Goal: Information Seeking & Learning: Learn about a topic

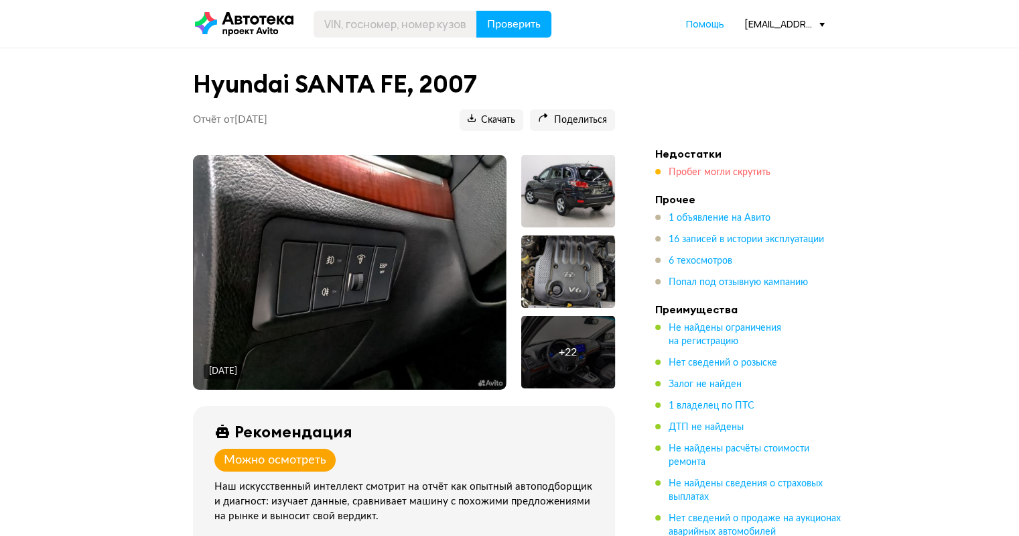
click at [700, 171] on span "Пробег могли скрутить" at bounding box center [720, 172] width 102 height 9
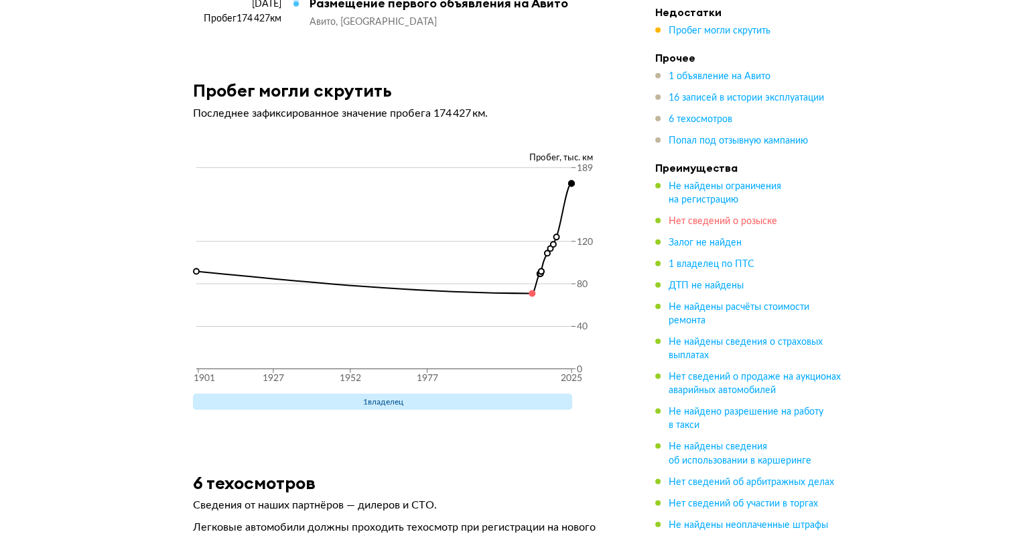
scroll to position [3897, 0]
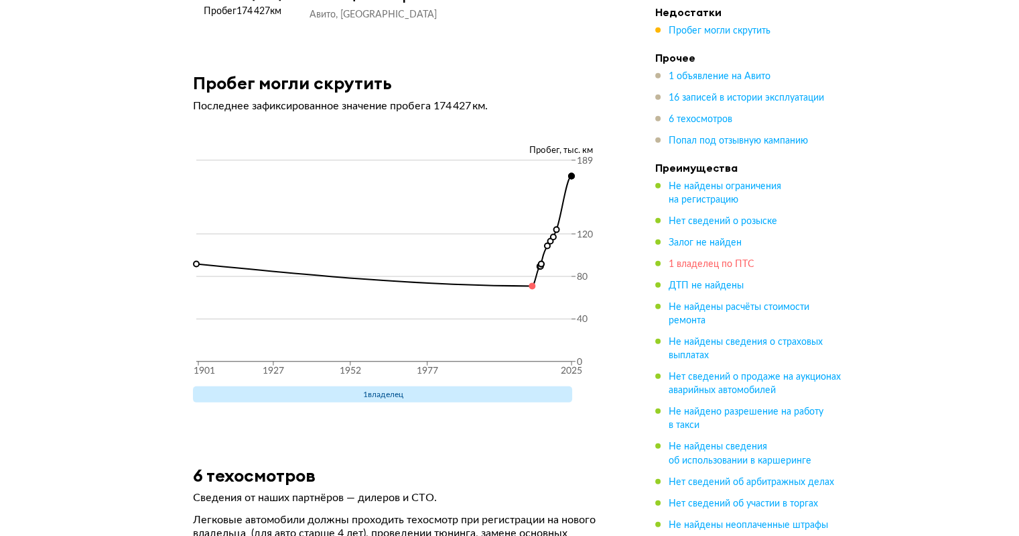
click at [699, 265] on span "1 владелец по ПТС" at bounding box center [712, 263] width 86 height 9
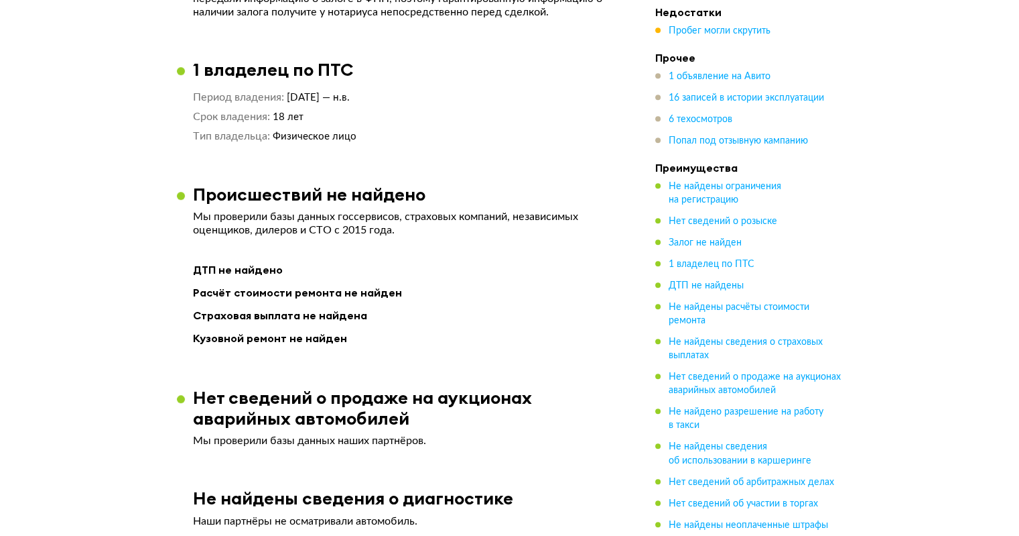
scroll to position [1072, 0]
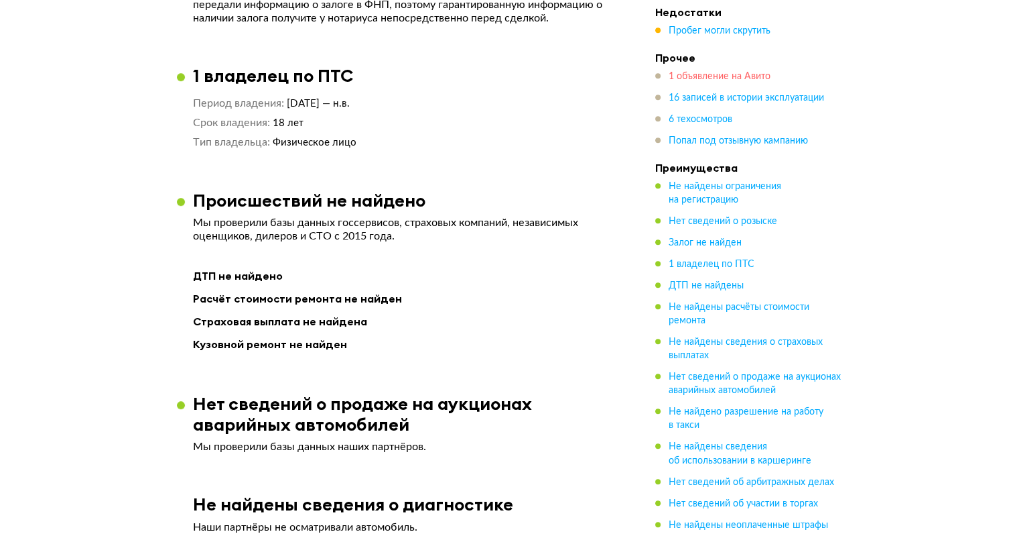
click at [735, 77] on span "1 объявление на Авито" at bounding box center [720, 76] width 102 height 9
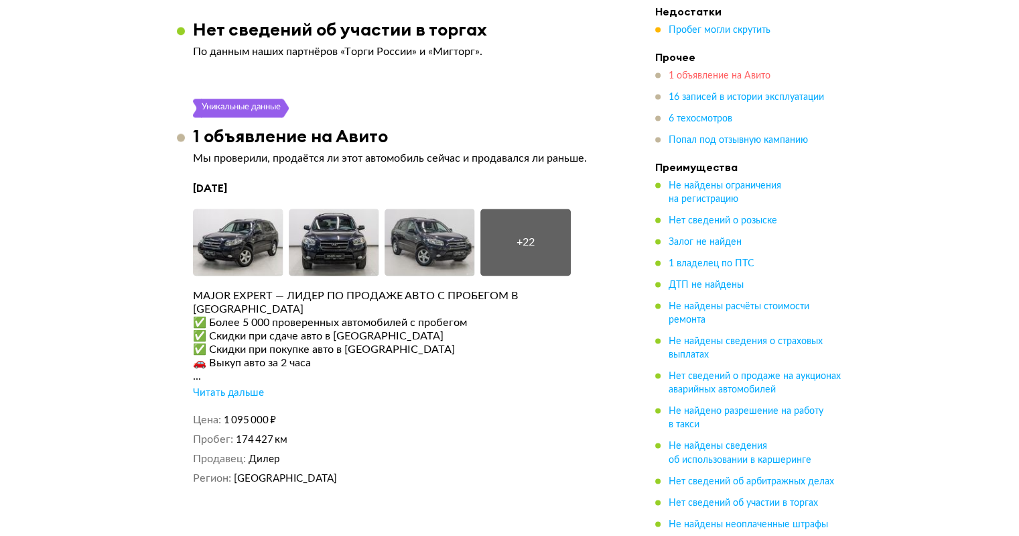
scroll to position [2000, 0]
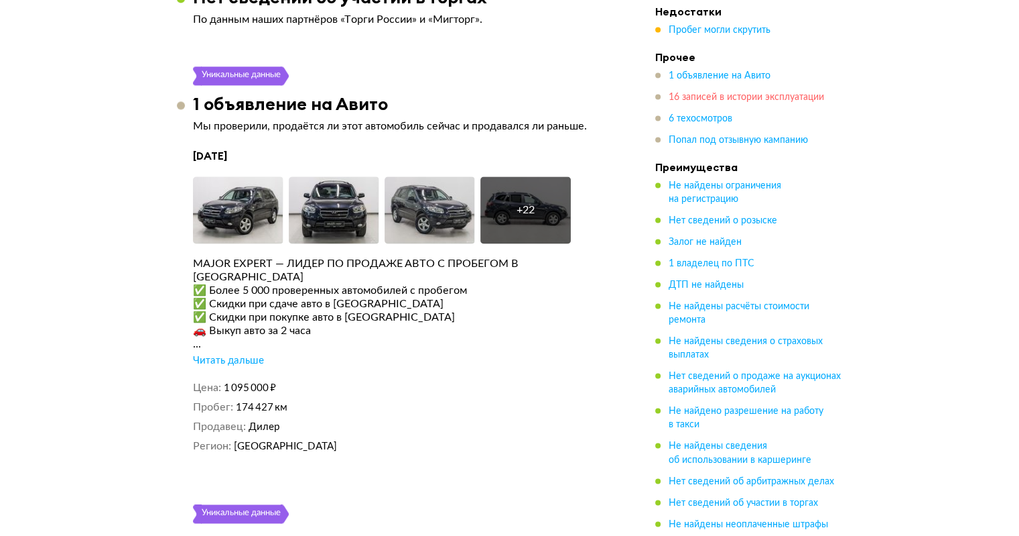
click at [727, 98] on span "16 записей в истории эксплуатации" at bounding box center [746, 97] width 155 height 9
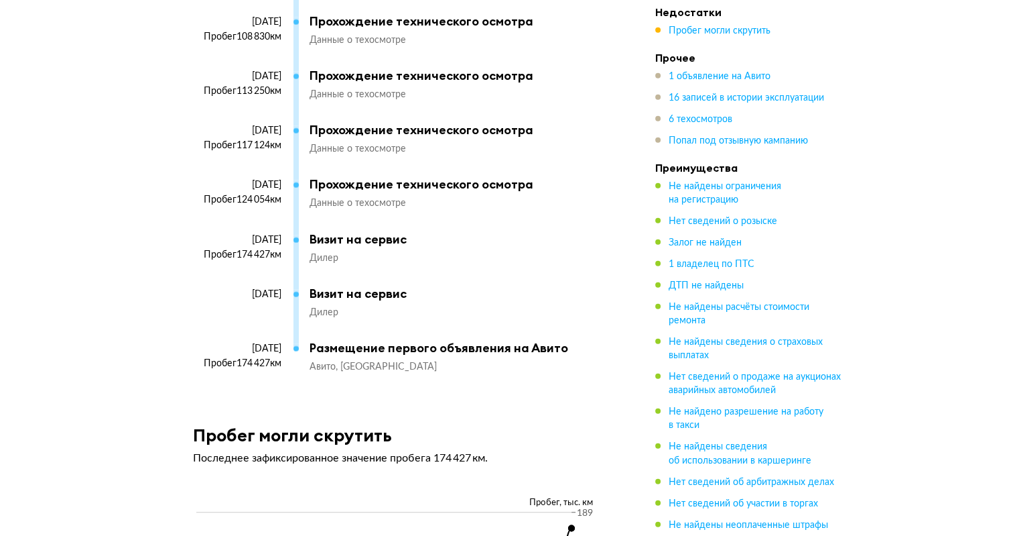
scroll to position [3599, 0]
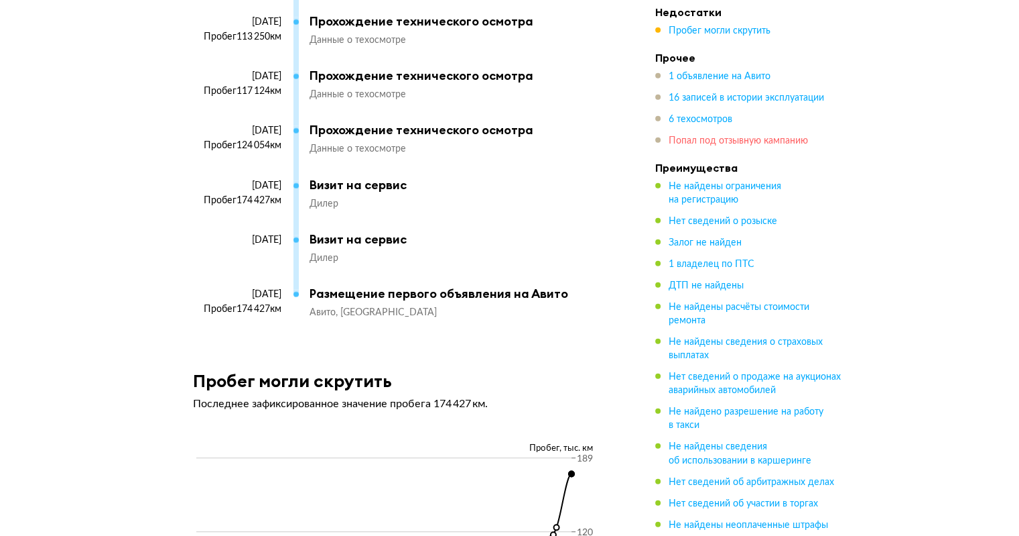
click at [708, 137] on span "Попал под отзывную кампанию" at bounding box center [738, 140] width 139 height 9
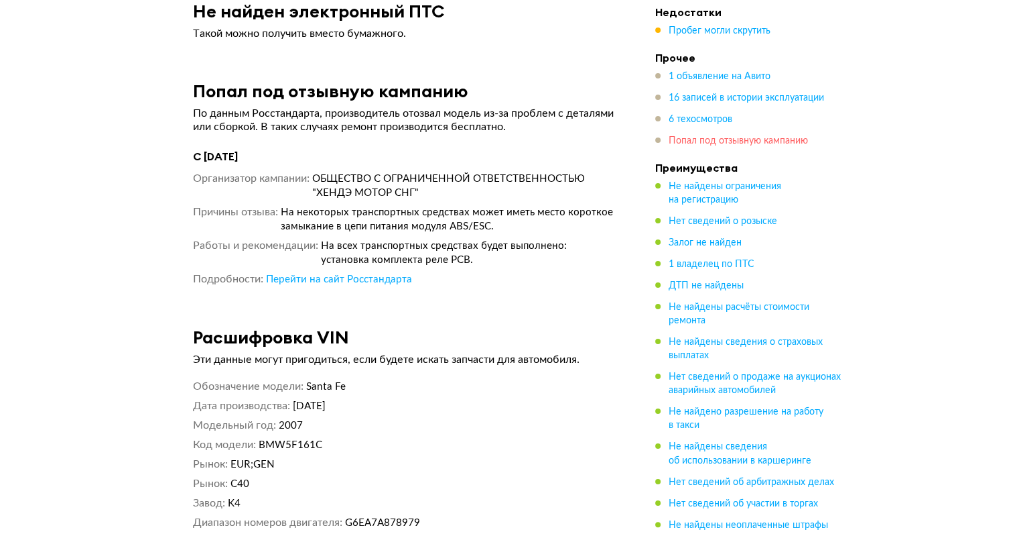
scroll to position [5230, 0]
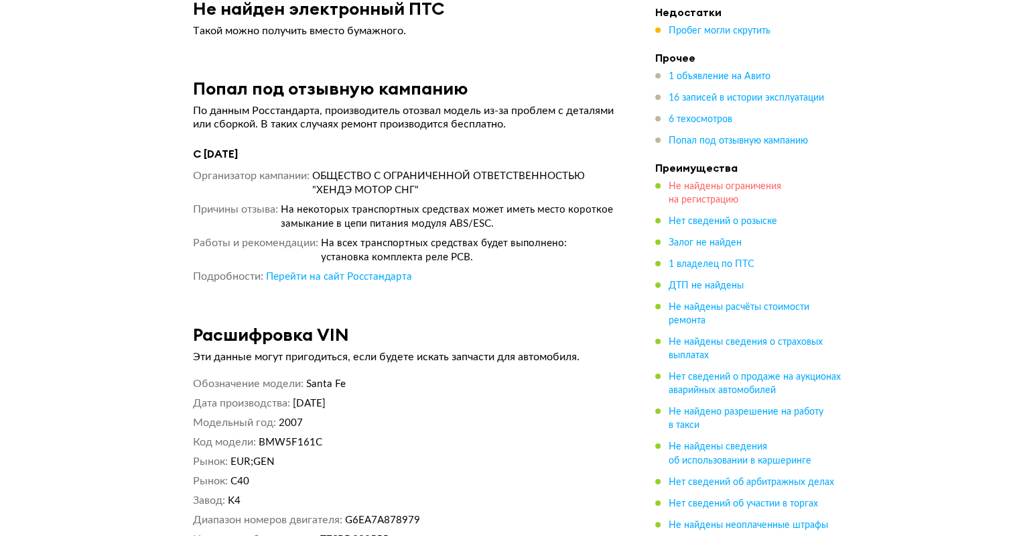
click at [711, 190] on span "Не найдены ограничения на регистрацию" at bounding box center [725, 193] width 113 height 23
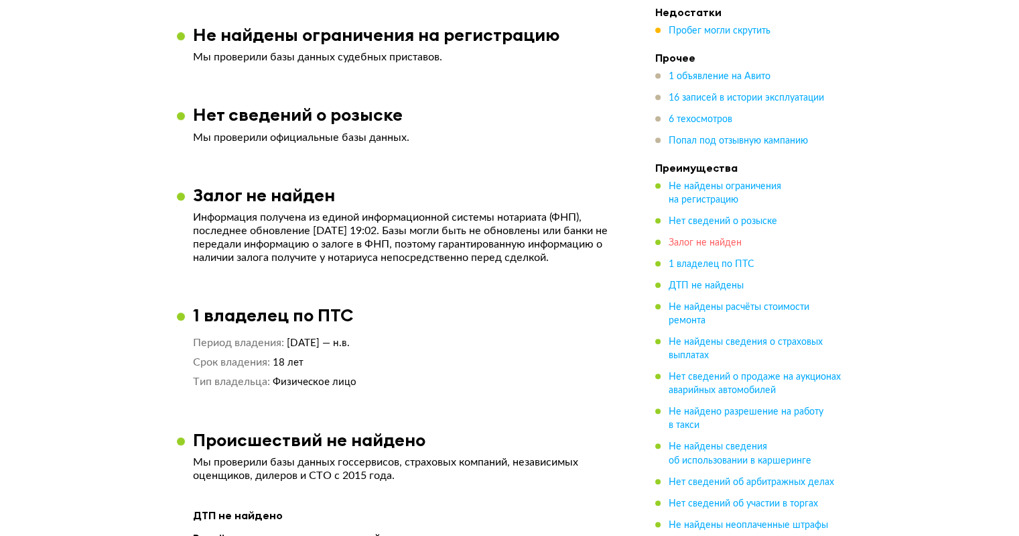
click at [706, 238] on span "Залог не найден" at bounding box center [705, 242] width 73 height 9
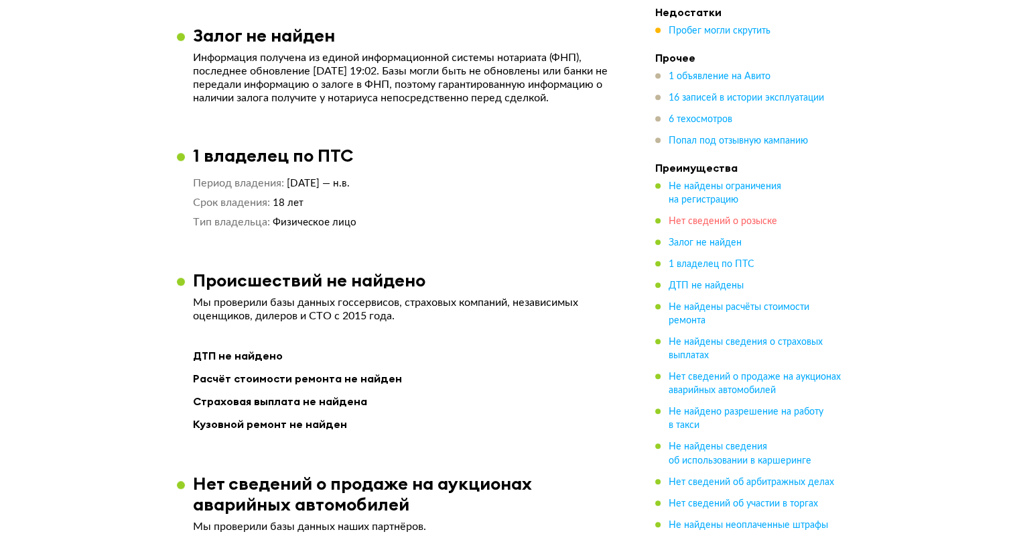
click at [721, 223] on span "Нет сведений о розыске" at bounding box center [723, 220] width 109 height 9
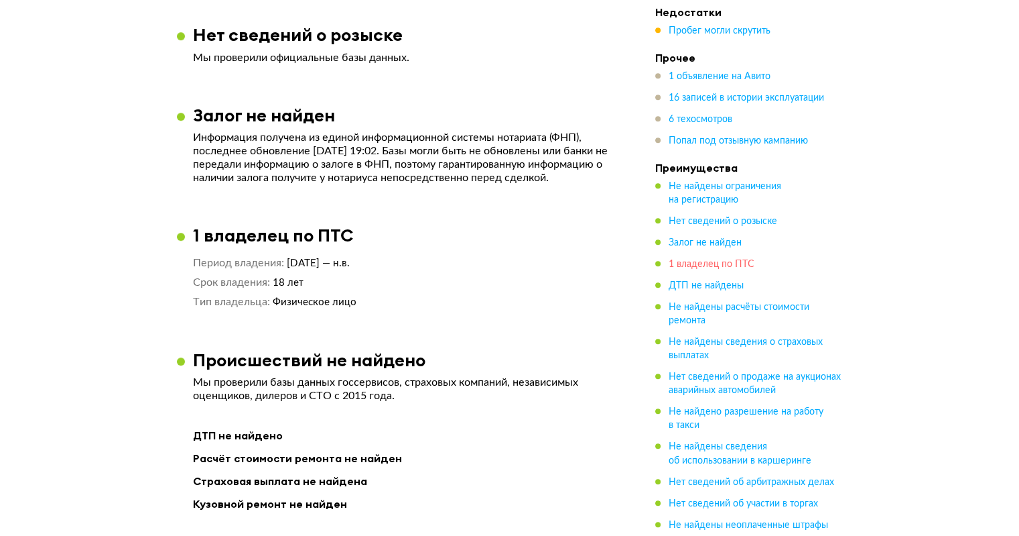
click at [727, 265] on span "1 владелец по ПТС" at bounding box center [712, 263] width 86 height 9
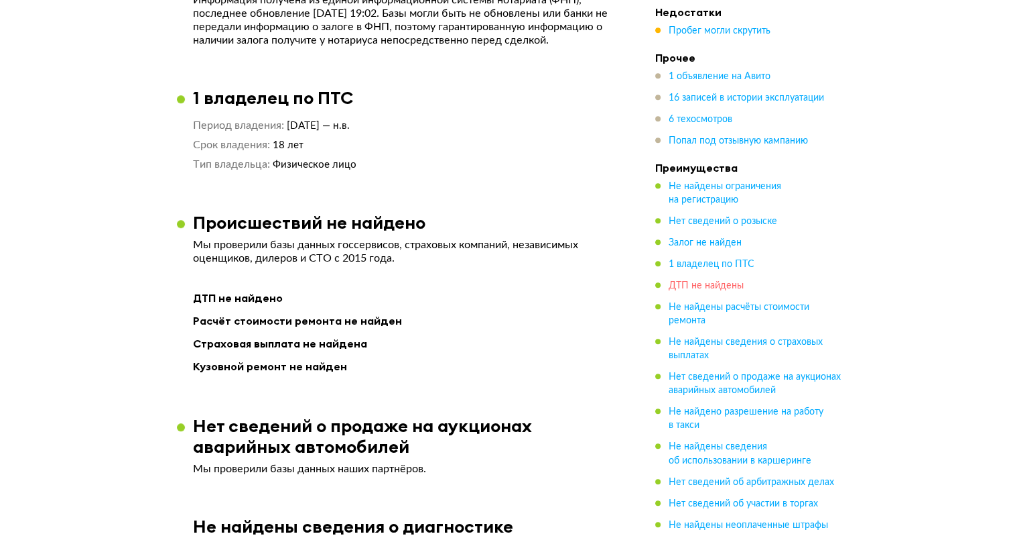
click at [724, 289] on span "ДТП не найдены" at bounding box center [706, 285] width 75 height 9
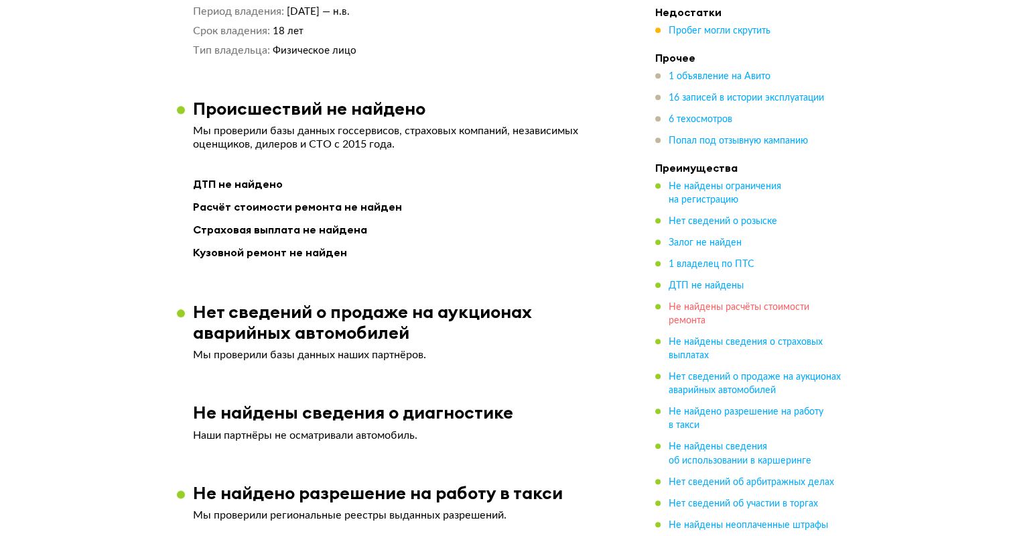
scroll to position [1196, 0]
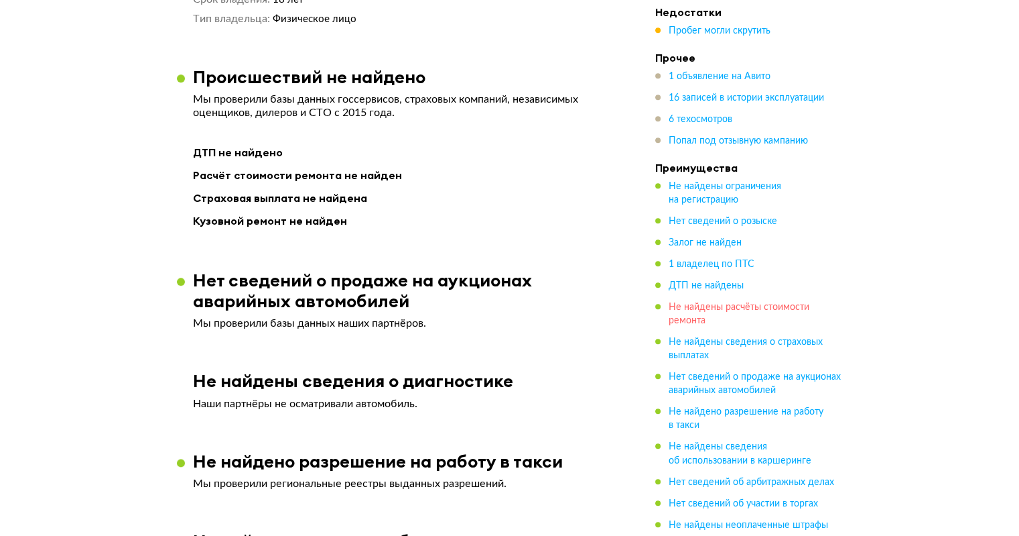
click at [727, 308] on span "Не найдены расчёты стоимости ремонта" at bounding box center [739, 313] width 141 height 23
click at [725, 340] on span "Не найдены сведения о страховых выплатах" at bounding box center [746, 348] width 154 height 23
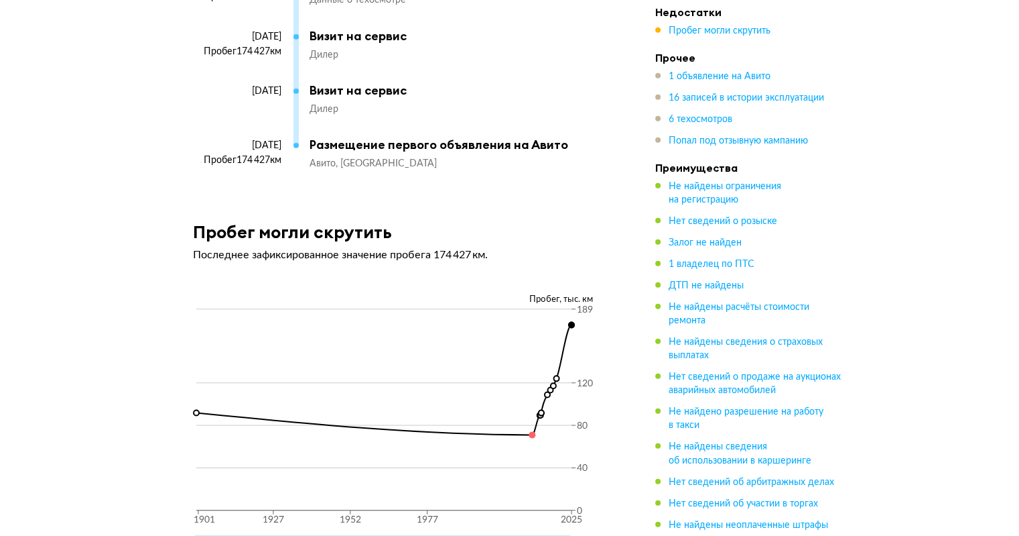
scroll to position [3814, 0]
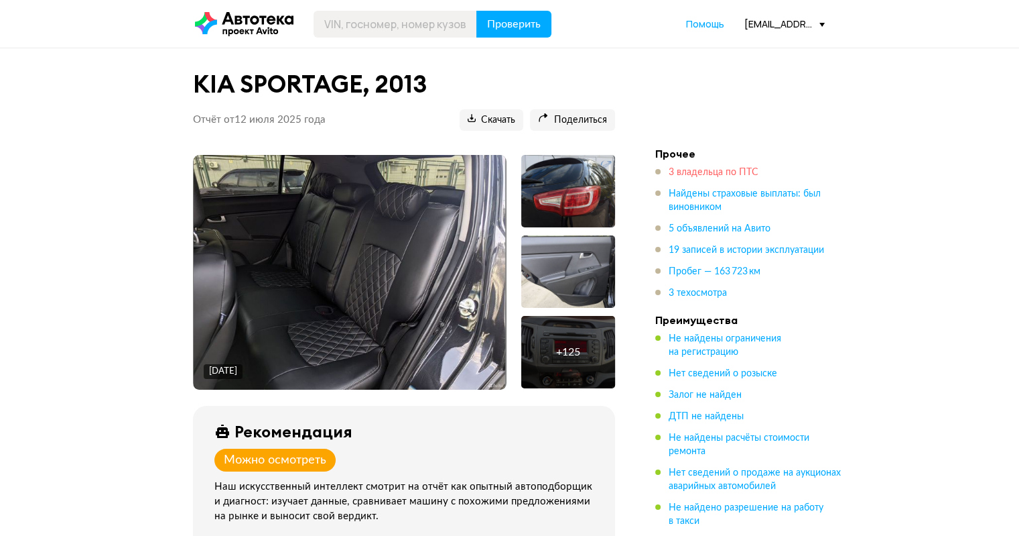
click at [688, 169] on span "3 владельца по ПТС" at bounding box center [714, 172] width 90 height 9
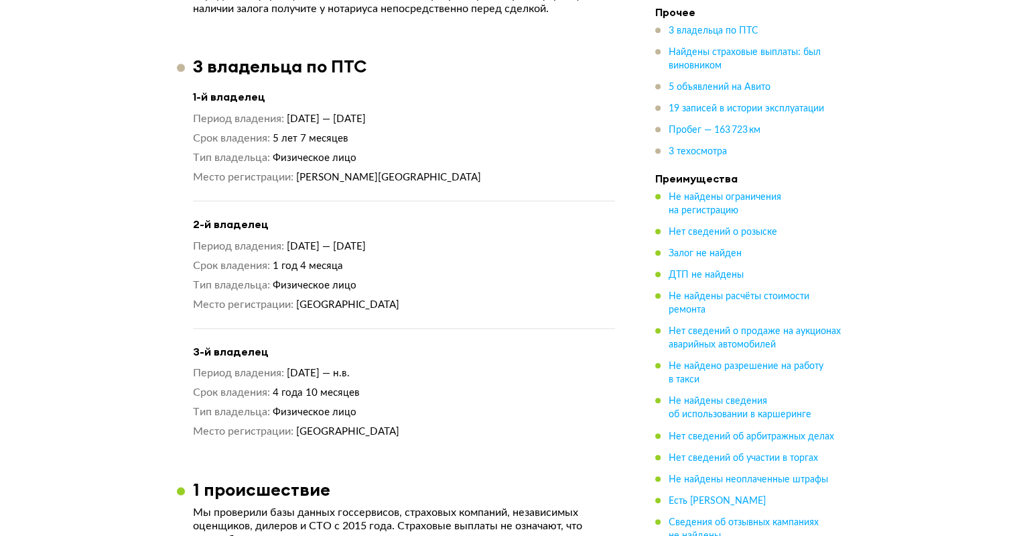
scroll to position [1088, 0]
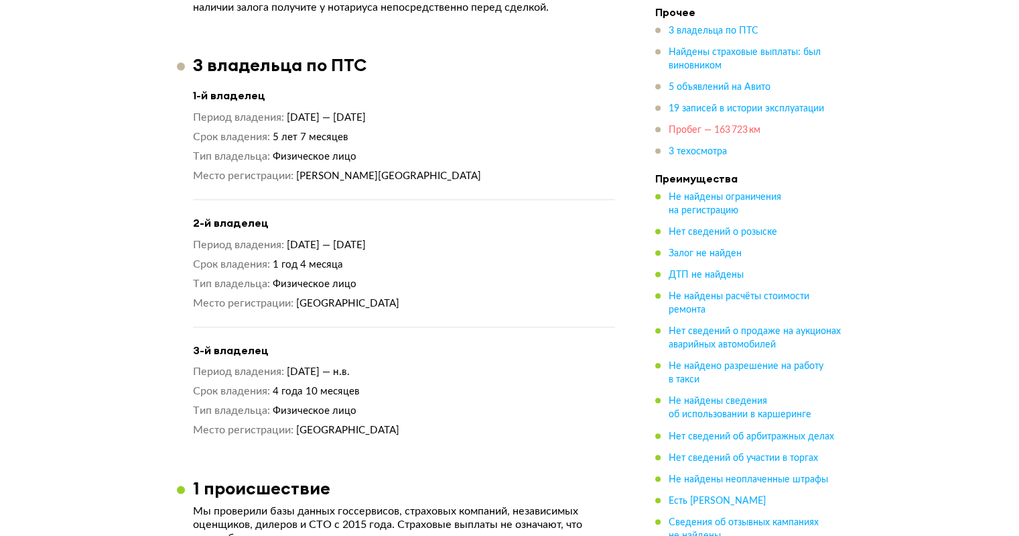
click at [690, 135] on span "Пробег — 163 723 км" at bounding box center [715, 129] width 92 height 9
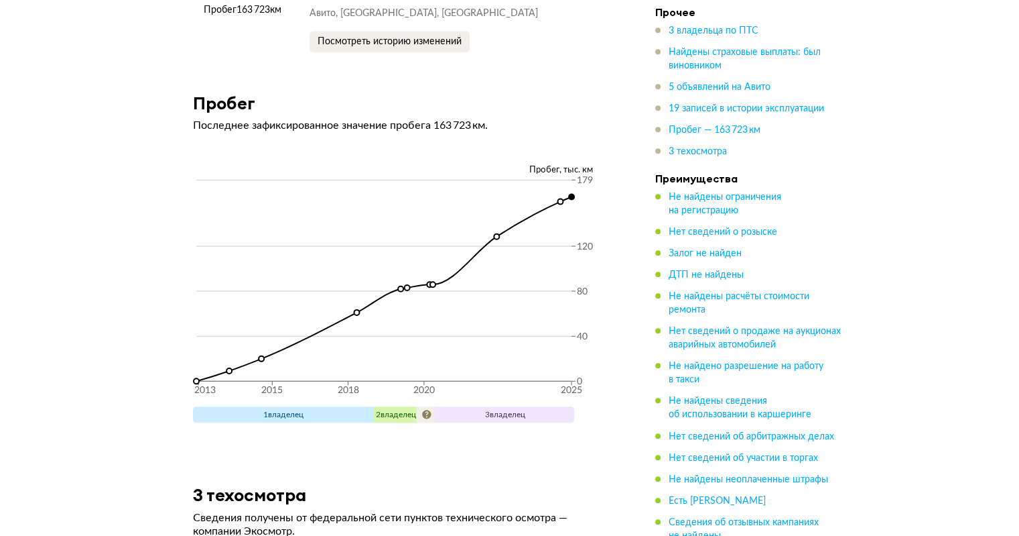
scroll to position [6531, 0]
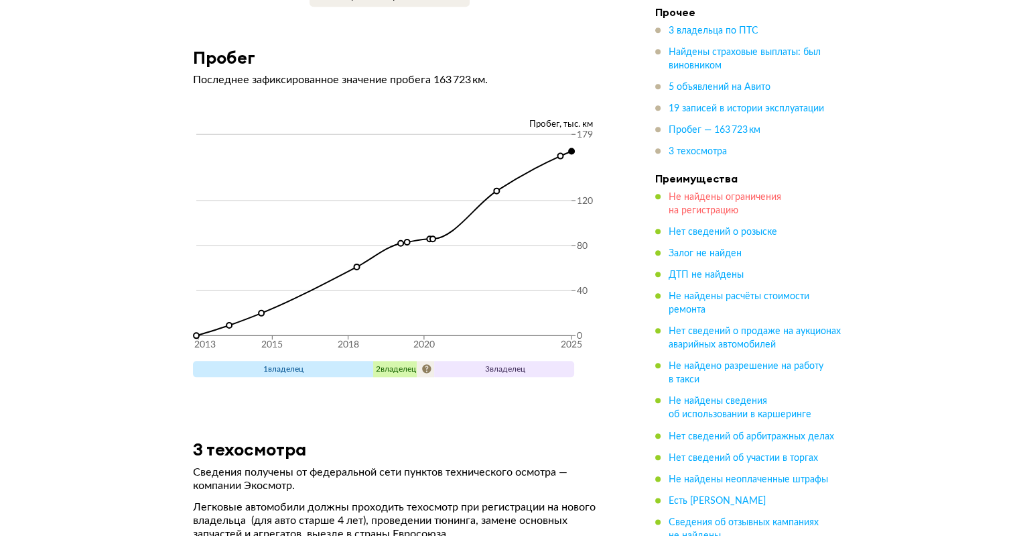
click at [704, 206] on span "Не найдены ограничения на регистрацию" at bounding box center [725, 203] width 113 height 23
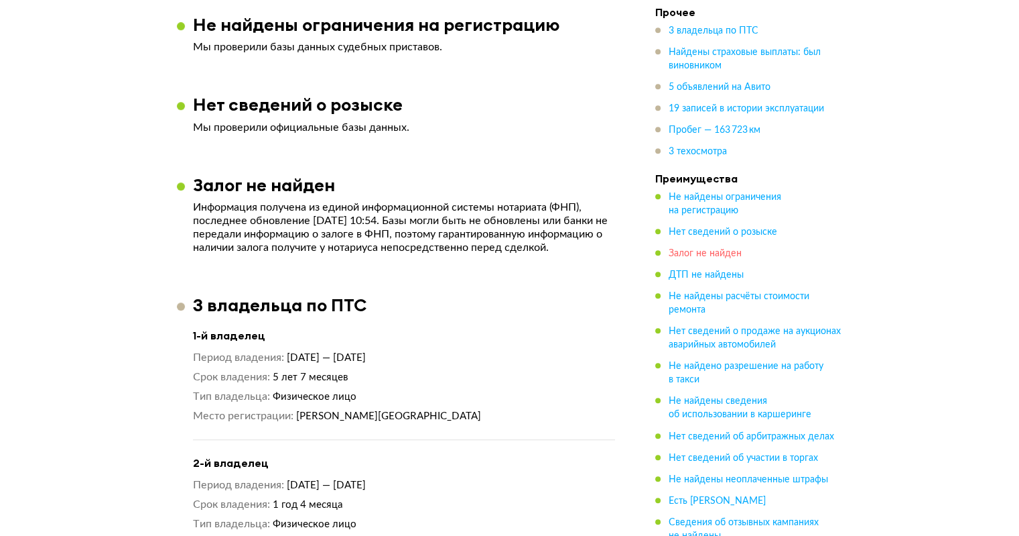
click at [723, 249] on span "Залог не найден" at bounding box center [705, 253] width 73 height 9
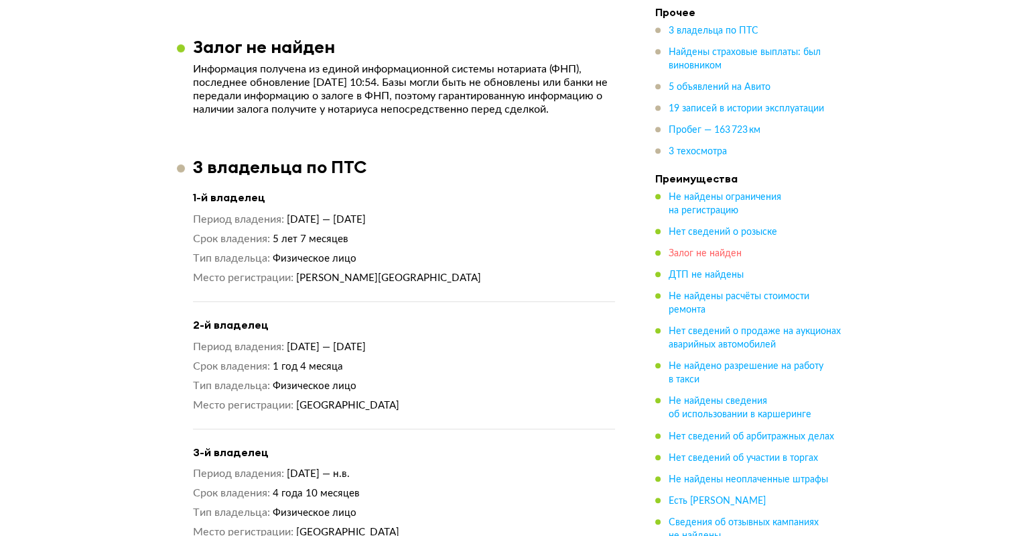
scroll to position [1009, 0]
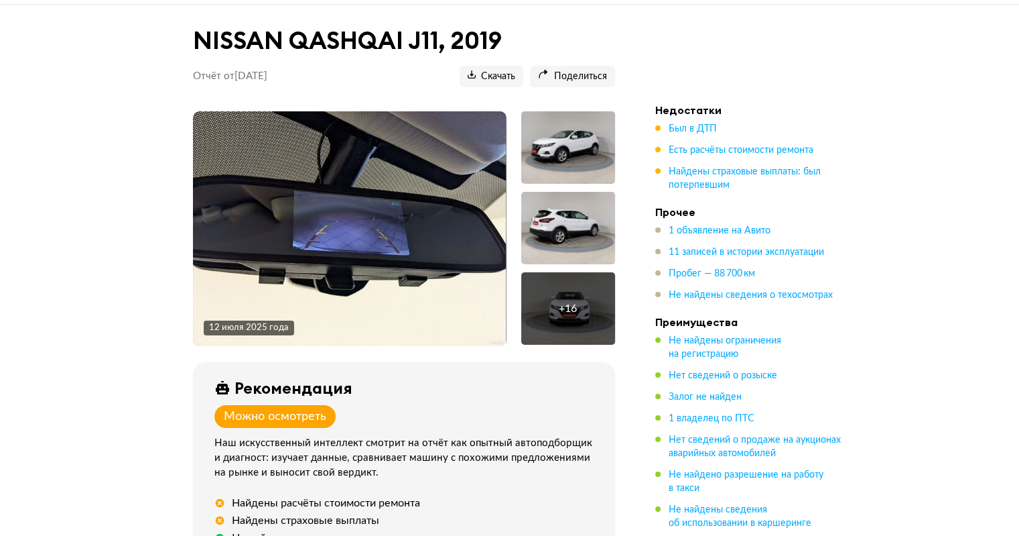
scroll to position [67, 0]
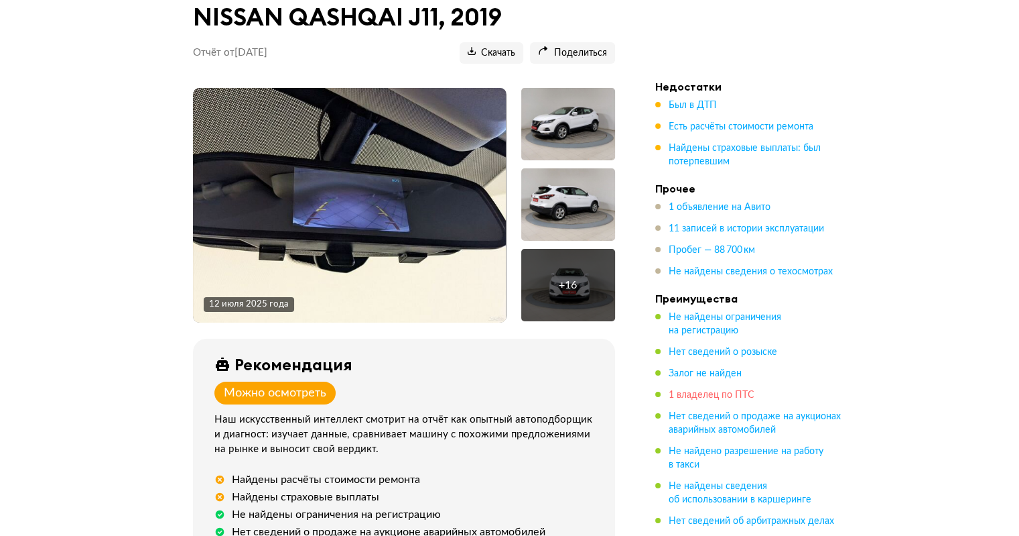
click at [724, 399] on span "1 владелец по ПТС" at bounding box center [712, 394] width 86 height 9
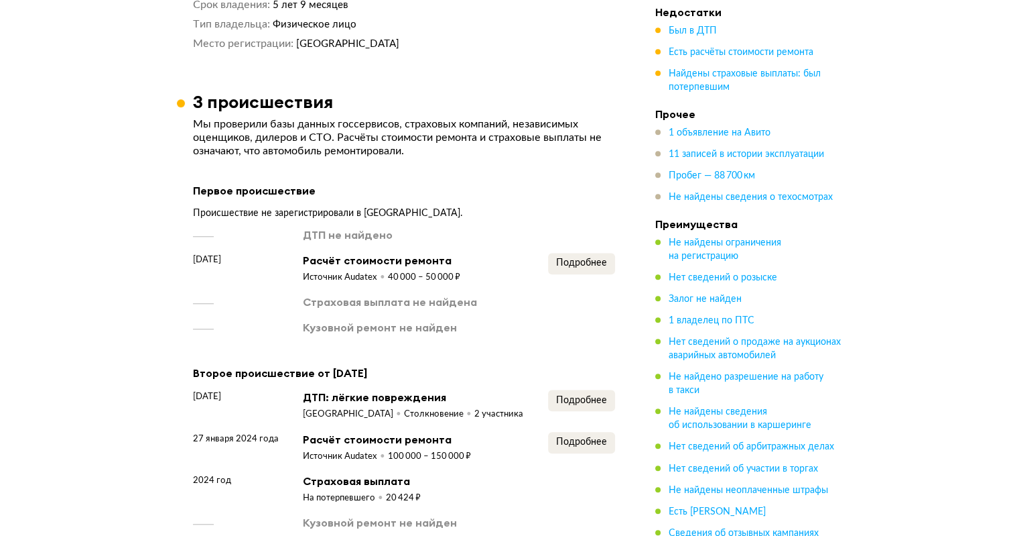
scroll to position [1206, 0]
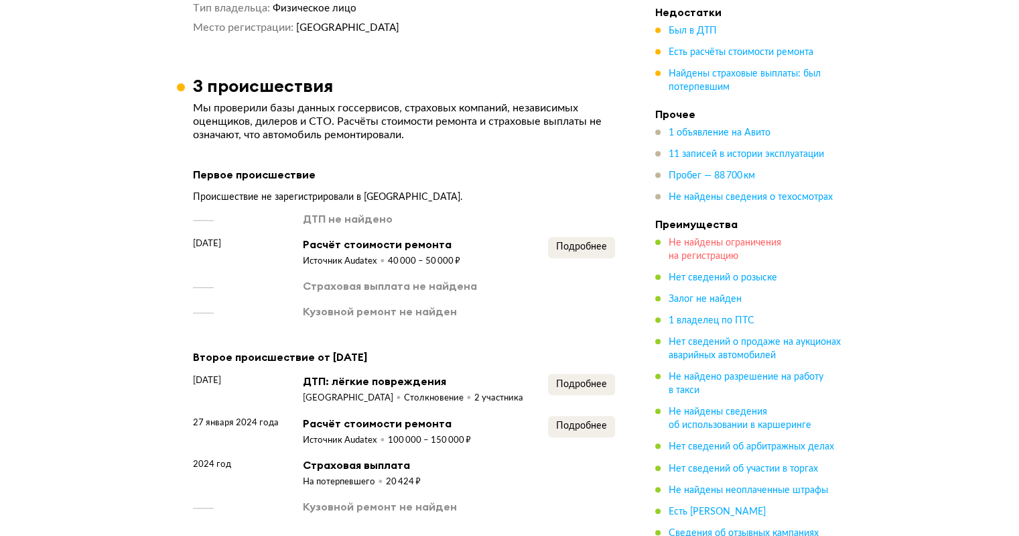
click at [710, 257] on span "Не найдены ограничения на регистрацию" at bounding box center [725, 249] width 113 height 23
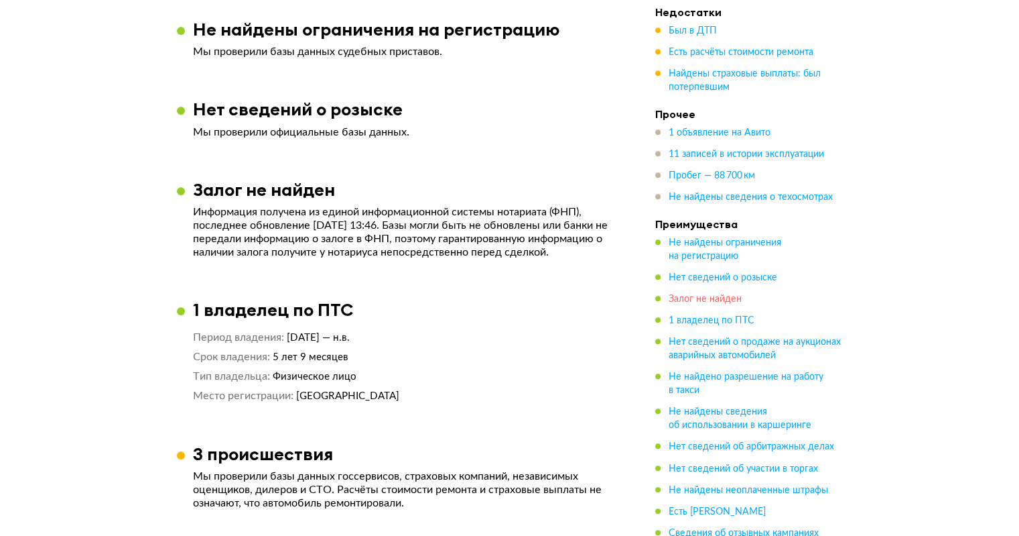
click at [702, 294] on span "Залог не найден" at bounding box center [705, 298] width 73 height 9
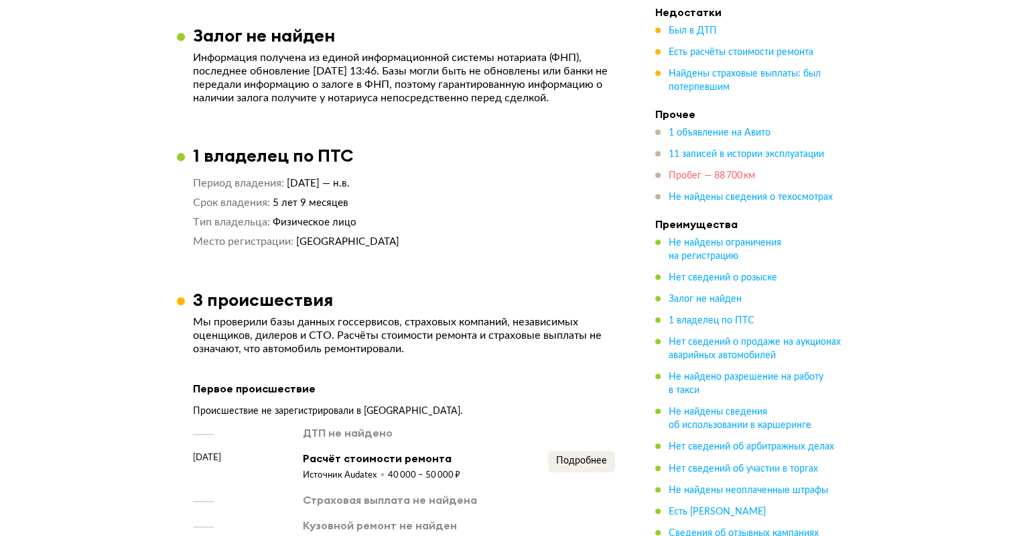
click at [710, 176] on span "Пробег — 88 700 км" at bounding box center [712, 175] width 86 height 9
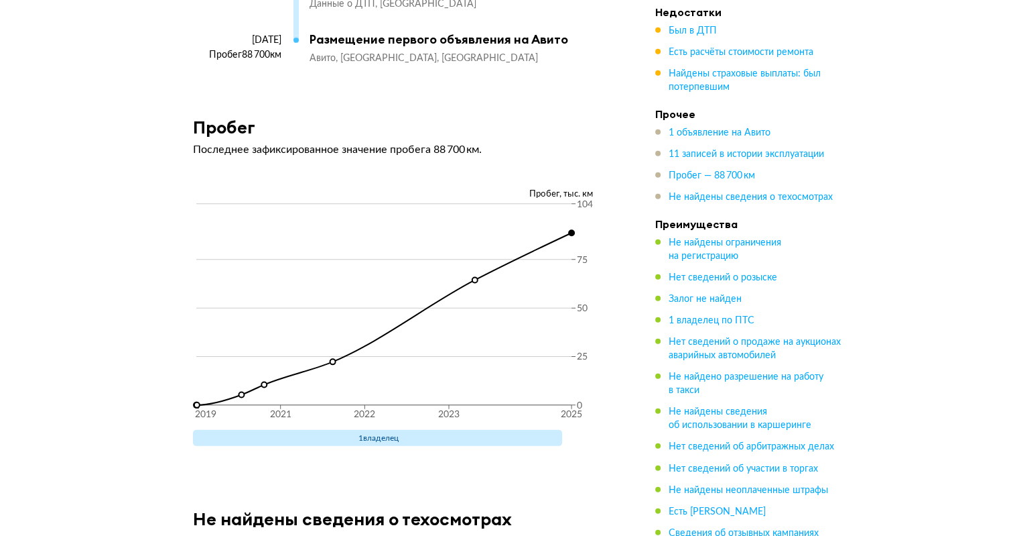
scroll to position [3956, 0]
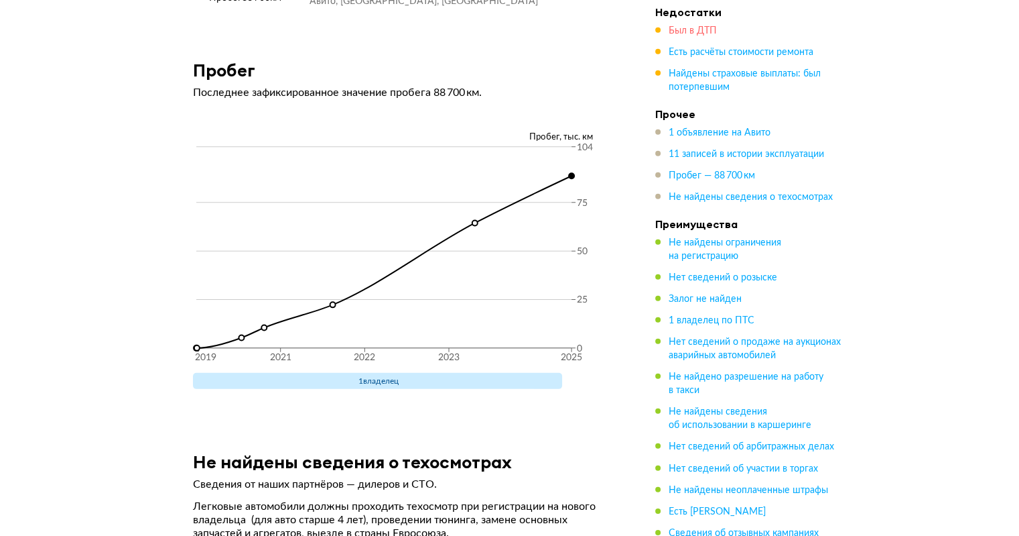
click at [682, 36] on span "Был в ДТП" at bounding box center [693, 30] width 48 height 9
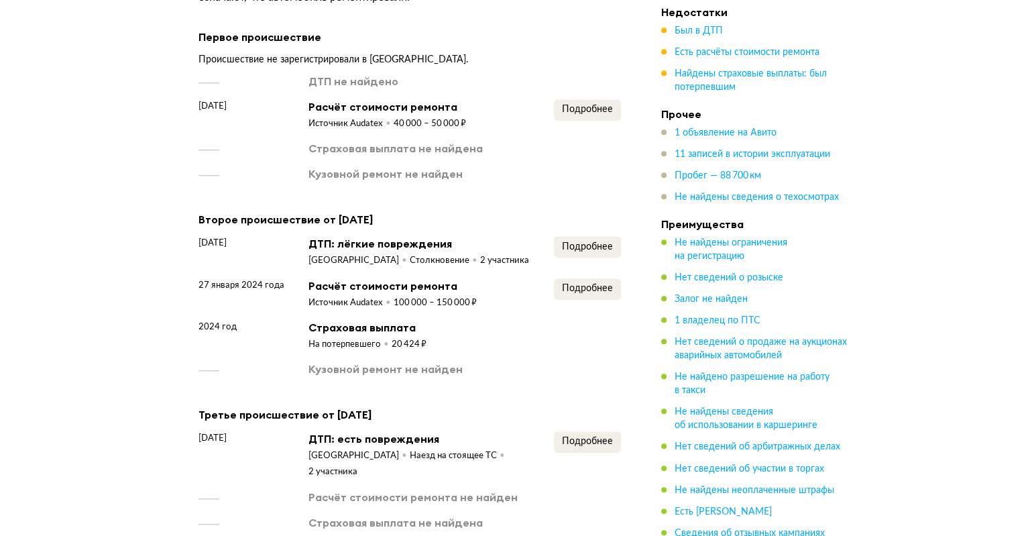
scroll to position [1312, 0]
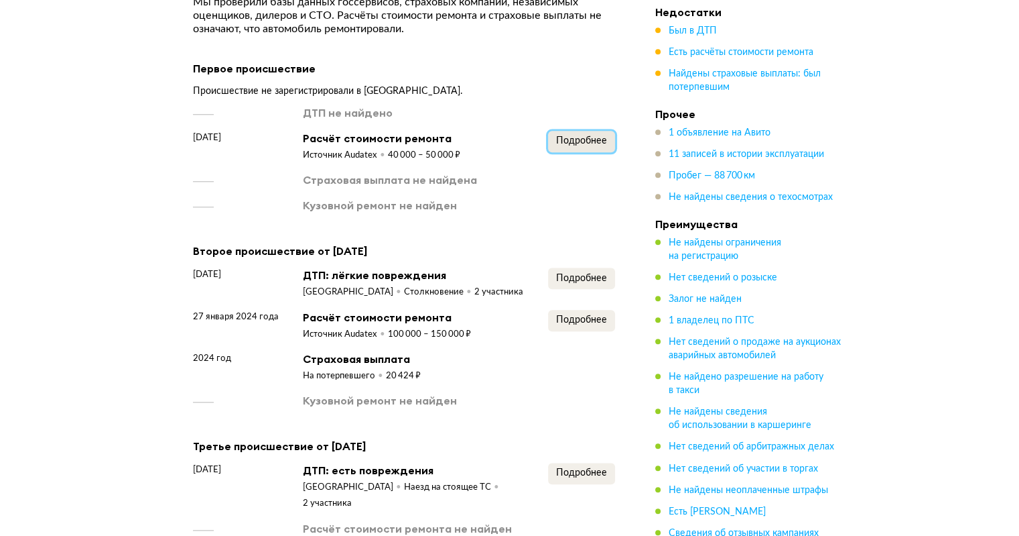
click at [564, 145] on span "Подробнее" at bounding box center [581, 140] width 51 height 9
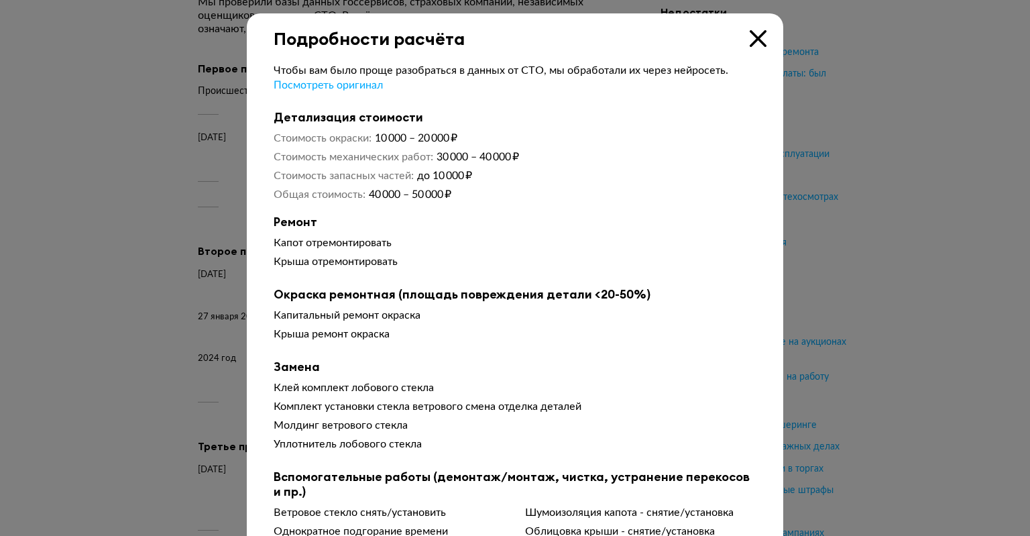
scroll to position [56, 0]
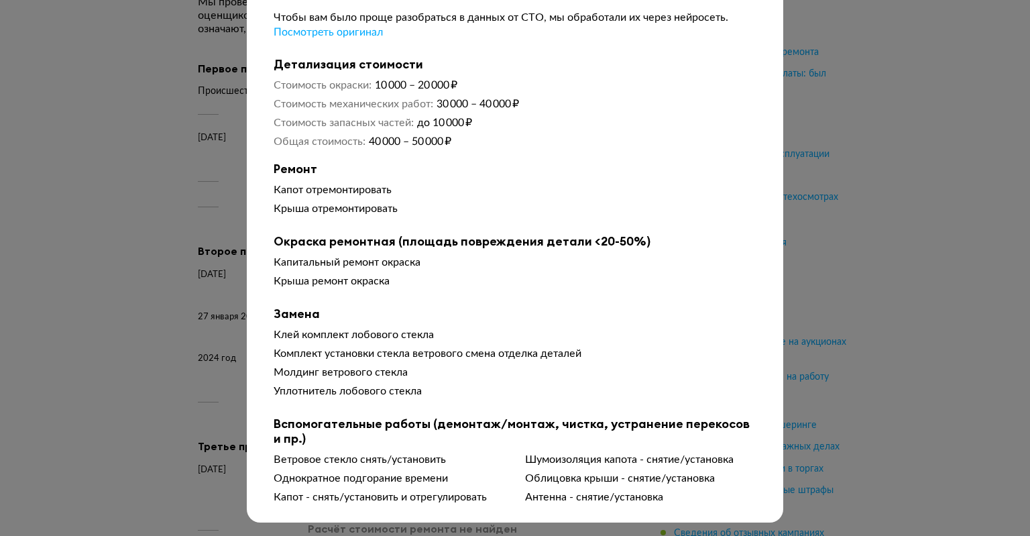
click at [812, 290] on div at bounding box center [515, 215] width 1030 height 536
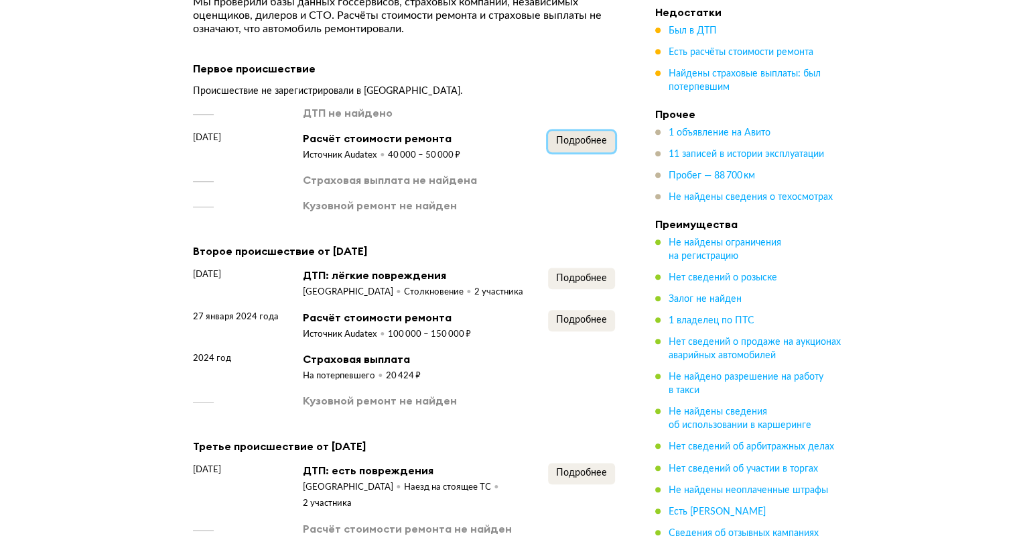
click at [594, 144] on span "Подробнее" at bounding box center [581, 140] width 51 height 9
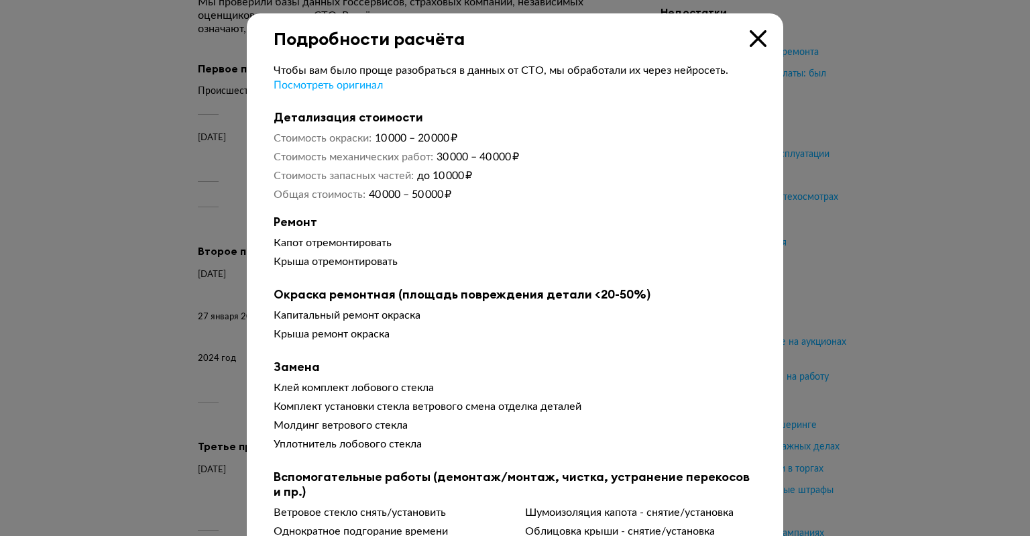
click at [789, 347] on div at bounding box center [515, 268] width 1030 height 536
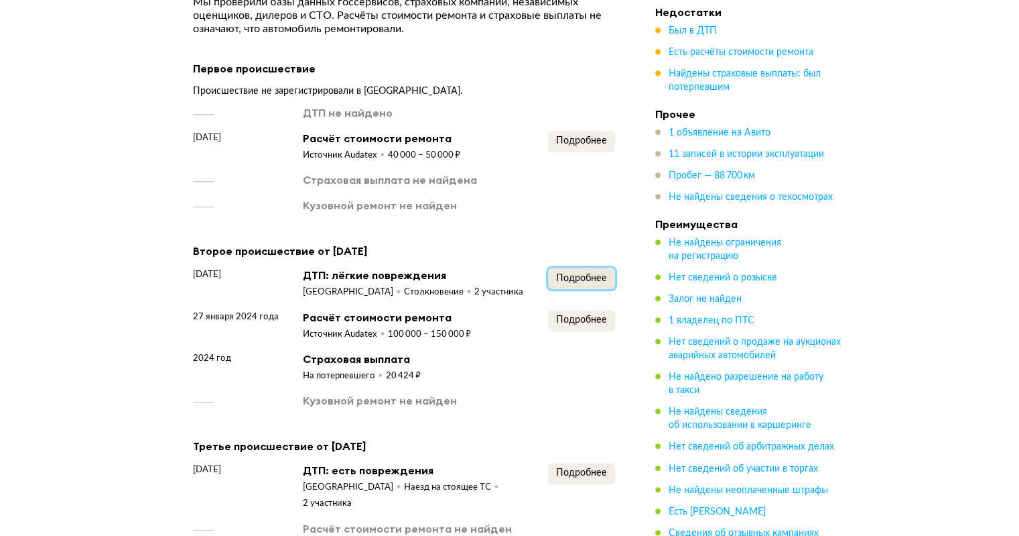
click at [584, 286] on button "Подробнее" at bounding box center [581, 277] width 67 height 21
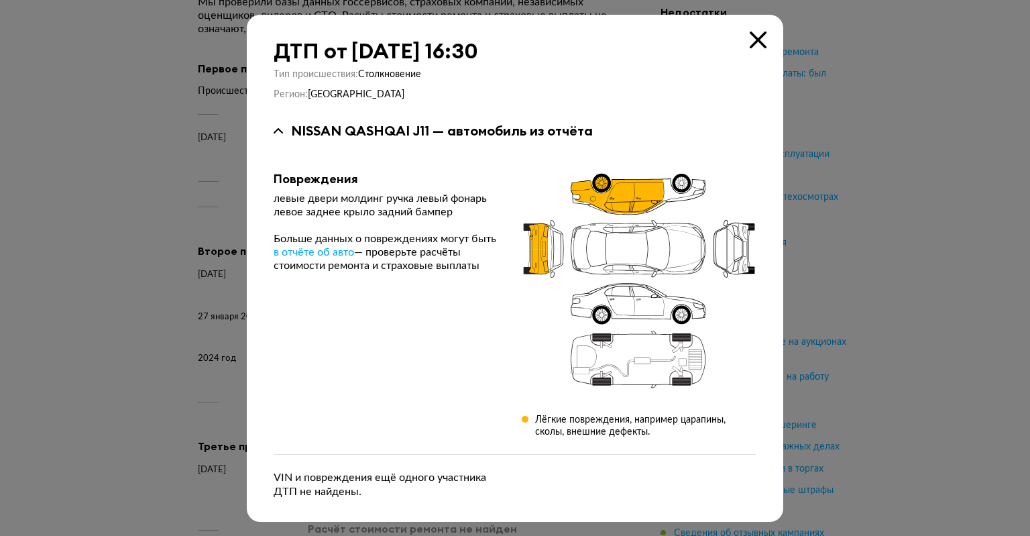
click at [869, 280] on div at bounding box center [515, 268] width 1030 height 536
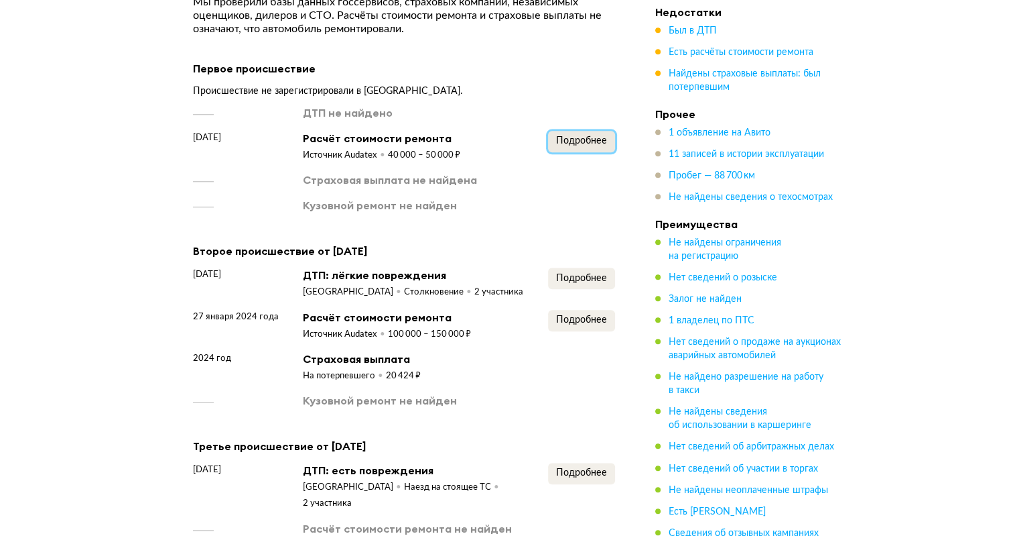
click at [587, 145] on span "Подробнее" at bounding box center [581, 140] width 51 height 9
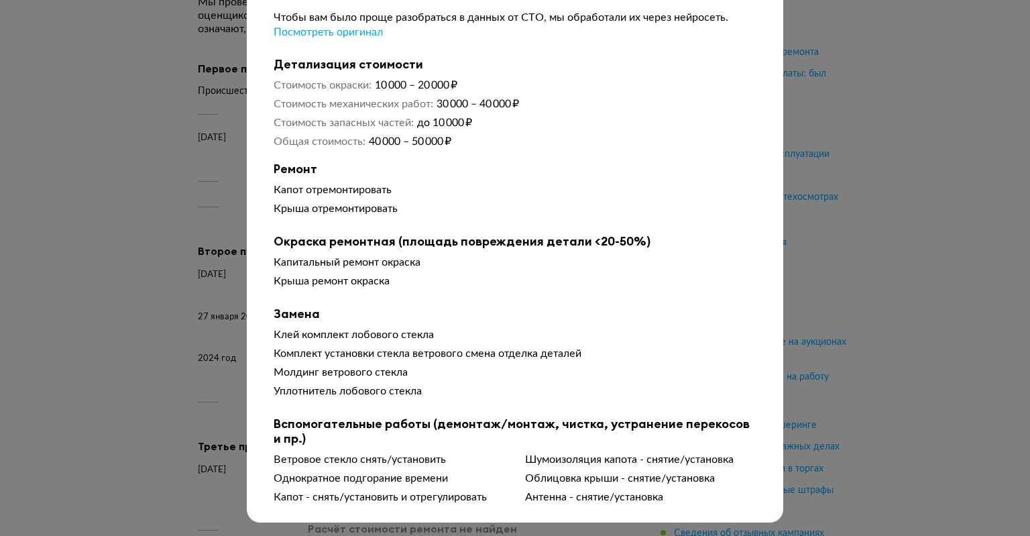
click at [810, 172] on div at bounding box center [515, 215] width 1030 height 536
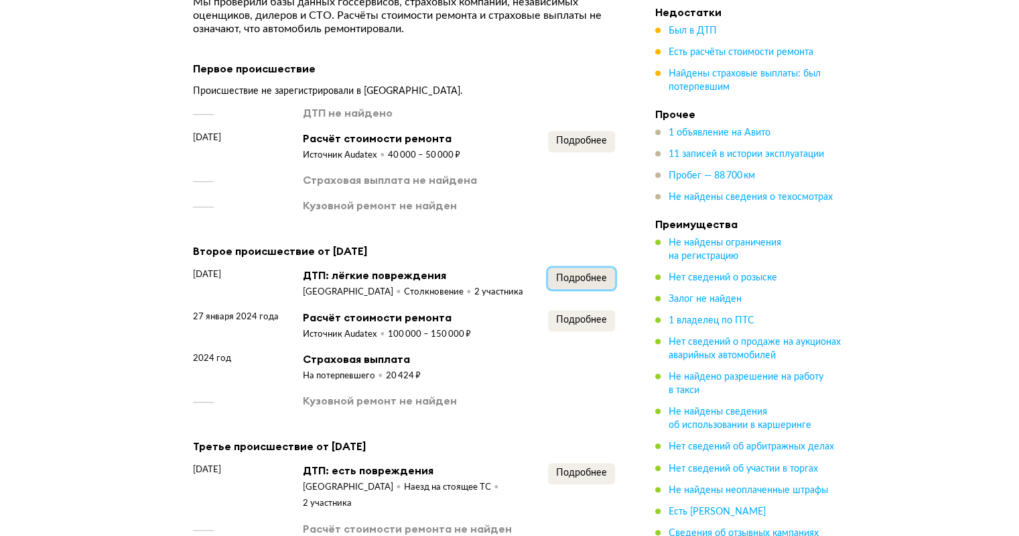
click at [589, 274] on span "Подробнее" at bounding box center [581, 277] width 51 height 9
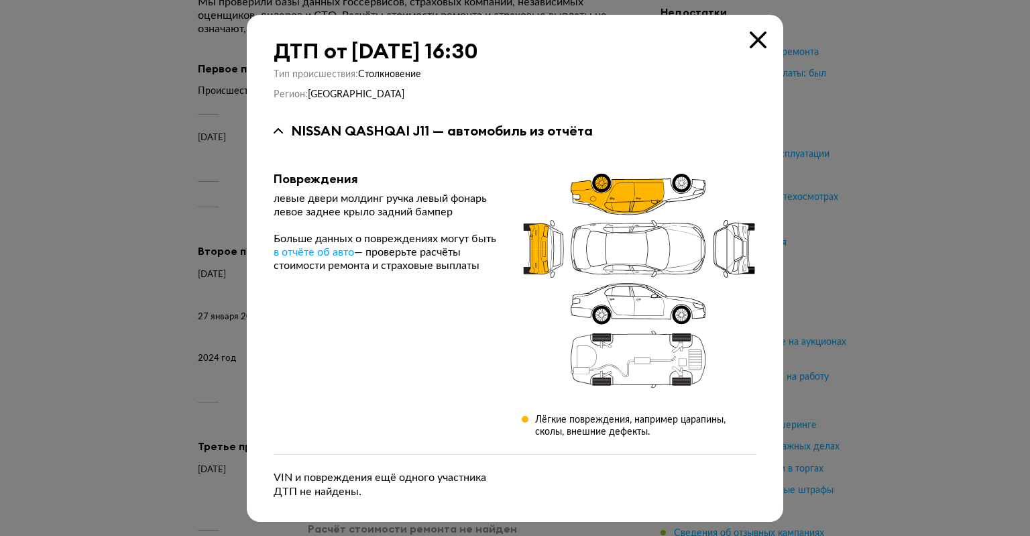
click at [890, 318] on div at bounding box center [515, 268] width 1030 height 536
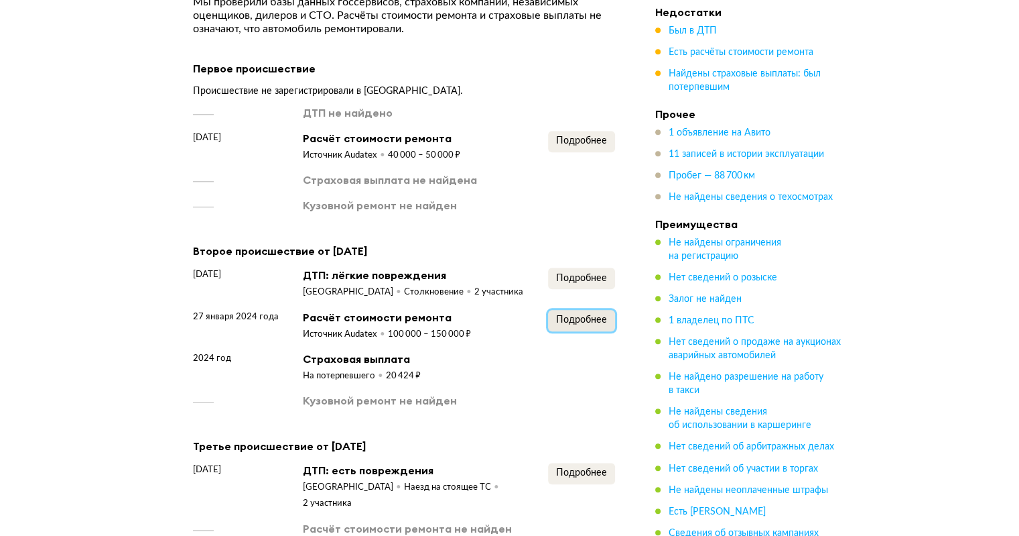
click at [580, 324] on span "Подробнее" at bounding box center [581, 319] width 51 height 9
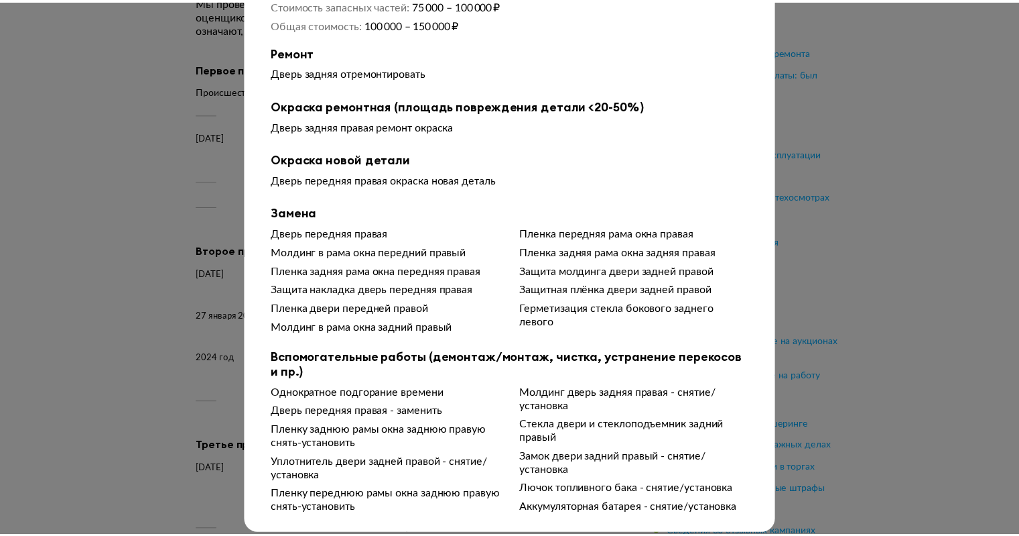
scroll to position [185, 0]
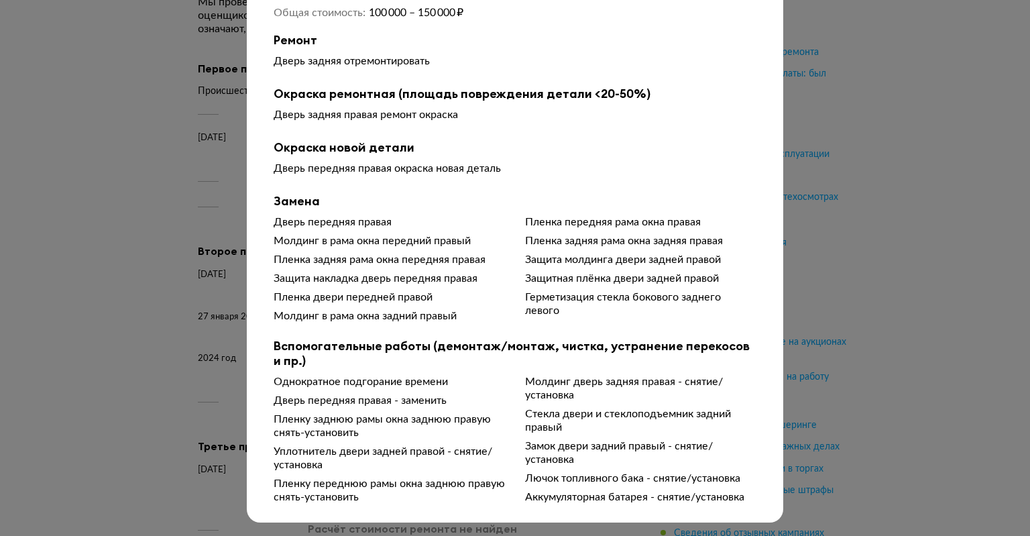
click at [845, 235] on div at bounding box center [515, 86] width 1030 height 536
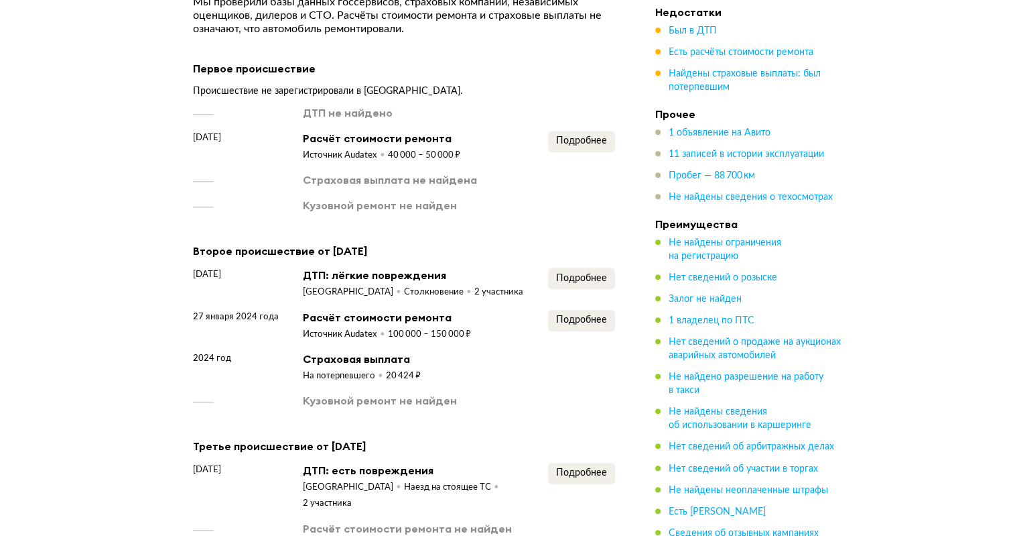
scroll to position [1446, 0]
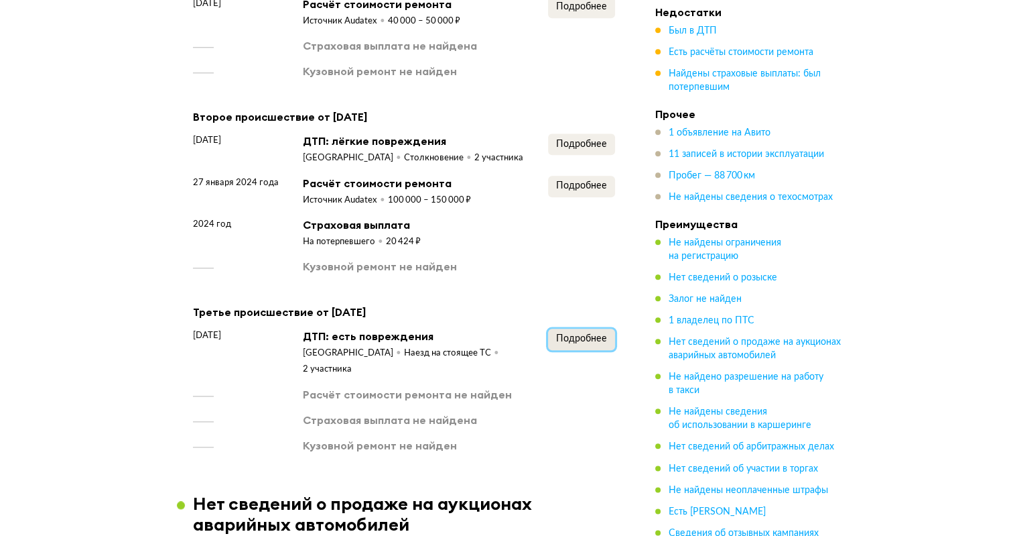
click at [557, 334] on span "Подробнее" at bounding box center [581, 338] width 51 height 9
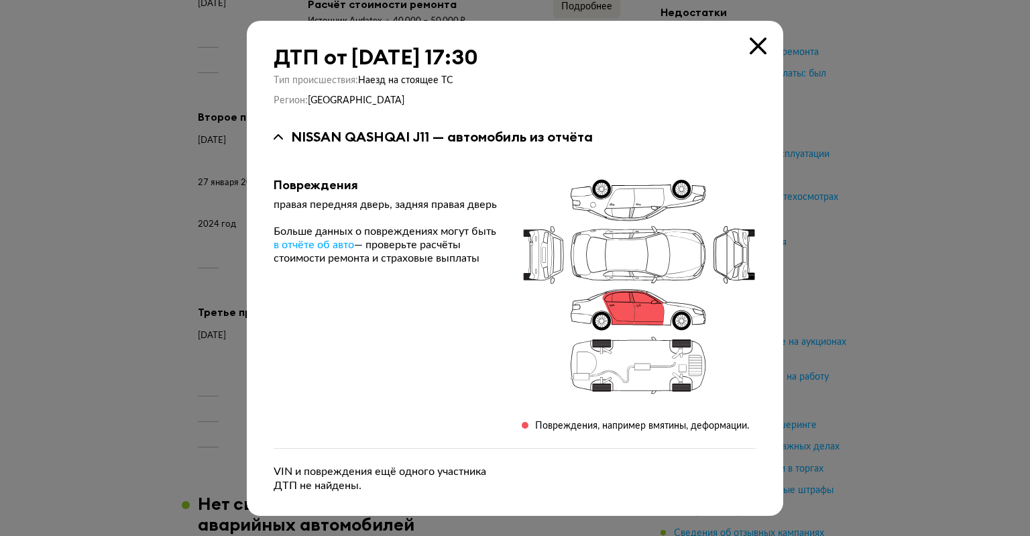
click at [884, 283] on div at bounding box center [515, 268] width 1030 height 536
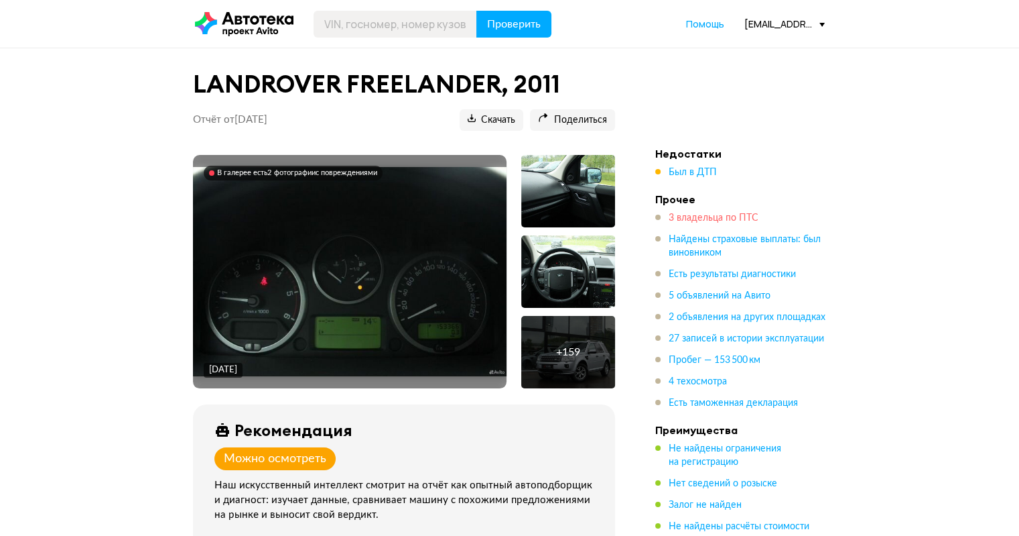
click at [698, 216] on span "3 владельца по ПТС" at bounding box center [714, 217] width 90 height 9
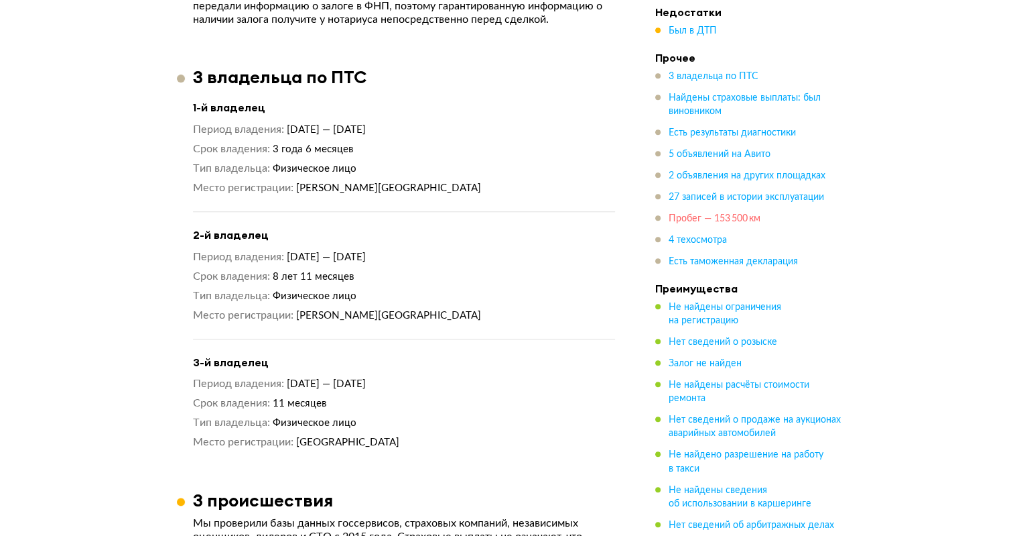
scroll to position [1091, 0]
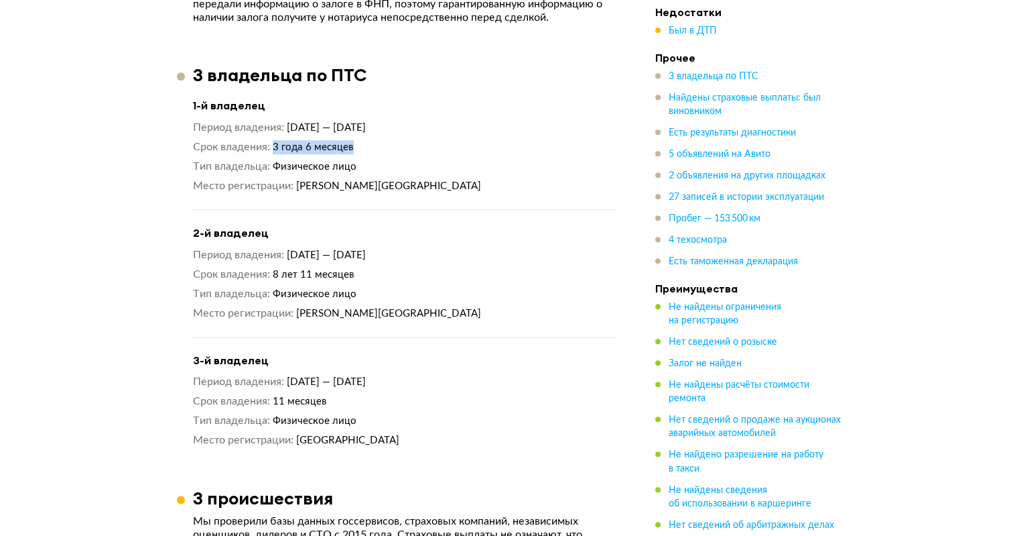
drag, startPoint x: 282, startPoint y: 152, endPoint x: 501, endPoint y: 186, distance: 221.2
click at [410, 157] on div "Период владения [DATE] — [DATE] Срок владения 3 года 6 месяцев Тип владельца Фи…" at bounding box center [404, 157] width 422 height 72
drag, startPoint x: 310, startPoint y: 273, endPoint x: 455, endPoint y: 302, distance: 147.6
click at [379, 283] on div "Период владения [DATE] — [DATE] Срок владения 8 лет 11 месяцев Тип владельца Фи…" at bounding box center [404, 284] width 422 height 72
drag, startPoint x: 298, startPoint y: 408, endPoint x: 305, endPoint y: 406, distance: 7.2
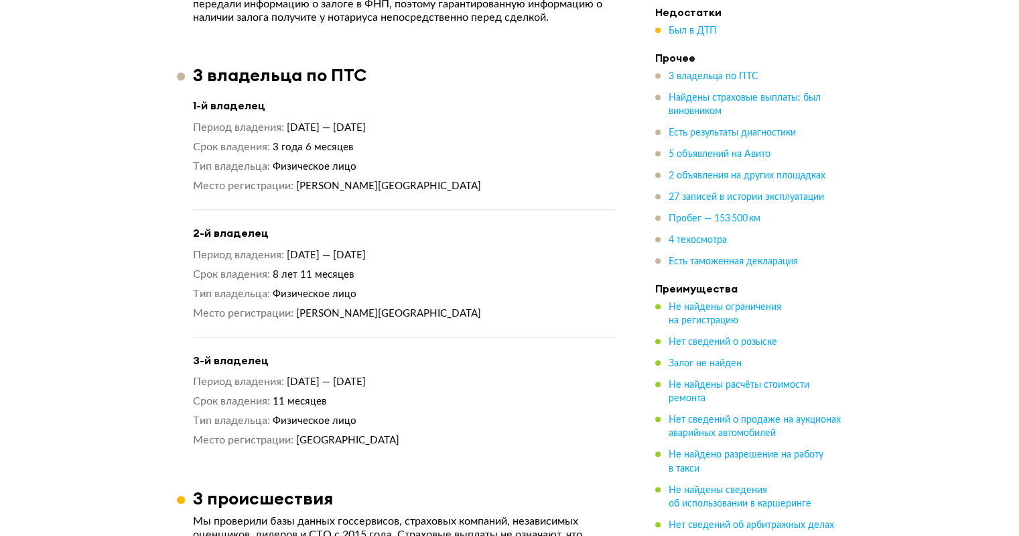
click at [300, 407] on div "Период владения [DATE] — [DATE] Срок владения 11 месяцев Тип владельца Физическ…" at bounding box center [404, 411] width 422 height 72
drag, startPoint x: 298, startPoint y: 393, endPoint x: 359, endPoint y: 396, distance: 61.1
click at [325, 398] on span "11 месяцев" at bounding box center [300, 401] width 54 height 10
drag, startPoint x: 350, startPoint y: 438, endPoint x: 463, endPoint y: 433, distance: 113.4
click at [420, 438] on dd "Республика Марий Эл" at bounding box center [455, 440] width 319 height 14
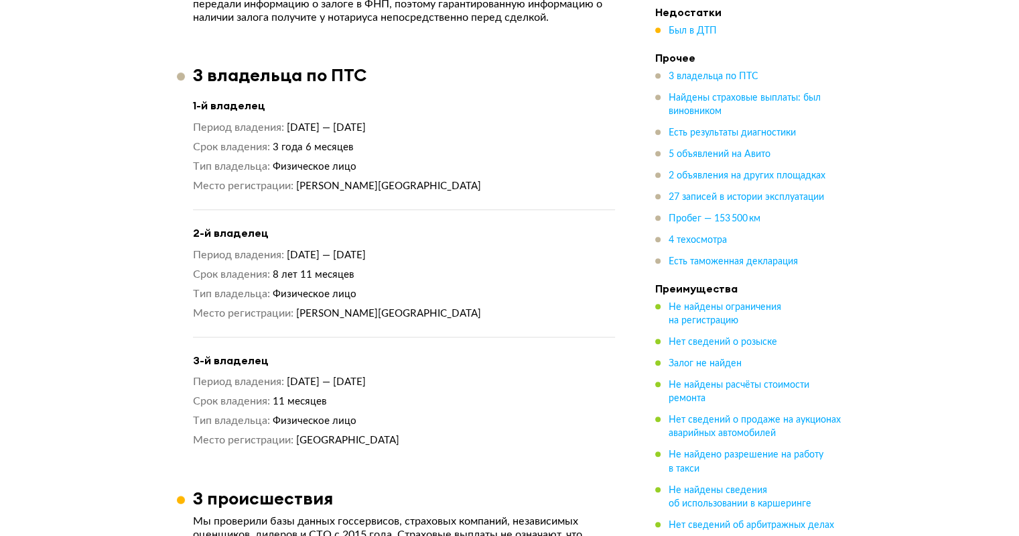
click at [686, 225] on ul "3 владельца по ПТС Найдены страховые выплаты: был виновником Есть результаты ди…" at bounding box center [750, 169] width 188 height 198
click at [690, 221] on span "Пробег — 153 500 км" at bounding box center [715, 218] width 92 height 9
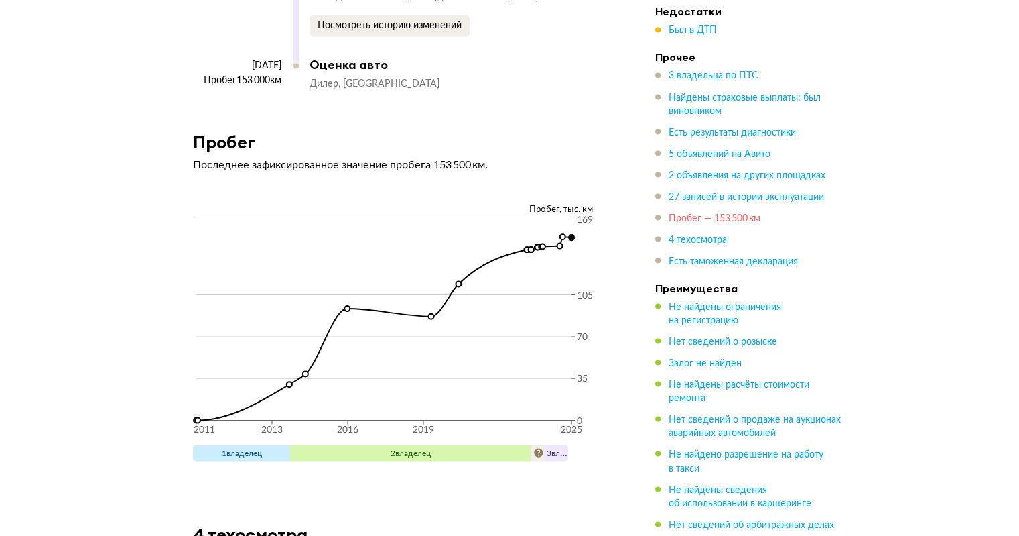
scroll to position [7570, 0]
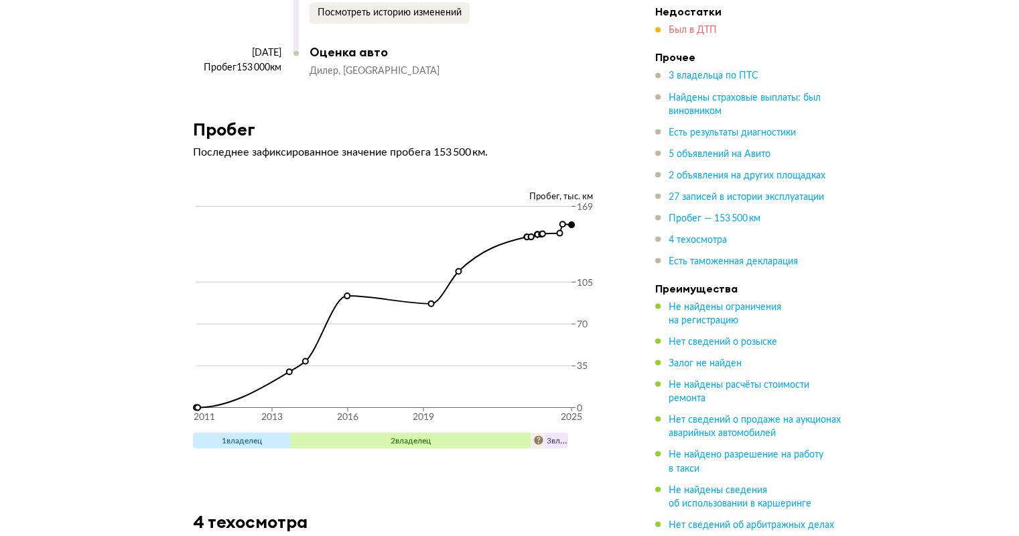
click at [690, 29] on span "Был в ДТП" at bounding box center [693, 30] width 48 height 9
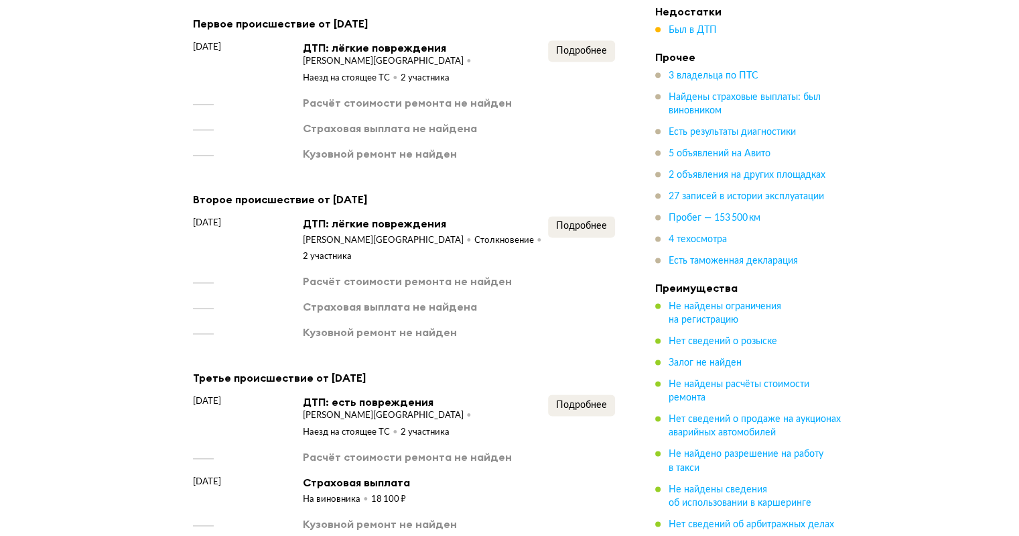
scroll to position [1670, 0]
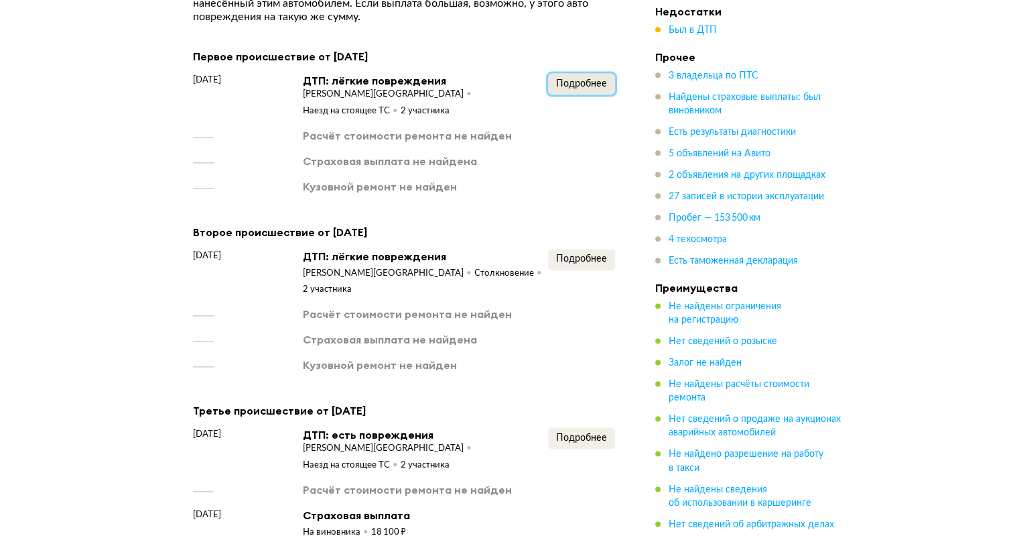
click at [570, 82] on span "Подробнее" at bounding box center [581, 83] width 51 height 9
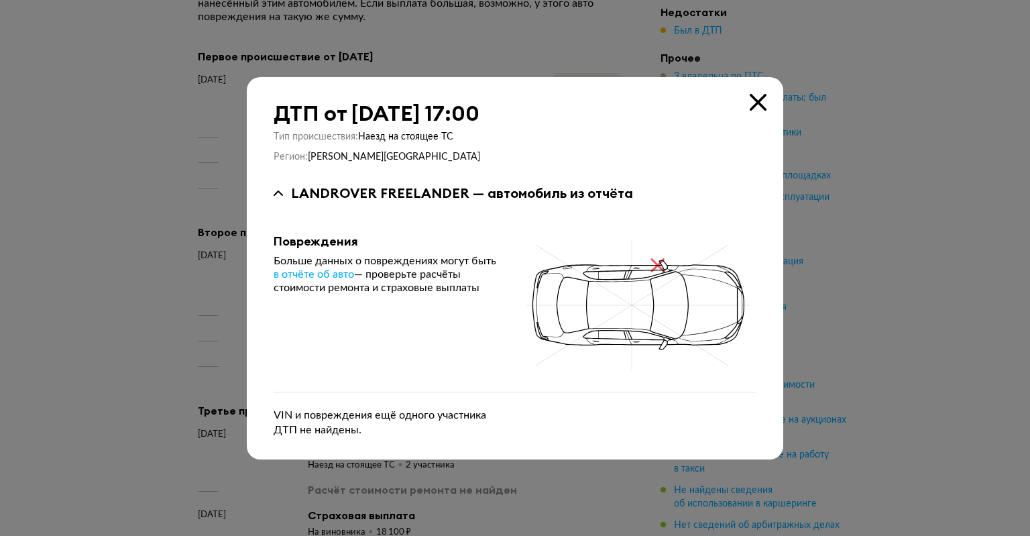
click at [861, 189] on div at bounding box center [515, 268] width 1030 height 536
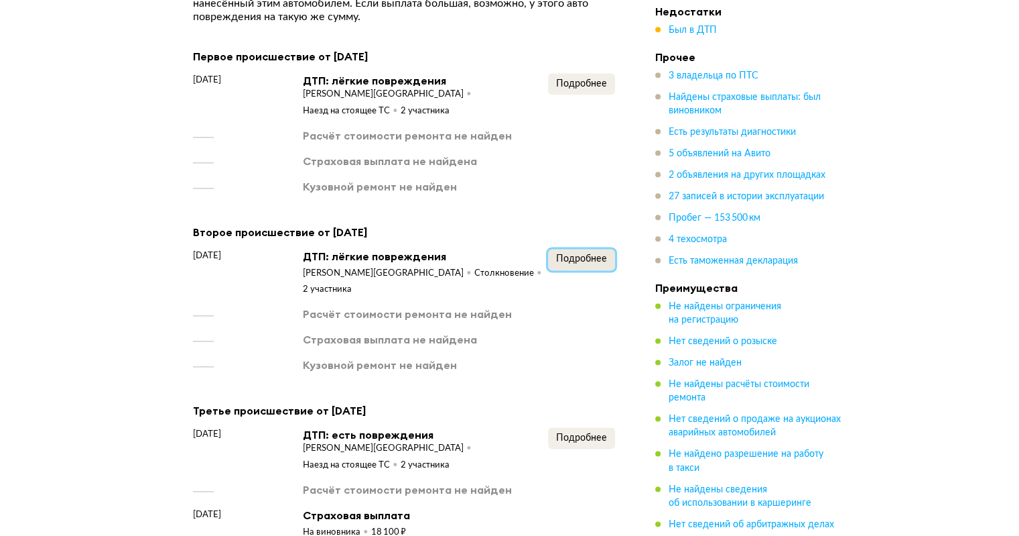
click at [588, 262] on span "Подробнее" at bounding box center [581, 258] width 51 height 9
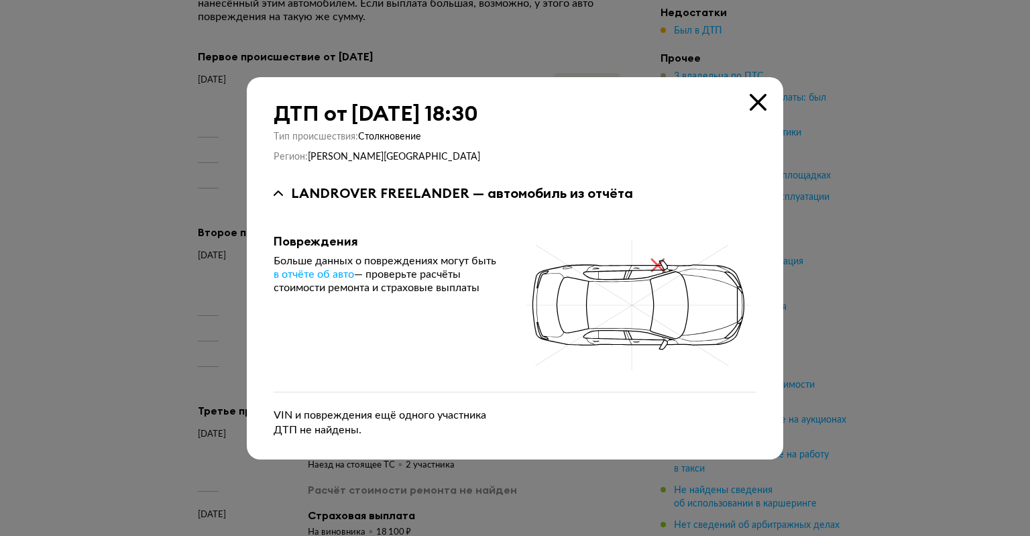
click at [880, 284] on div at bounding box center [515, 268] width 1030 height 536
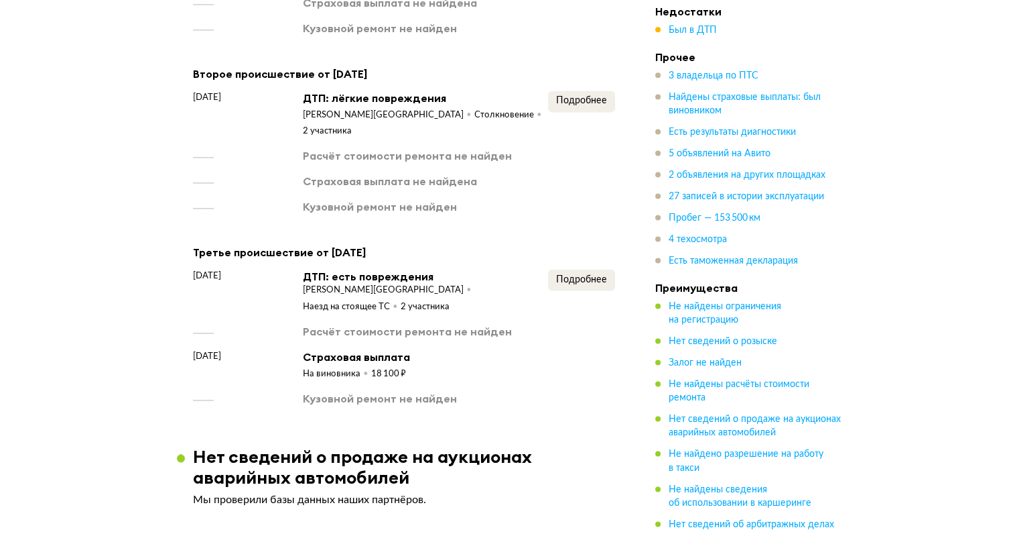
scroll to position [1871, 0]
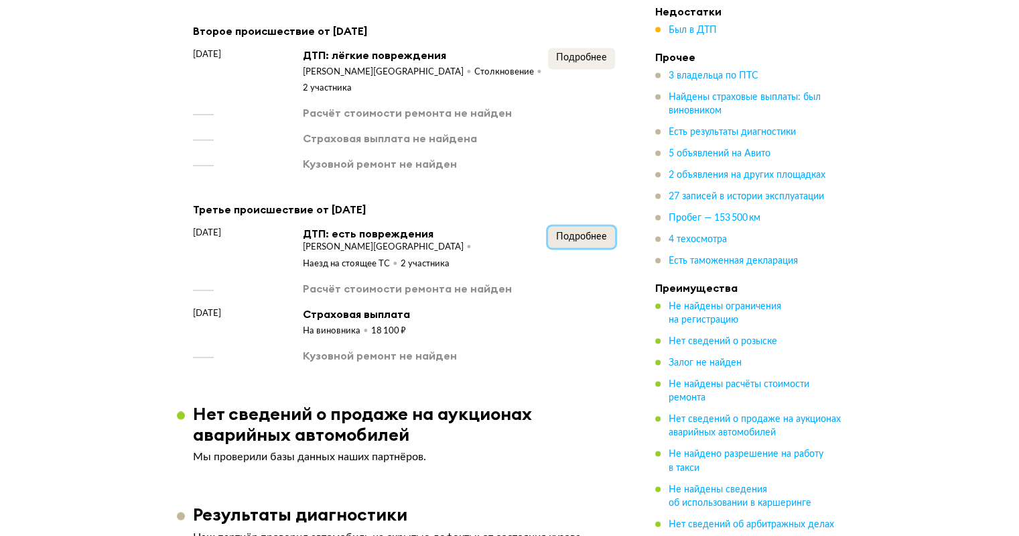
click at [576, 228] on button "Подробнее" at bounding box center [581, 236] width 67 height 21
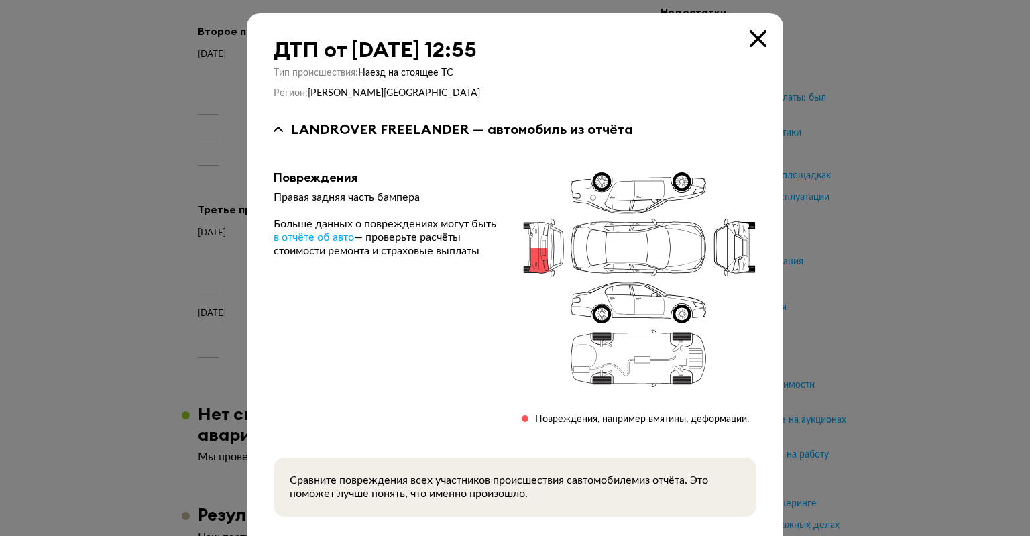
click at [799, 237] on div at bounding box center [515, 268] width 1030 height 536
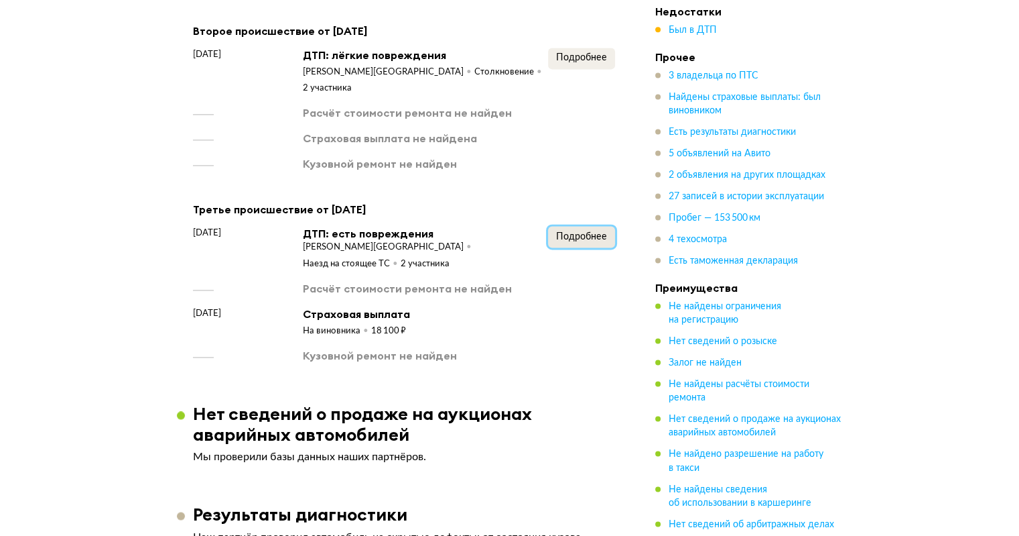
click at [593, 232] on span "Подробнее" at bounding box center [581, 236] width 51 height 9
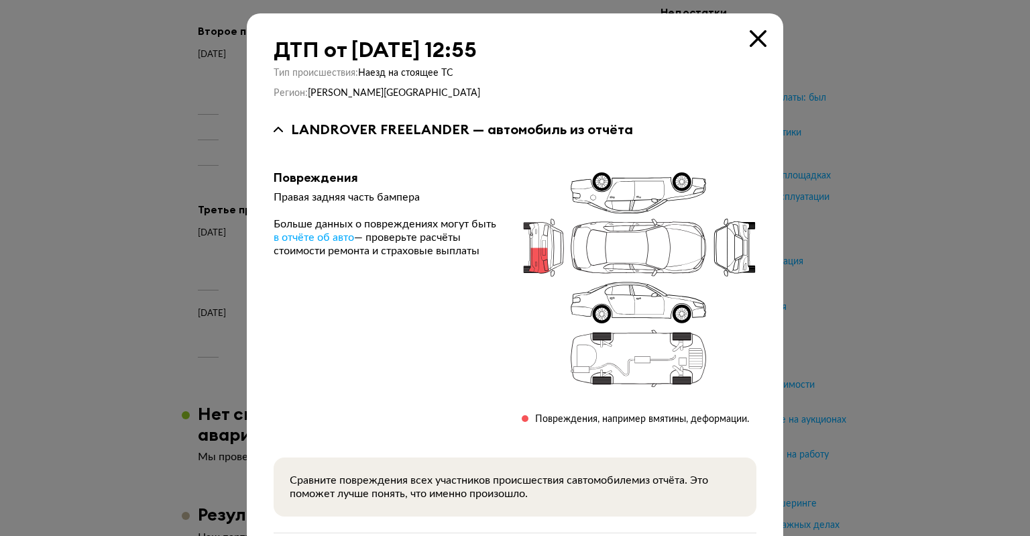
click at [895, 343] on div at bounding box center [515, 268] width 1030 height 536
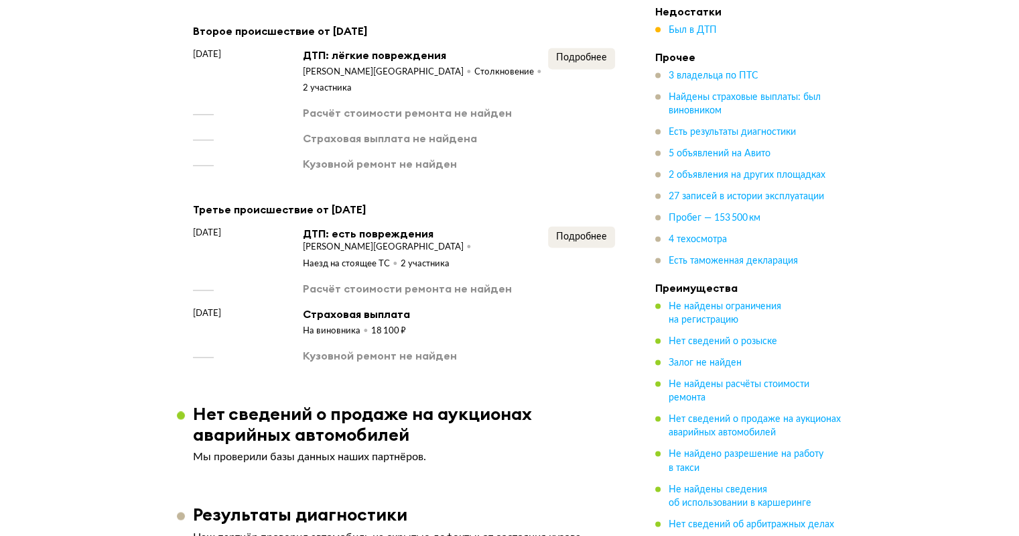
drag, startPoint x: 458, startPoint y: 230, endPoint x: 533, endPoint y: 231, distance: 74.4
click at [517, 241] on div "Архангельская область Наезд на стоящее ТС 2 участника" at bounding box center [425, 255] width 245 height 29
click at [525, 306] on div "май 2019 года Страховая выплата На виновника 18 100 ₽" at bounding box center [404, 321] width 422 height 31
drag, startPoint x: 356, startPoint y: 313, endPoint x: 437, endPoint y: 318, distance: 81.3
click at [437, 318] on div "май 2019 года Страховая выплата На виновника 18 100 ₽" at bounding box center [404, 321] width 422 height 31
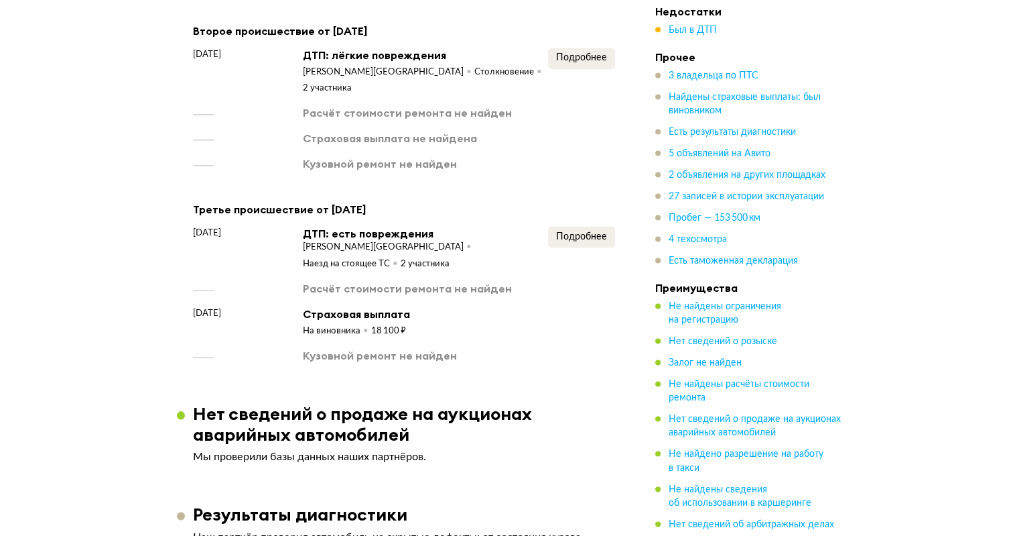
click at [473, 324] on div "май 2019 года Страховая выплата На виновника 18 100 ₽" at bounding box center [404, 321] width 422 height 31
click at [578, 232] on span "Подробнее" at bounding box center [581, 236] width 51 height 9
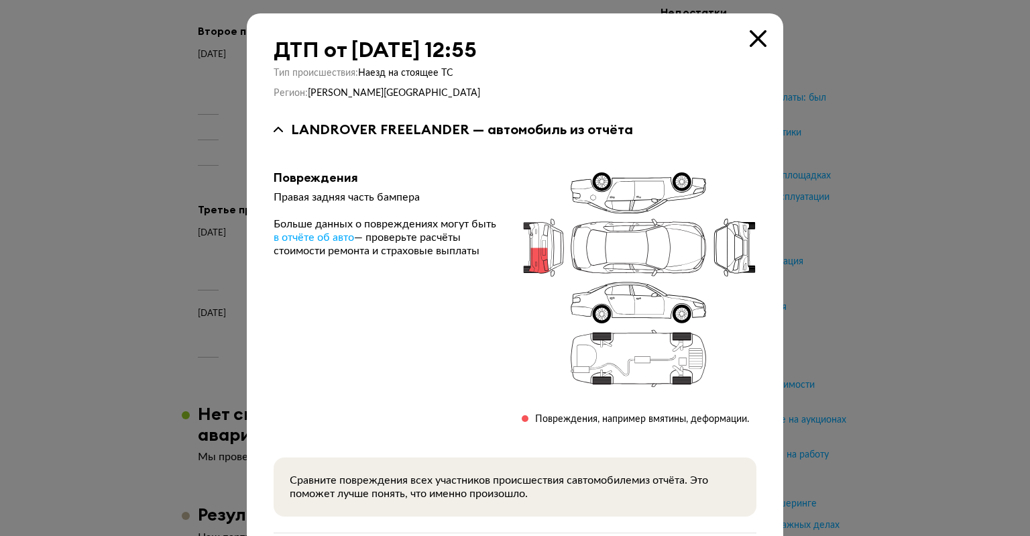
click at [780, 300] on div at bounding box center [515, 268] width 1030 height 536
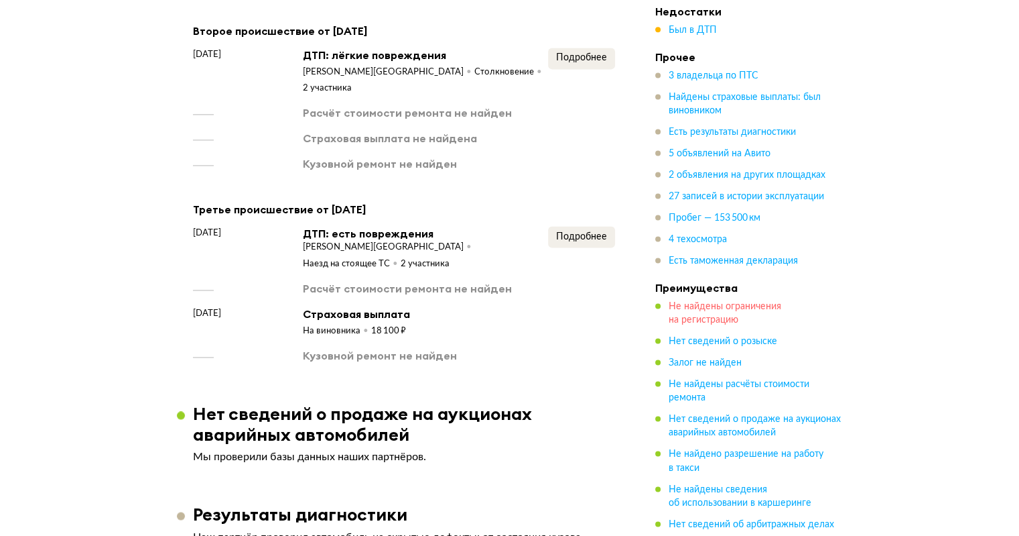
click at [699, 322] on span "Не найдены ограничения на регистрацию" at bounding box center [725, 313] width 113 height 23
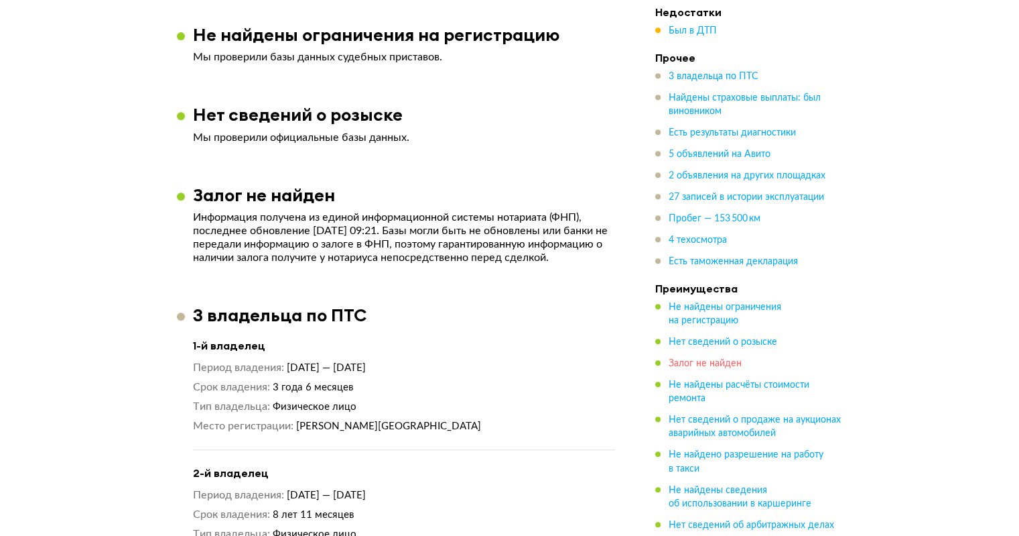
click at [708, 360] on span "Залог не найден" at bounding box center [705, 363] width 73 height 9
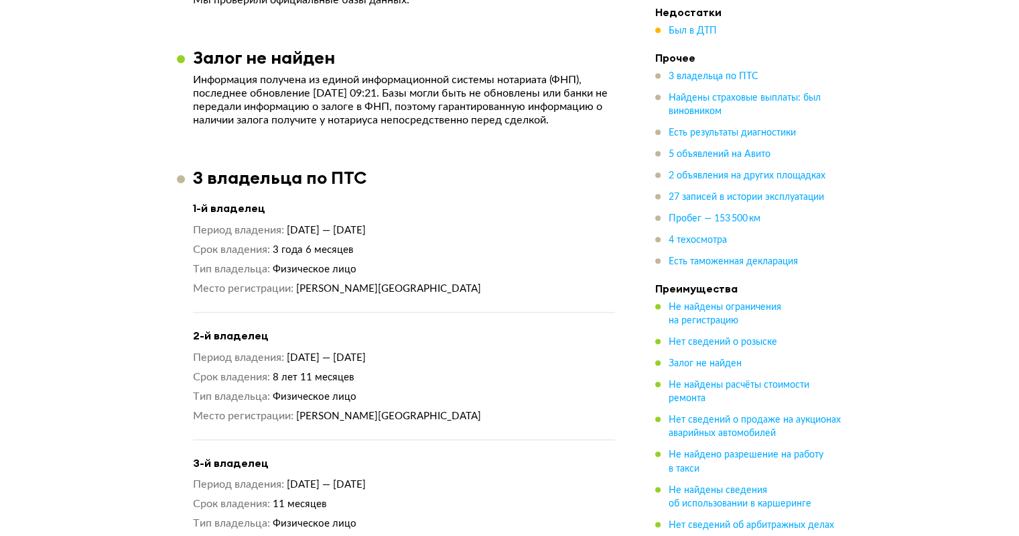
scroll to position [1011, 0]
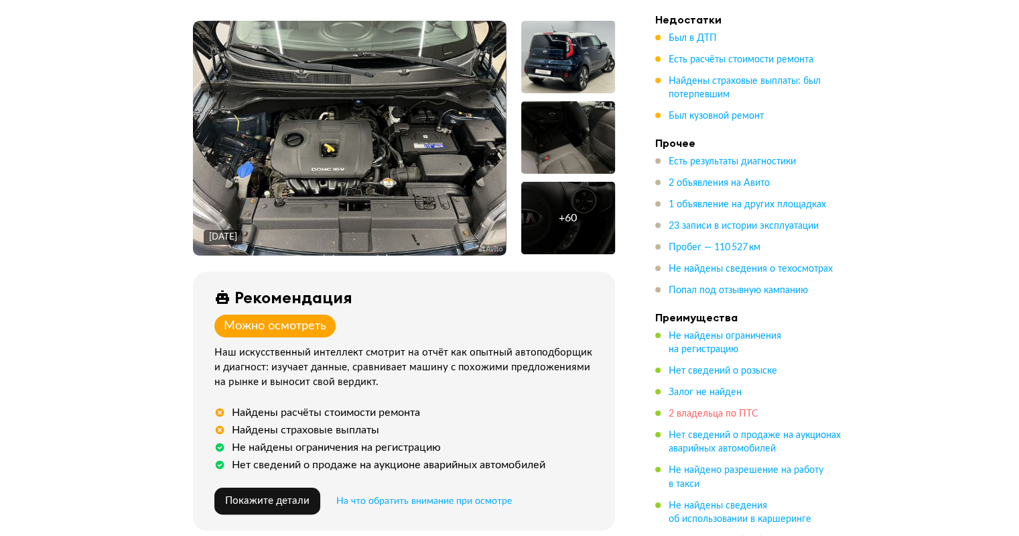
click at [700, 415] on span "2 владельца по ПТС" at bounding box center [714, 413] width 90 height 9
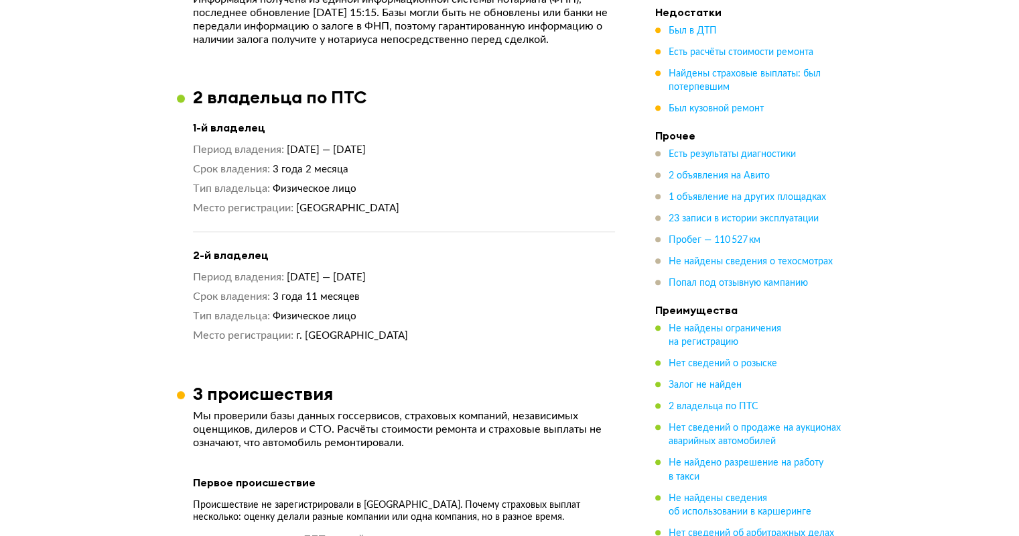
scroll to position [1088, 0]
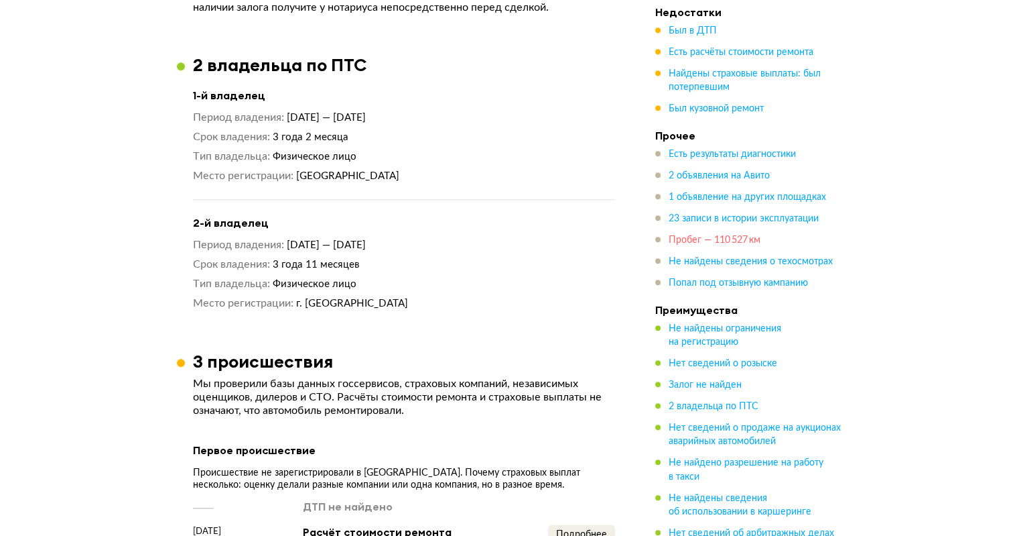
click at [700, 238] on span "Пробег — 110 527 км" at bounding box center [715, 239] width 92 height 9
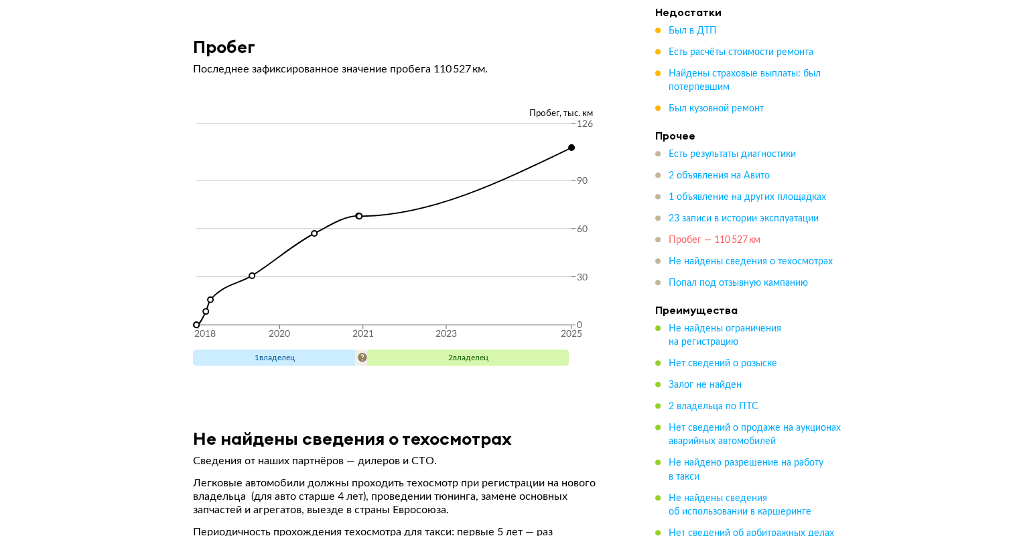
scroll to position [6100, 0]
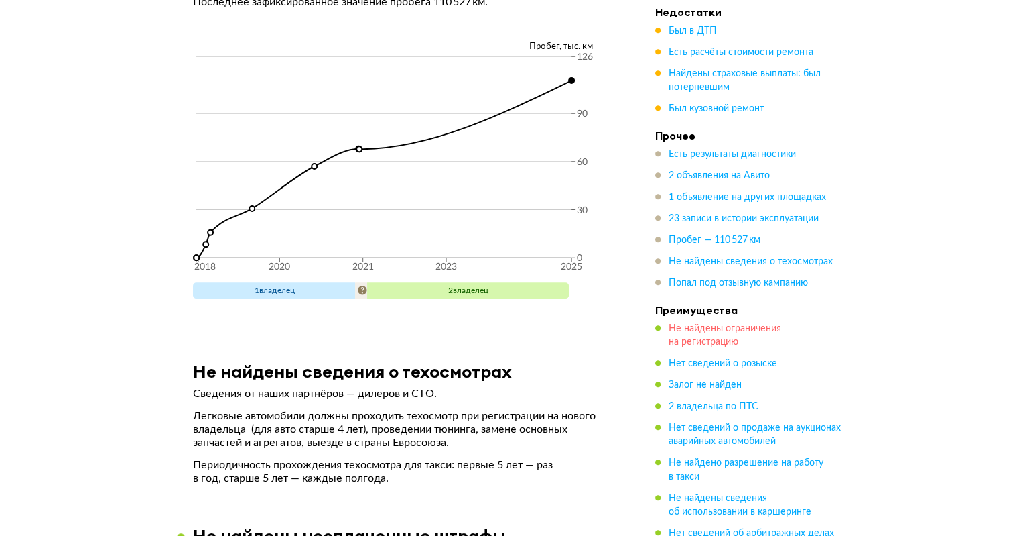
click at [690, 338] on span "Не найдены ограничения на регистрацию" at bounding box center [725, 335] width 113 height 23
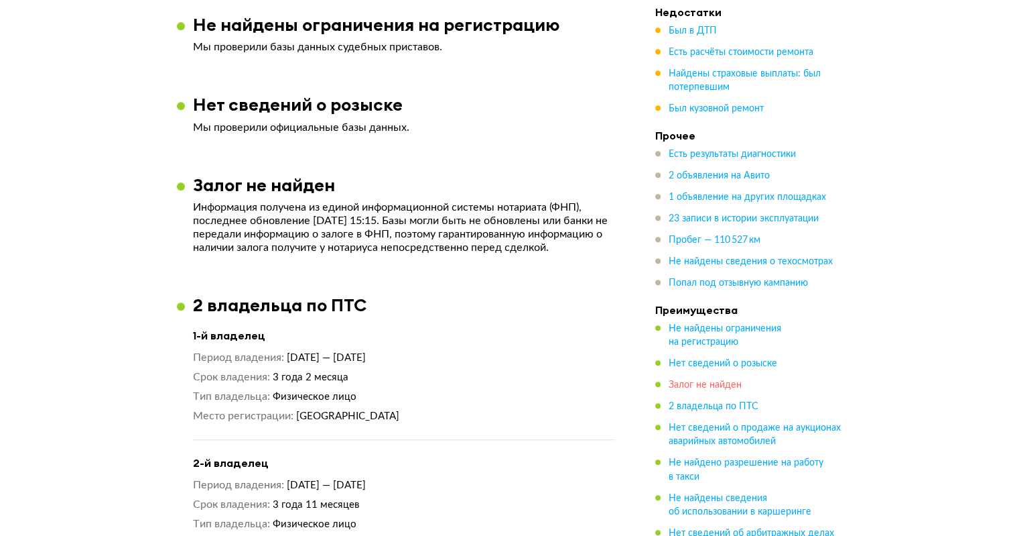
click at [711, 380] on span "Залог не найден" at bounding box center [705, 384] width 73 height 9
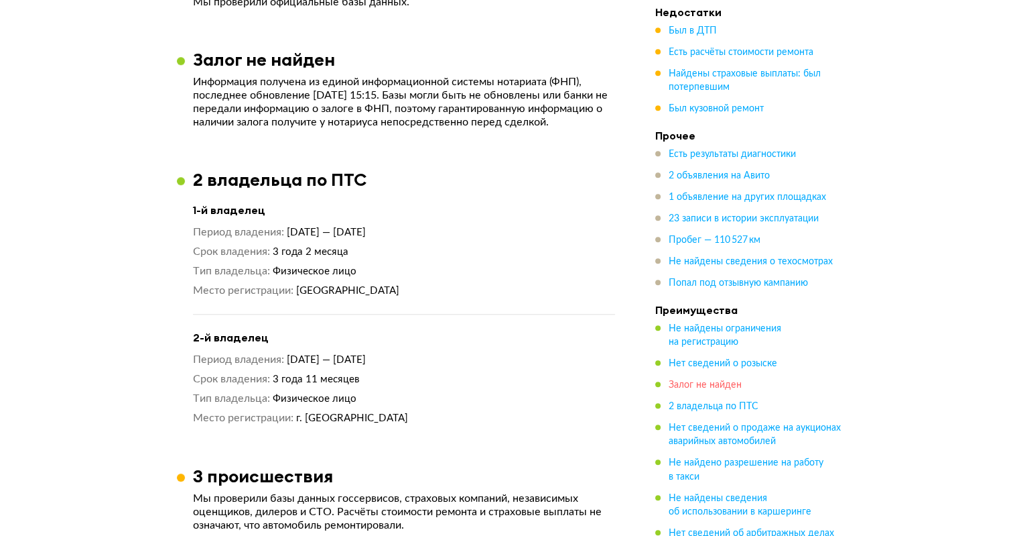
scroll to position [1009, 0]
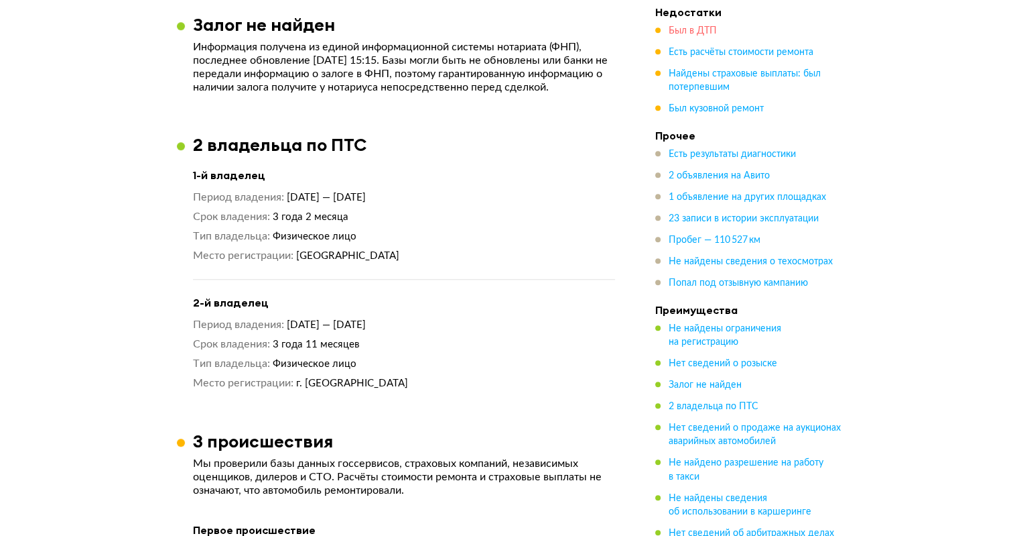
click at [694, 29] on span "Был в ДТП" at bounding box center [693, 30] width 48 height 9
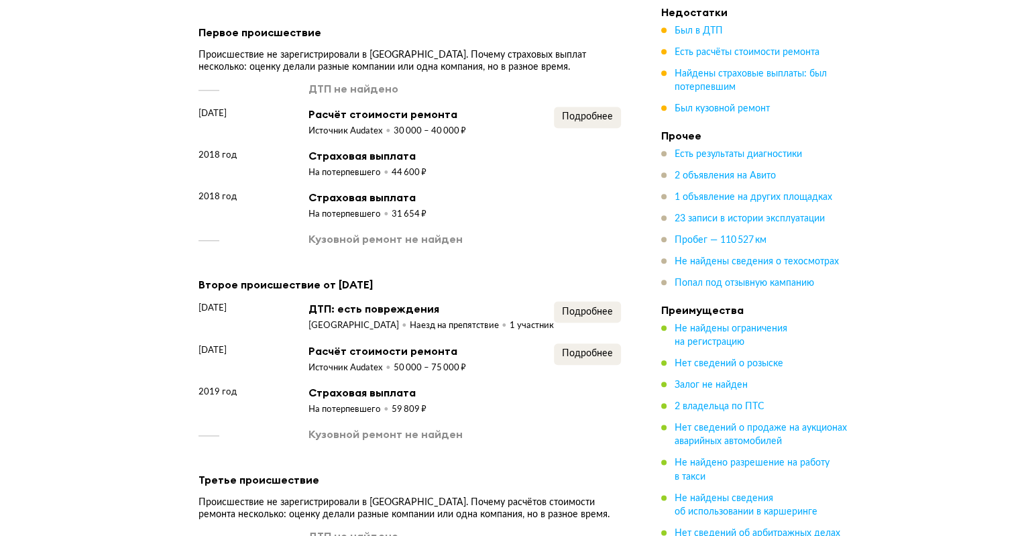
scroll to position [1483, 0]
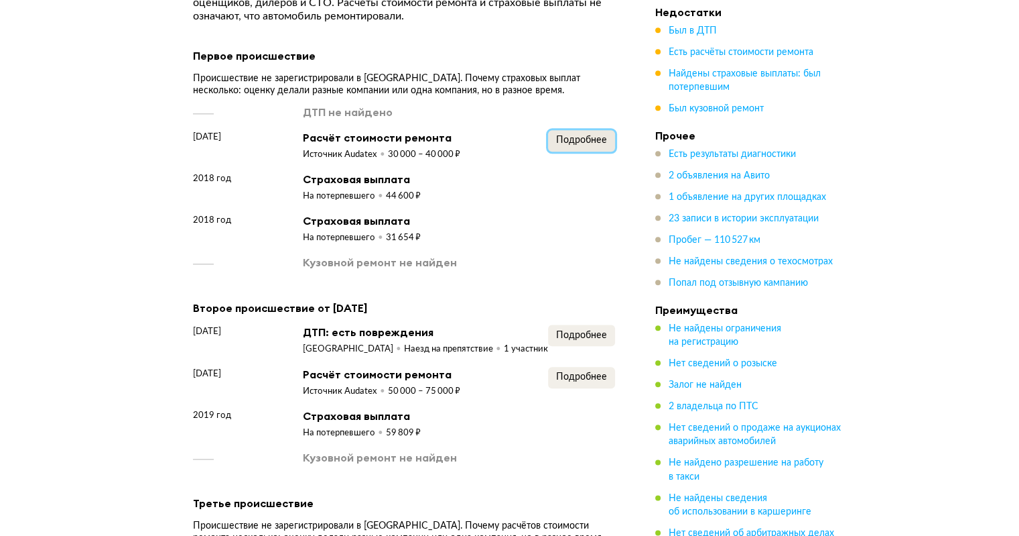
click at [590, 145] on span "Подробнее" at bounding box center [581, 139] width 51 height 9
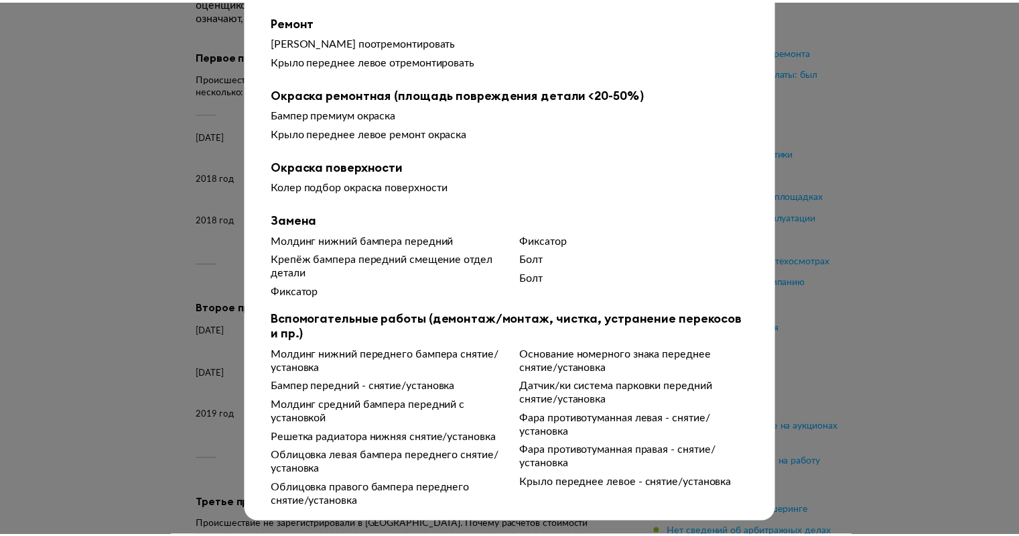
scroll to position [70, 0]
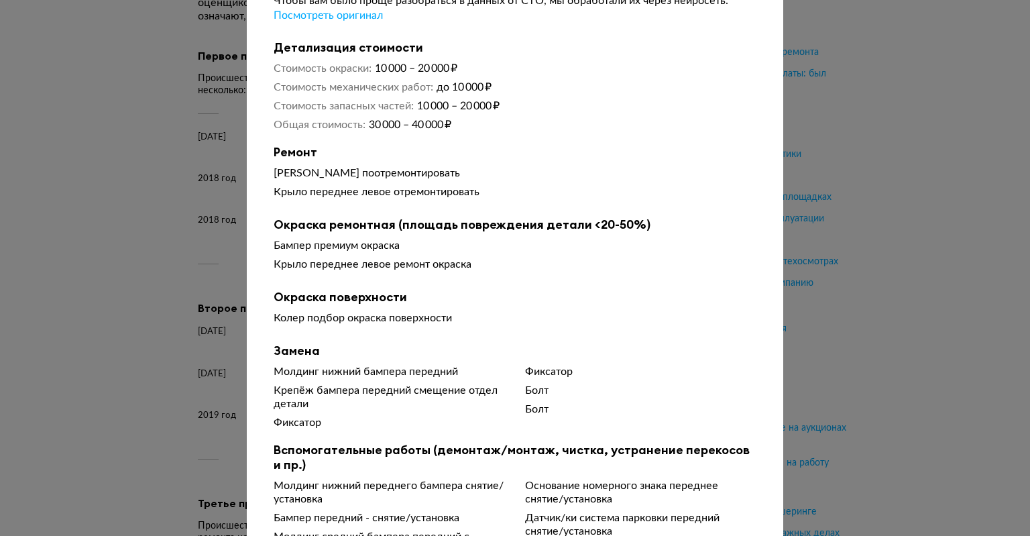
click at [834, 182] on div at bounding box center [515, 198] width 1030 height 536
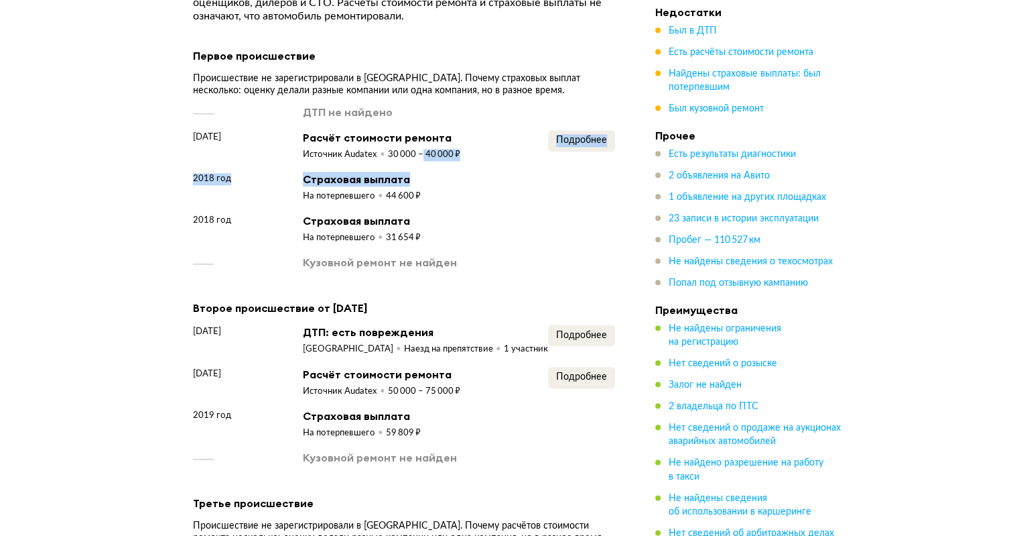
drag, startPoint x: 421, startPoint y: 161, endPoint x: 477, endPoint y: 179, distance: 58.5
click at [475, 178] on div "ДТП не найдено 6 сентября 2018 года Расчёт стоимости ремонта Источник Audatex 3…" at bounding box center [404, 188] width 422 height 166
click at [481, 227] on div "2018 год Страховая выплата На потерпевшего 31 654 ₽" at bounding box center [404, 228] width 422 height 31
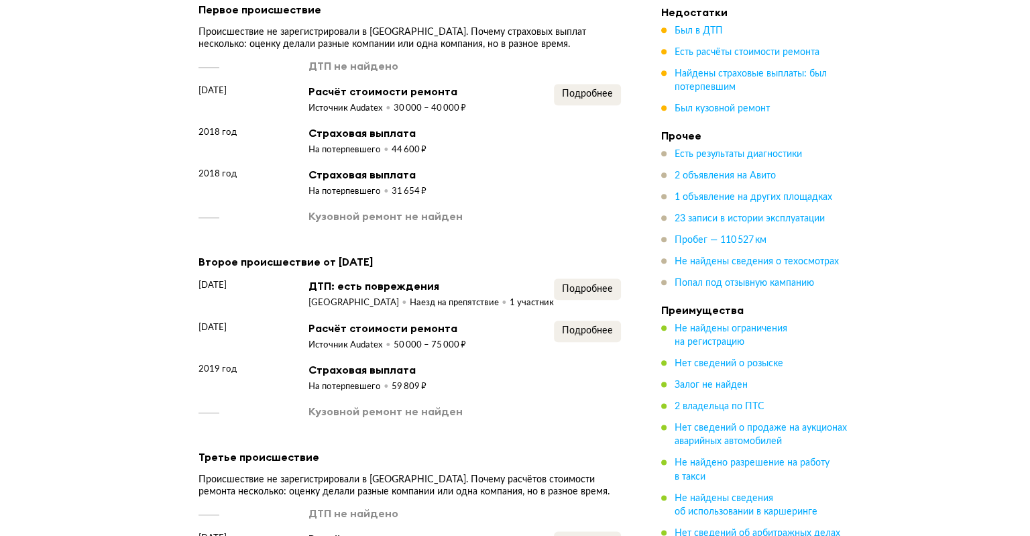
scroll to position [1550, 0]
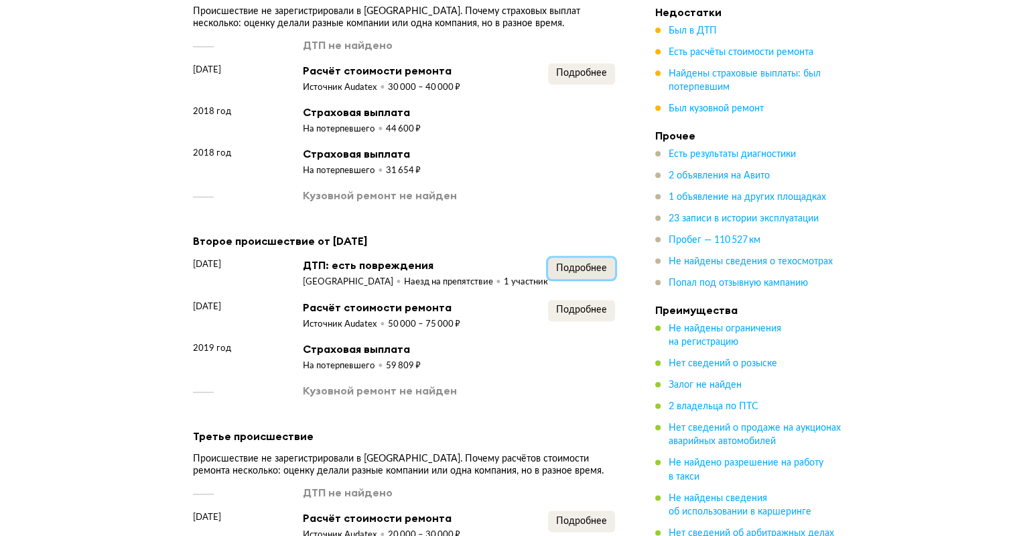
click at [564, 273] on span "Подробнее" at bounding box center [581, 267] width 51 height 9
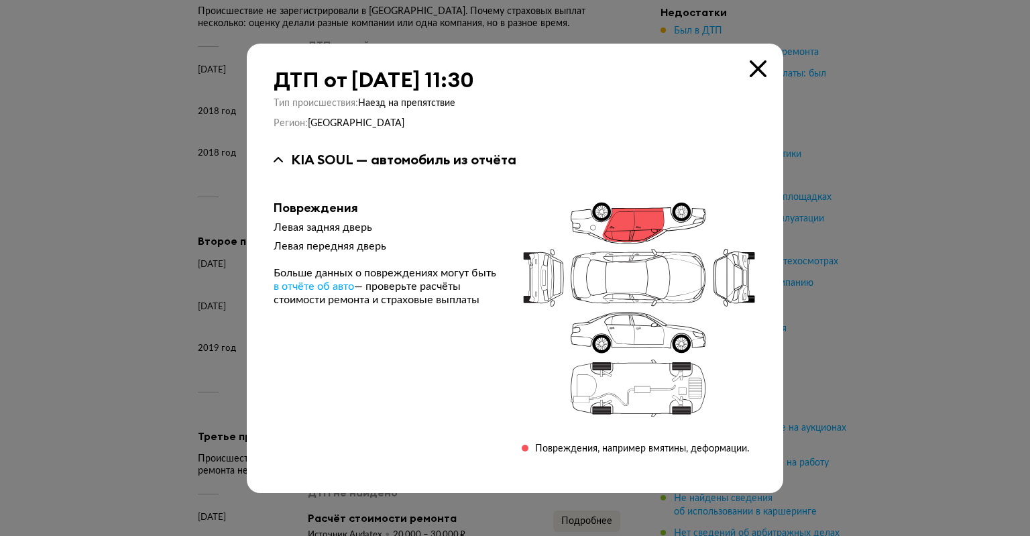
click at [799, 262] on div at bounding box center [515, 268] width 1030 height 536
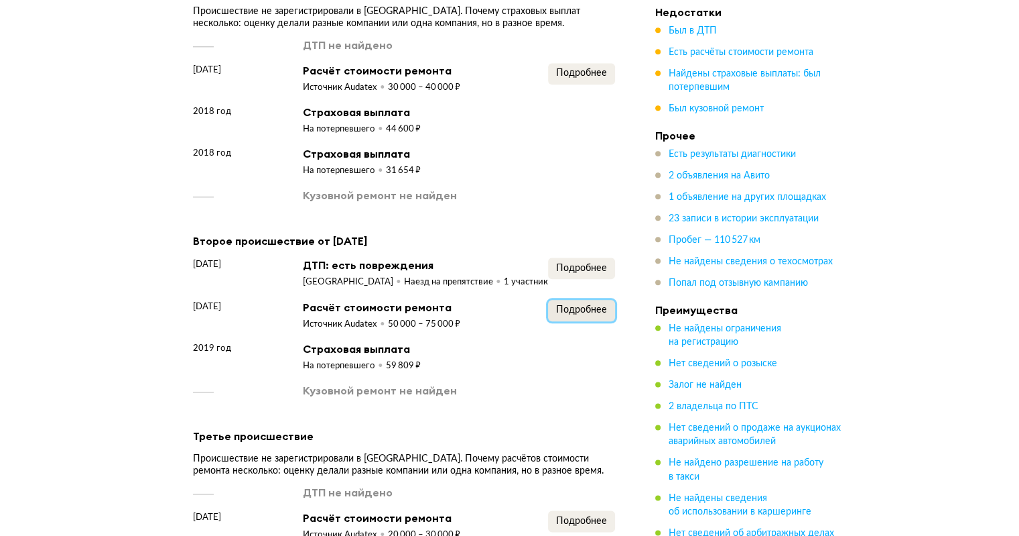
click at [592, 314] on span "Подробнее" at bounding box center [581, 309] width 51 height 9
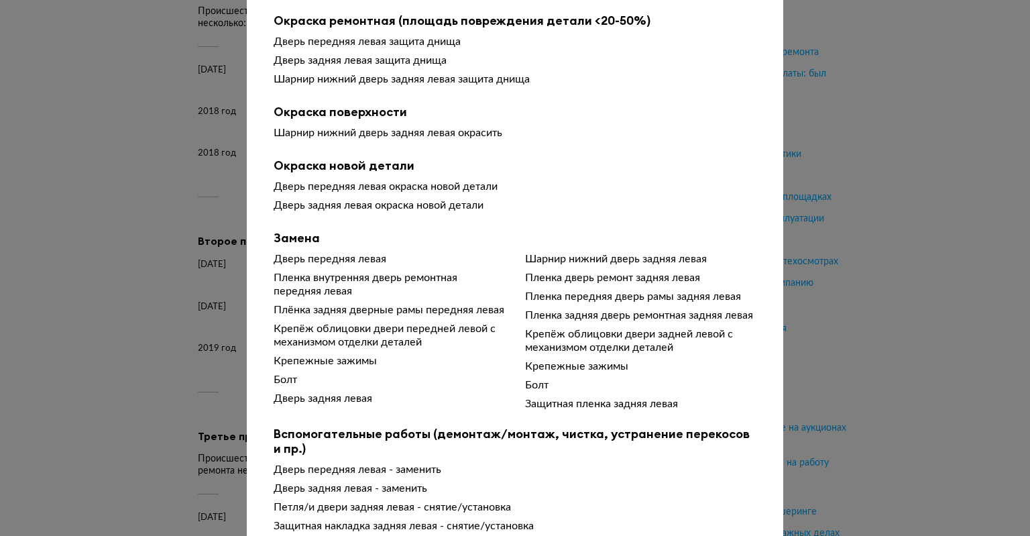
scroll to position [134, 0]
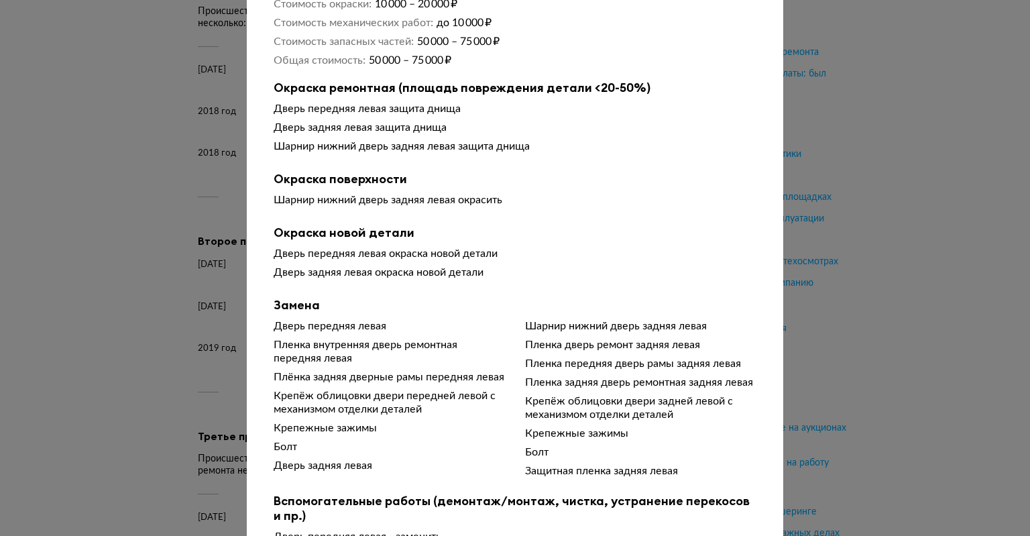
click at [858, 235] on div at bounding box center [515, 134] width 1030 height 536
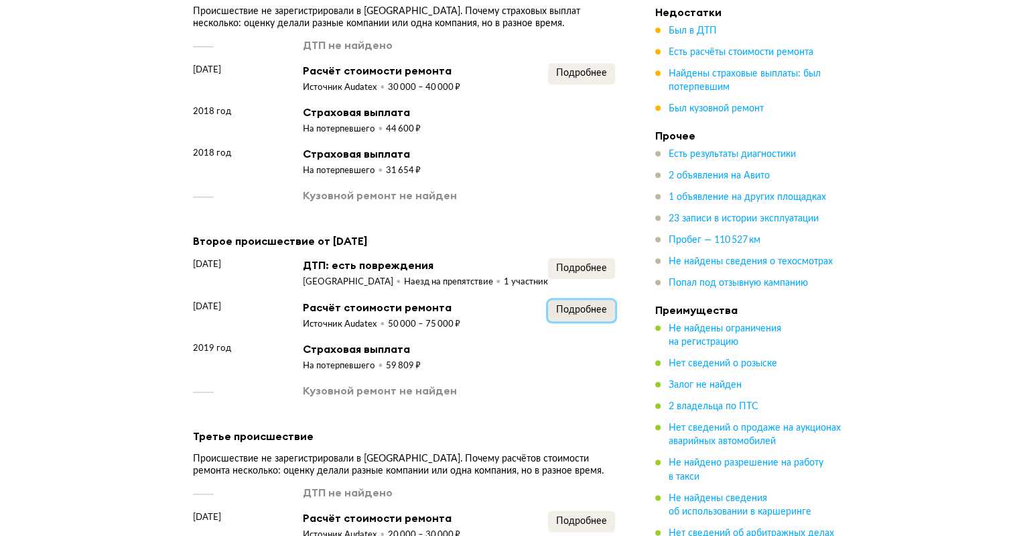
click at [584, 313] on button "Подробнее" at bounding box center [581, 310] width 67 height 21
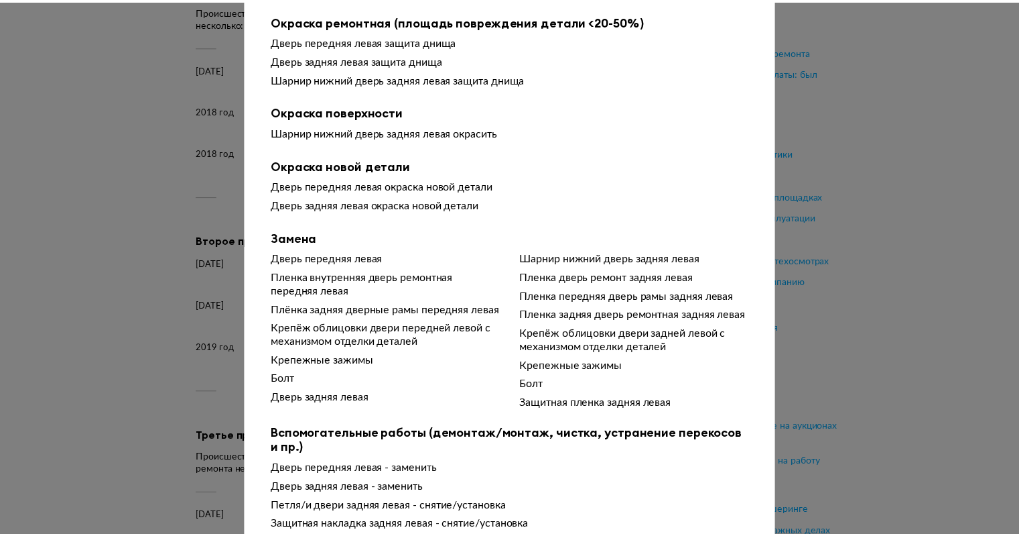
scroll to position [265, 0]
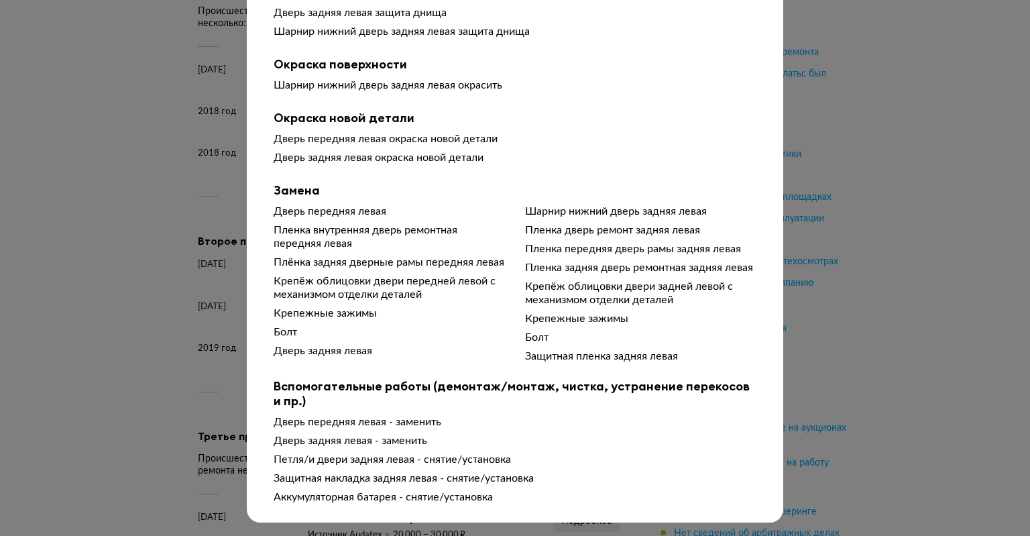
click at [844, 246] on div at bounding box center [515, 19] width 1030 height 536
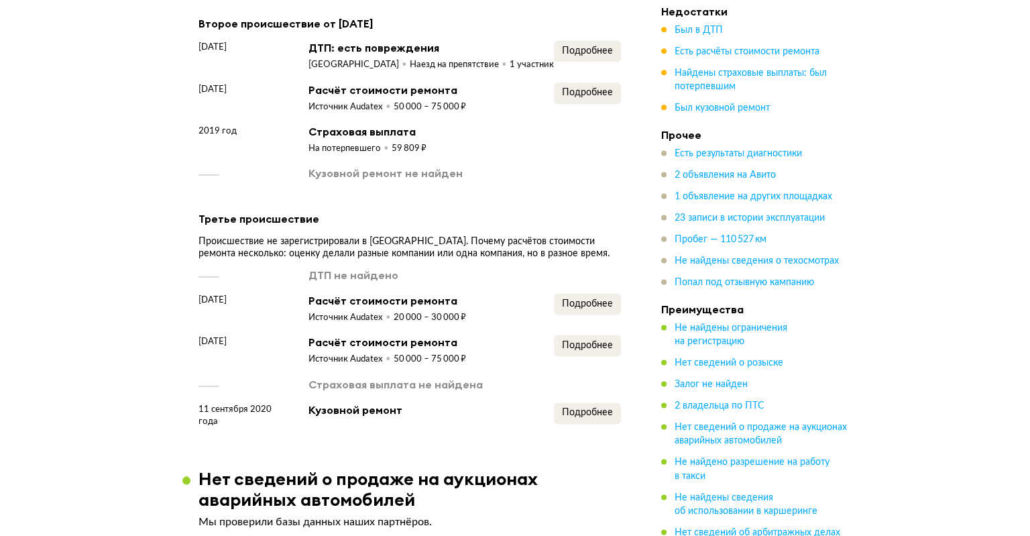
scroll to position [1818, 0]
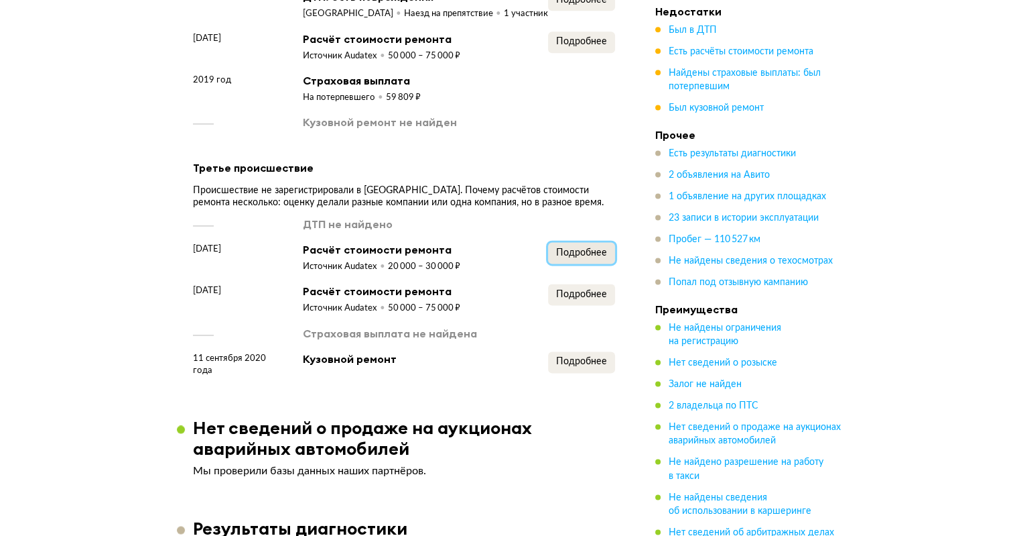
click at [570, 255] on button "Подробнее" at bounding box center [581, 252] width 67 height 21
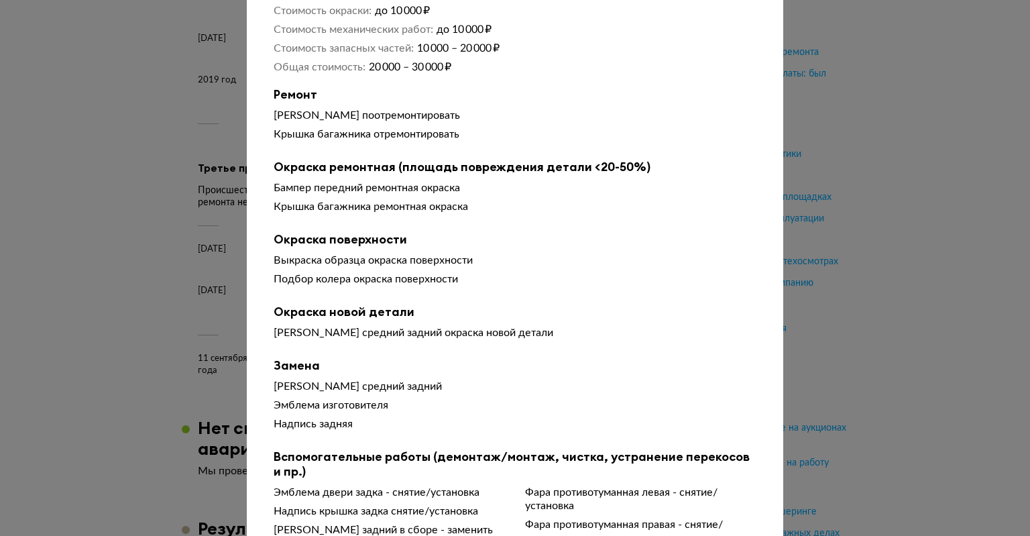
scroll to position [134, 0]
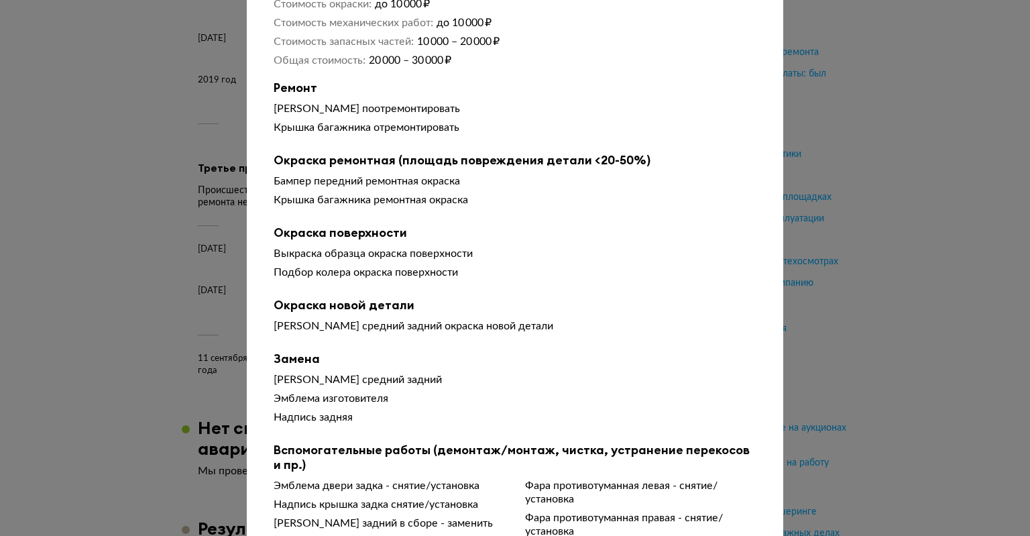
click at [777, 254] on div "Чтобы вам было проще разобраться в данных от СТО, мы обработали их через нейрос…" at bounding box center [515, 284] width 536 height 738
click at [695, 260] on div "Выкраска образца окраска поверхности" at bounding box center [514, 253] width 483 height 13
click at [828, 248] on div at bounding box center [515, 134] width 1030 height 536
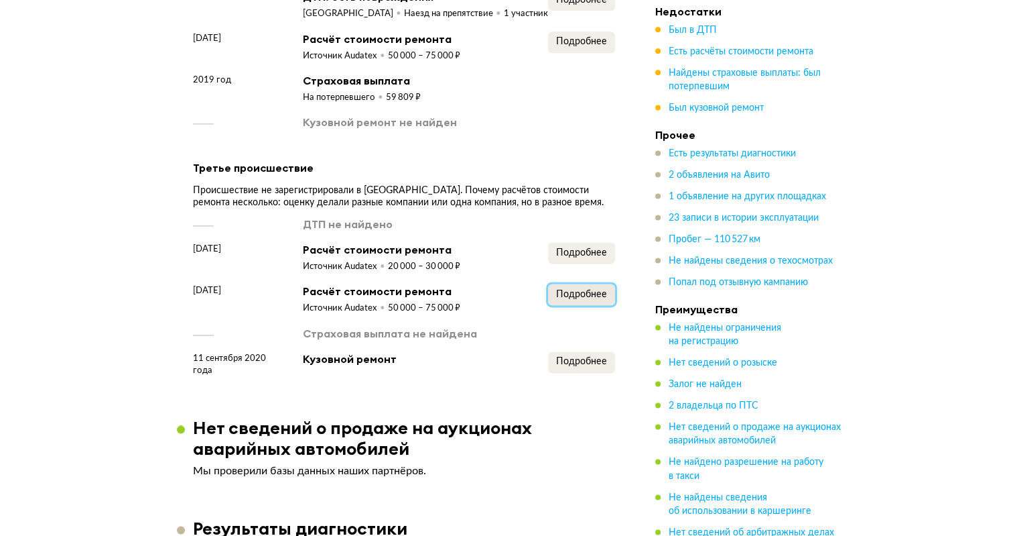
click at [588, 299] on button "Подробнее" at bounding box center [581, 294] width 67 height 21
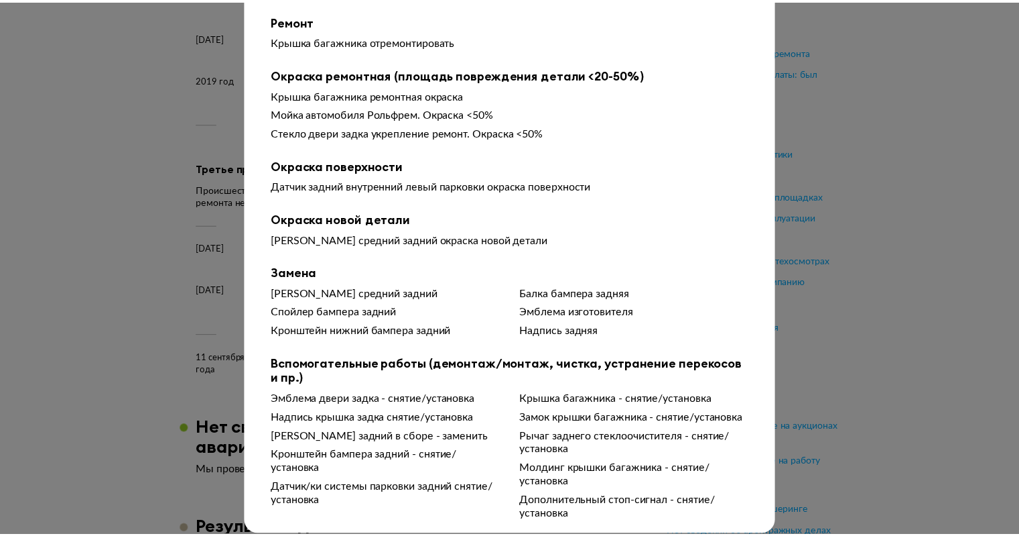
scroll to position [67, 0]
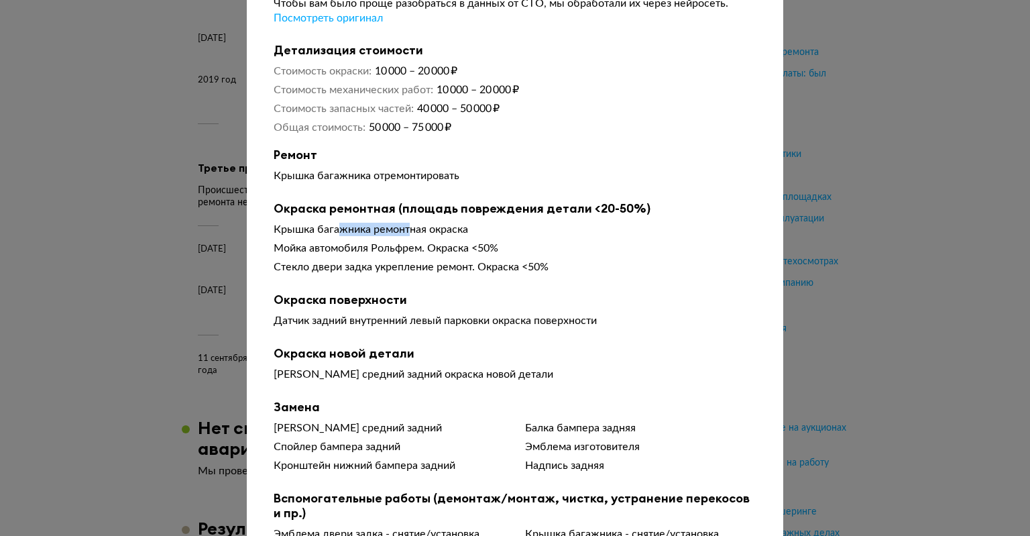
drag, startPoint x: 335, startPoint y: 227, endPoint x: 497, endPoint y: 242, distance: 162.9
click at [428, 236] on div "Крышка багажника ремонтная окраска" at bounding box center [514, 229] width 483 height 13
click at [869, 219] on div at bounding box center [515, 201] width 1030 height 536
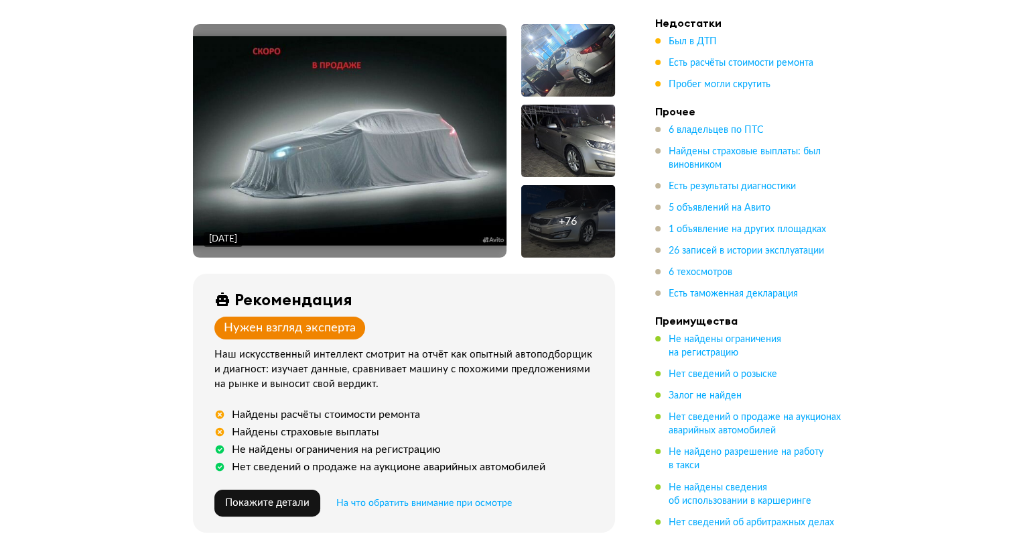
scroll to position [23, 0]
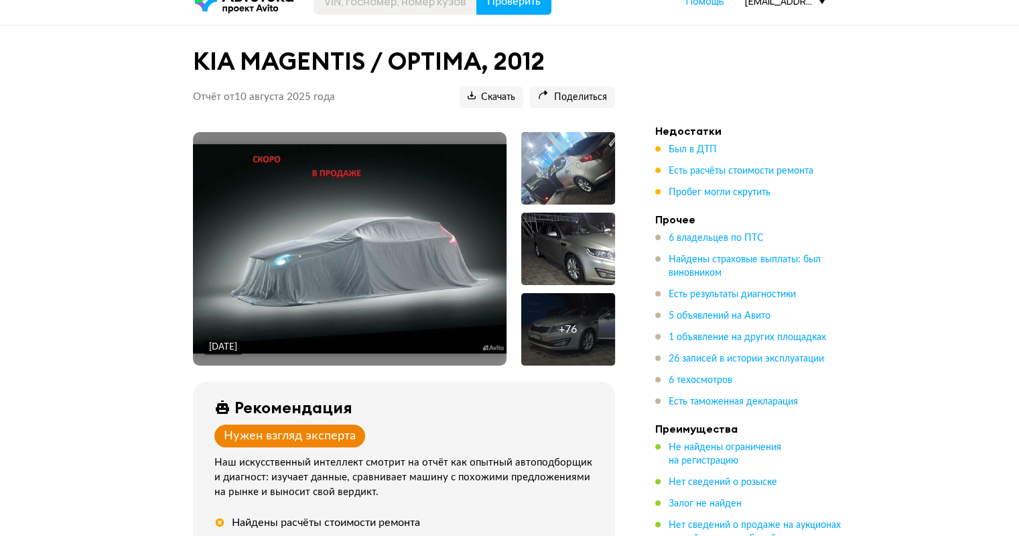
click at [617, 341] on div "[DATE] + 76 Рекомендация Нужен взгляд эксперта Наш искусственный интеллект смот…" at bounding box center [404, 481] width 454 height 698
click at [578, 329] on div "+ 76" at bounding box center [568, 329] width 94 height 72
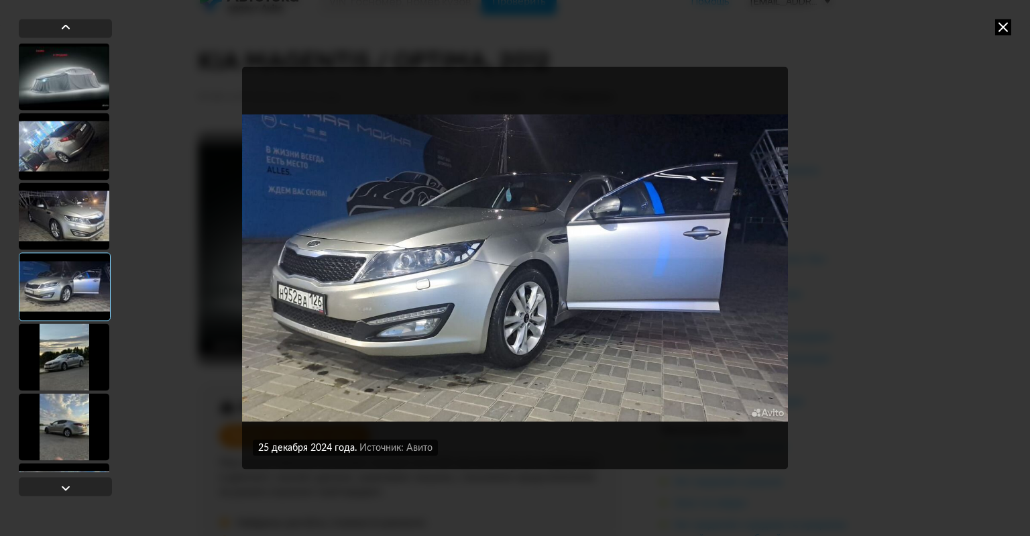
click at [905, 359] on div "[DATE] Источник: Авито [DATE] Источник: Авито [DATE] Источник: Авито [DATE] Ист…" at bounding box center [515, 268] width 1030 height 536
drag, startPoint x: 904, startPoint y: 359, endPoint x: 967, endPoint y: 216, distance: 155.7
click at [912, 359] on div "[DATE] Источник: Авито [DATE] Источник: Авито [DATE] Источник: Авито [DATE] Ист…" at bounding box center [515, 268] width 1030 height 536
click at [1001, 34] on icon at bounding box center [1003, 27] width 16 height 16
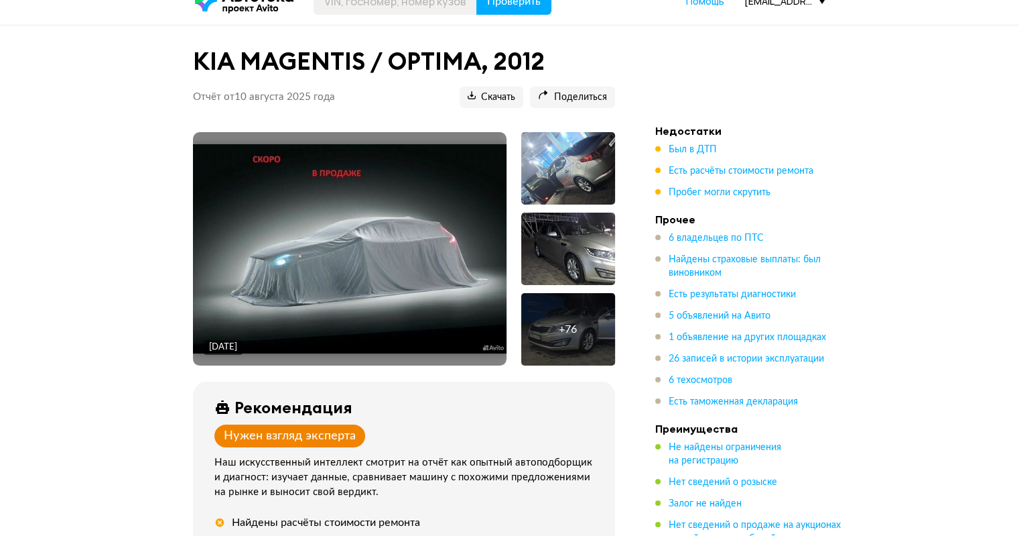
click at [743, 192] on span "Пробег могли скрутить" at bounding box center [720, 192] width 102 height 9
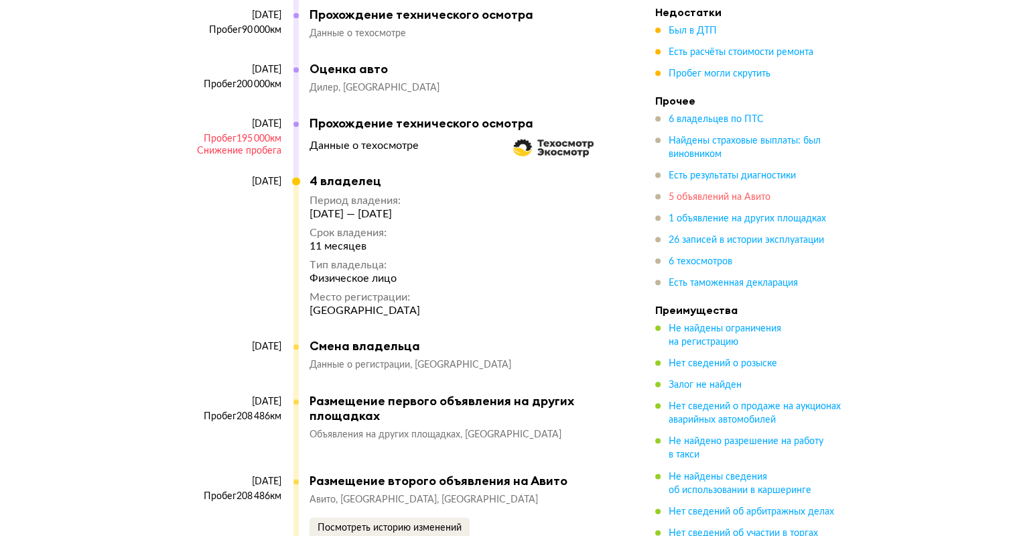
scroll to position [7994, 0]
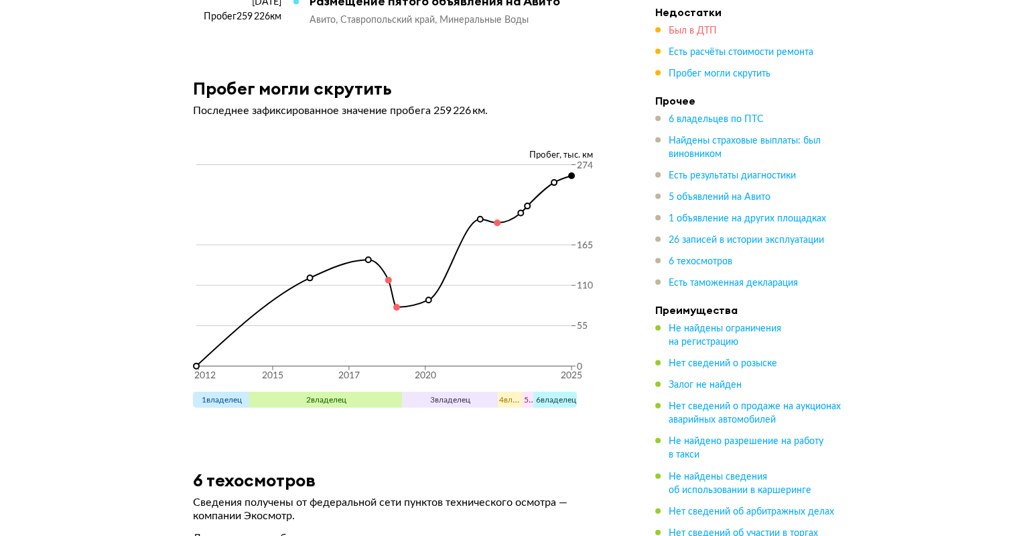
click at [701, 30] on span "Был в ДТП" at bounding box center [693, 30] width 48 height 9
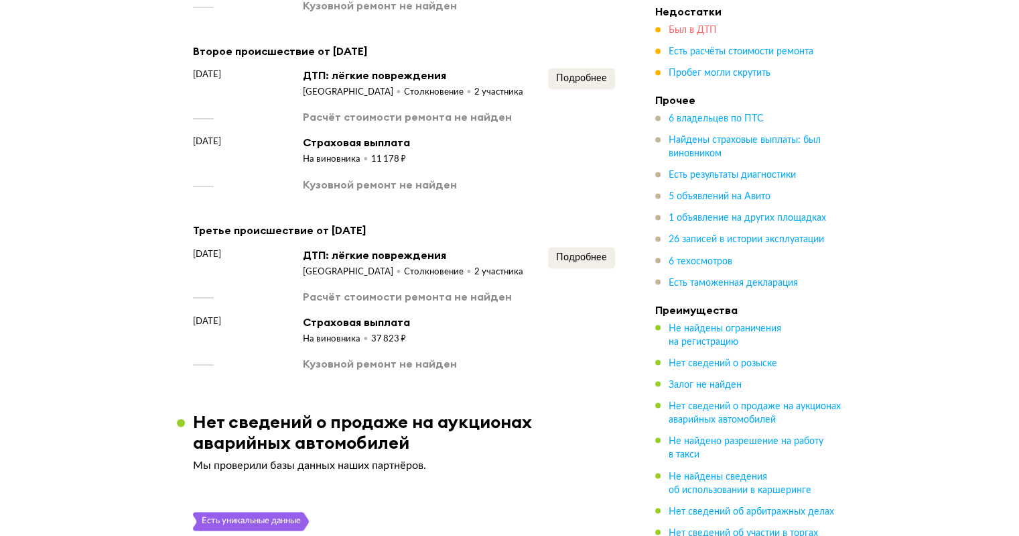
scroll to position [2281, 0]
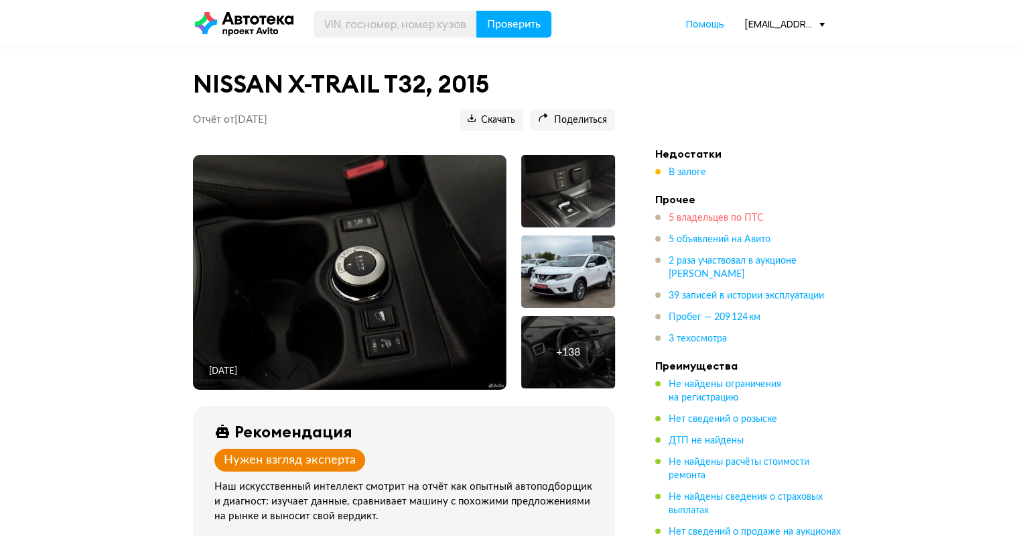
click at [725, 214] on span "5 владельцев по ПТС" at bounding box center [716, 217] width 95 height 9
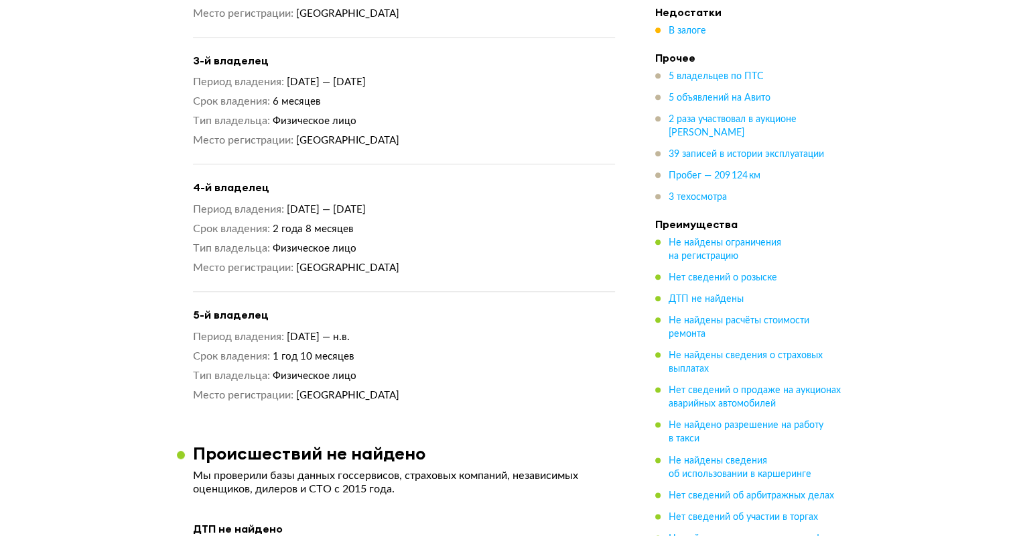
scroll to position [1544, 0]
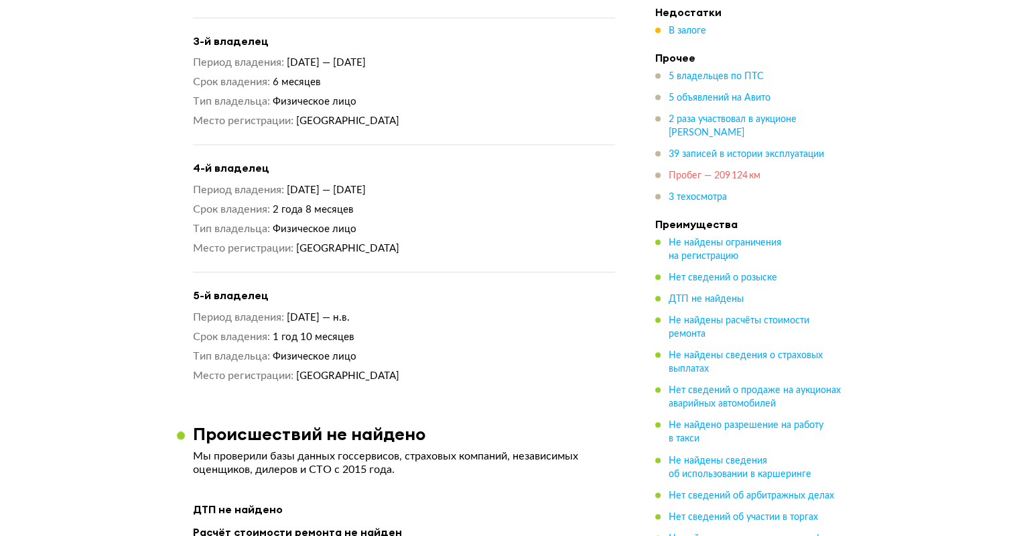
click at [700, 172] on span "Пробег — 209 124 км" at bounding box center [715, 175] width 92 height 9
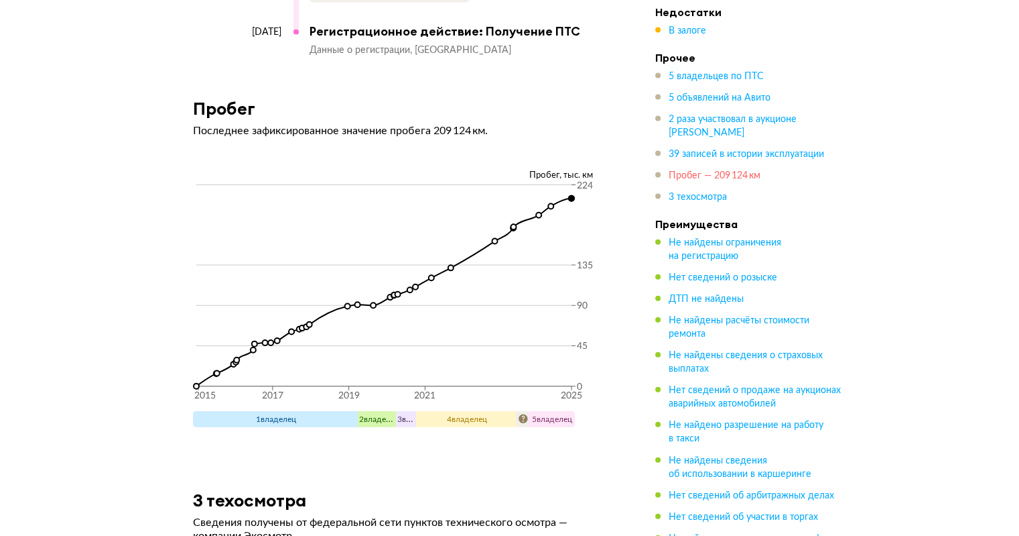
scroll to position [8073, 0]
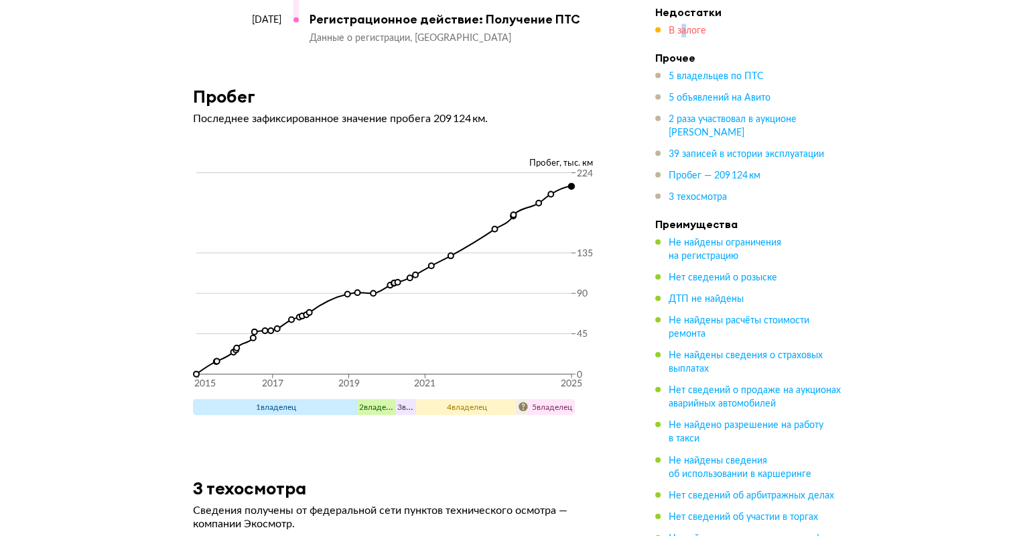
click at [684, 36] on ul "Недостатки В залоге Прочее 5 владельцев по ПТС 5 объявлений на Авито 2 раза уча…" at bounding box center [750, 302] width 188 height 595
click at [684, 36] on span "В залоге" at bounding box center [688, 30] width 38 height 9
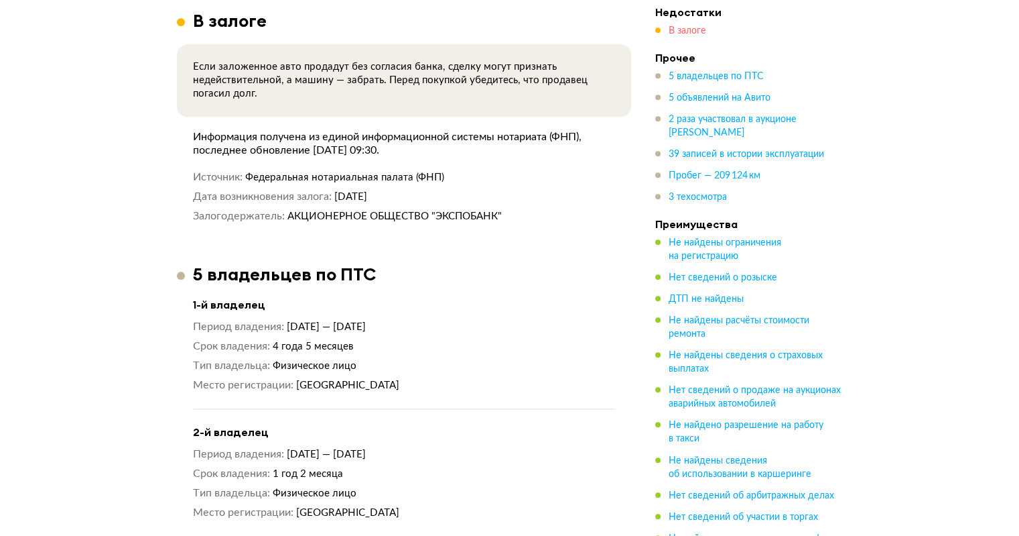
scroll to position [1011, 0]
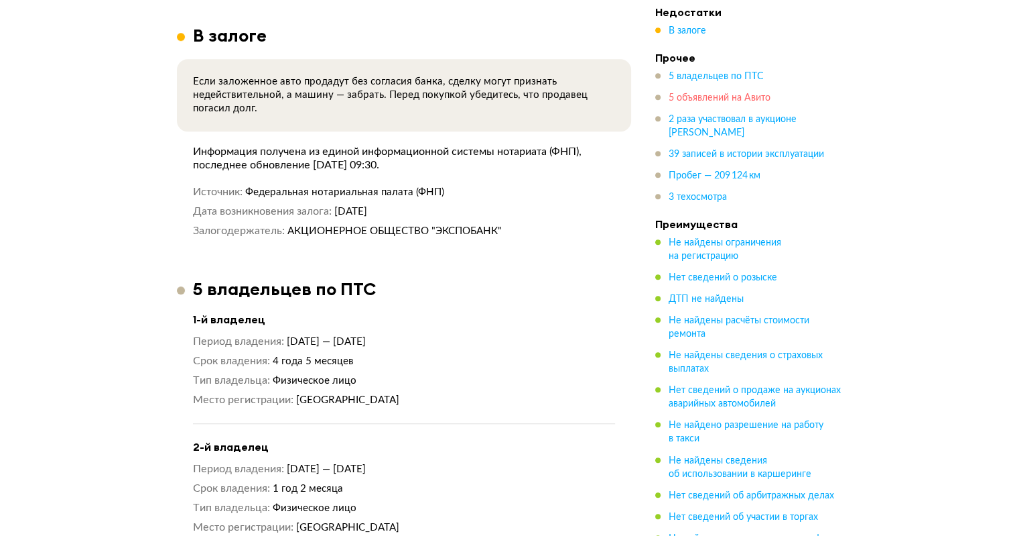
click at [711, 96] on span "5 объявлений на Авито" at bounding box center [720, 97] width 102 height 9
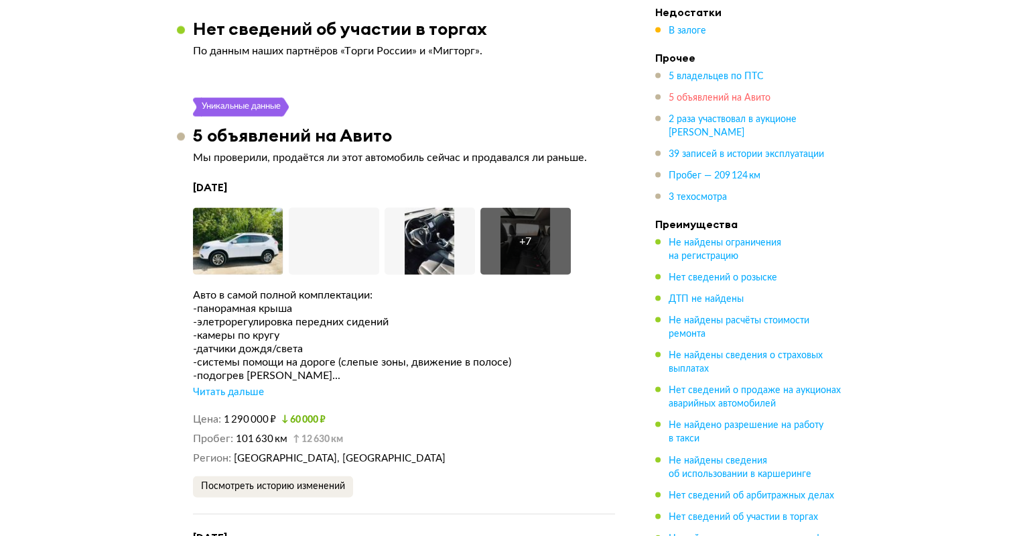
scroll to position [2677, 0]
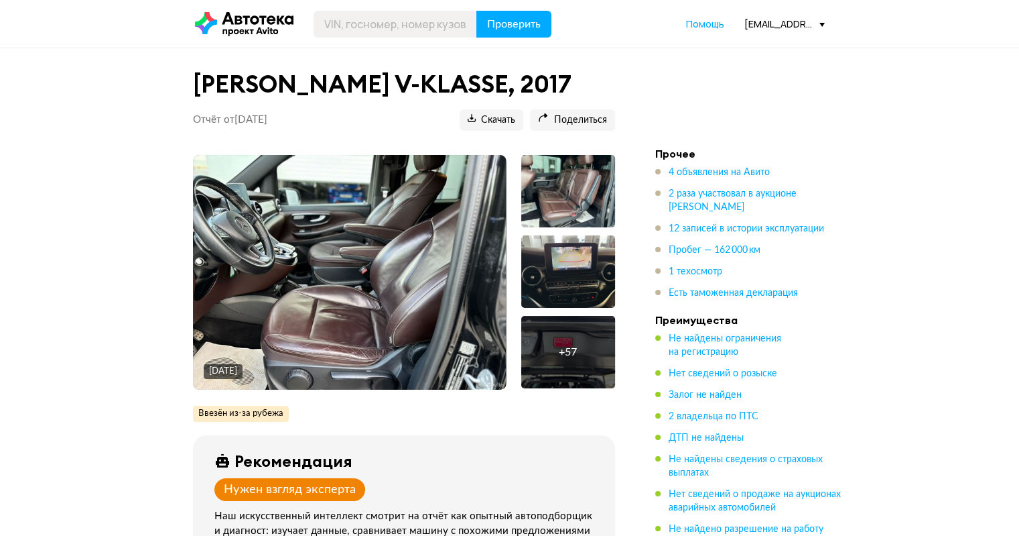
click at [699, 426] on ul "Не найдены ограничения на регистрацию Нет сведений о розыске Залог не найден 2 …" at bounding box center [750, 518] width 188 height 373
click at [694, 420] on span "2 владельца по ПТС" at bounding box center [714, 416] width 90 height 9
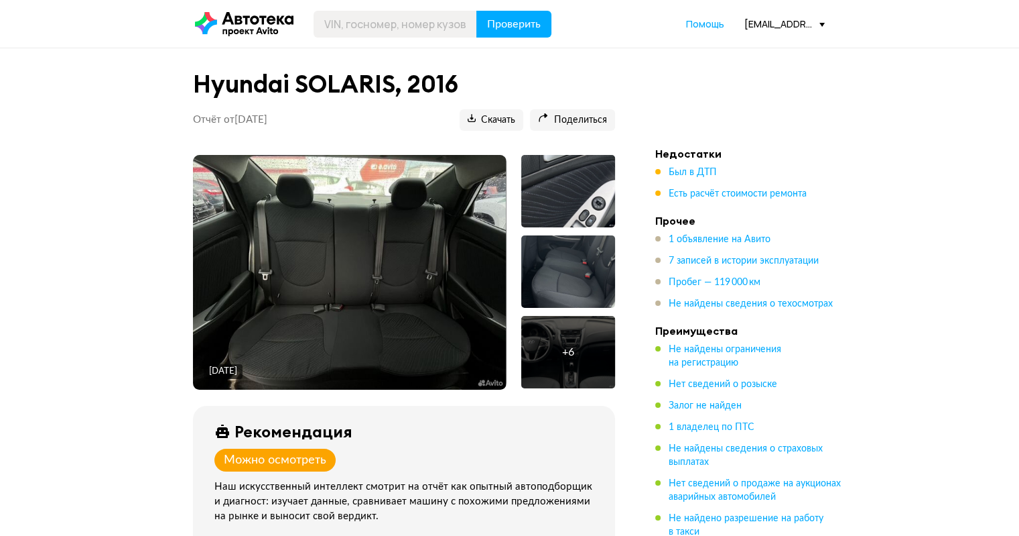
click at [692, 185] on ul "Был в ДТП Есть расчёт стоимости ремонта" at bounding box center [750, 183] width 188 height 35
click at [693, 171] on span "Был в ДТП" at bounding box center [693, 172] width 48 height 9
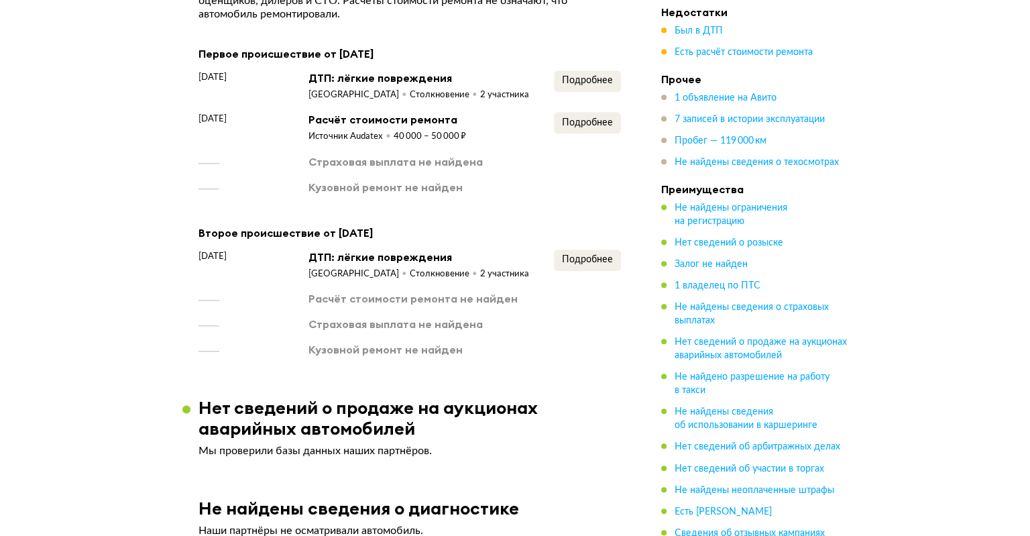
scroll to position [1349, 0]
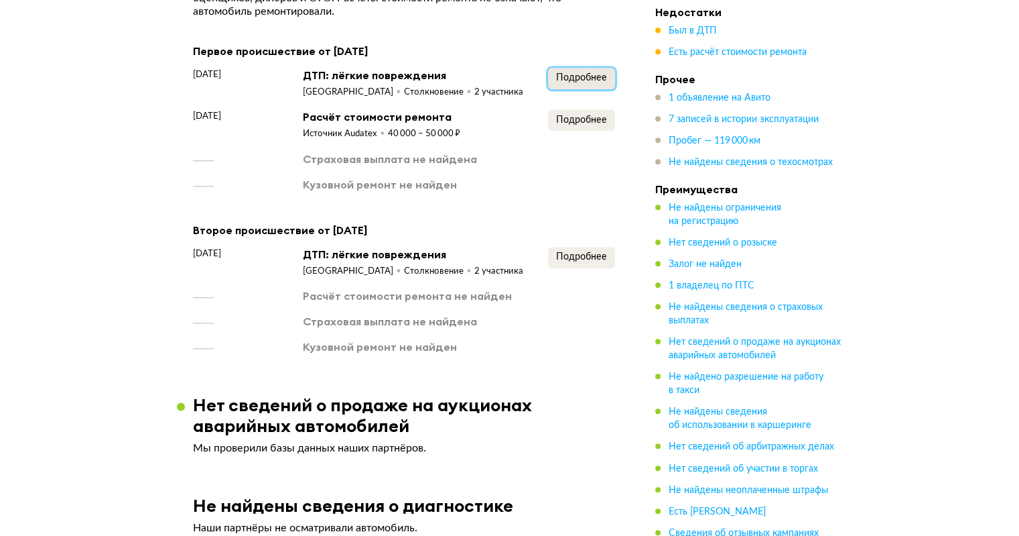
click at [582, 80] on span "Подробнее" at bounding box center [581, 77] width 51 height 9
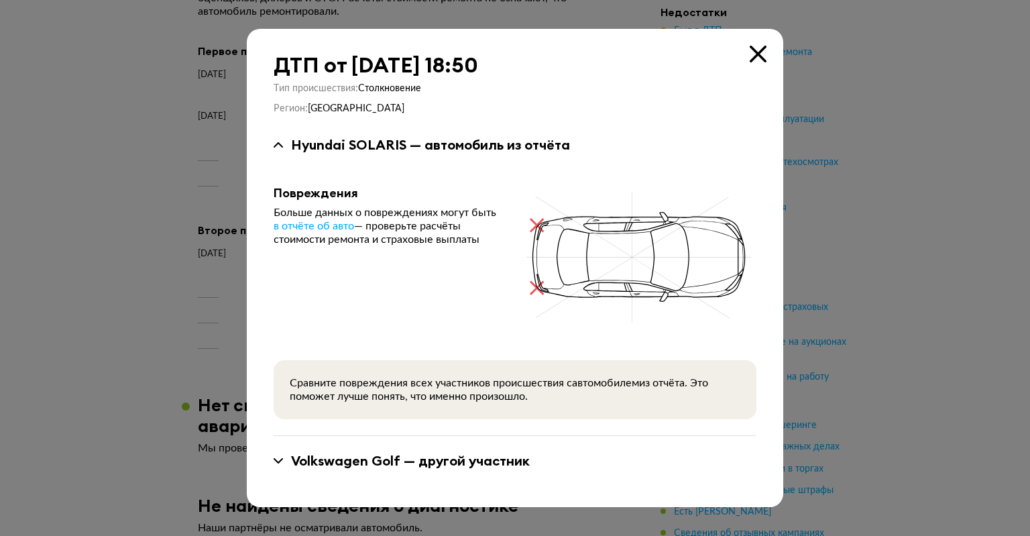
click at [857, 294] on div at bounding box center [515, 268] width 1030 height 536
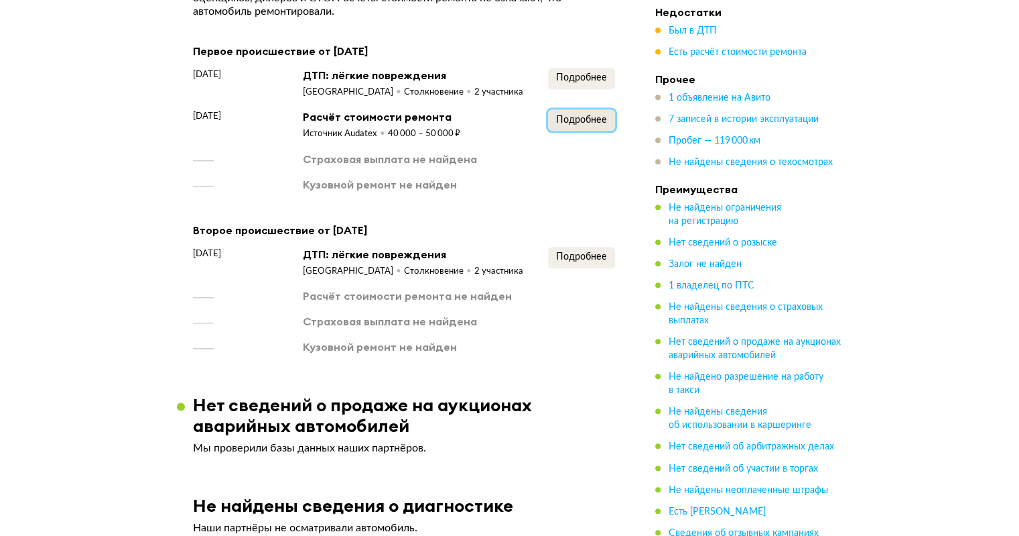
click at [578, 113] on button "Подробнее" at bounding box center [581, 119] width 67 height 21
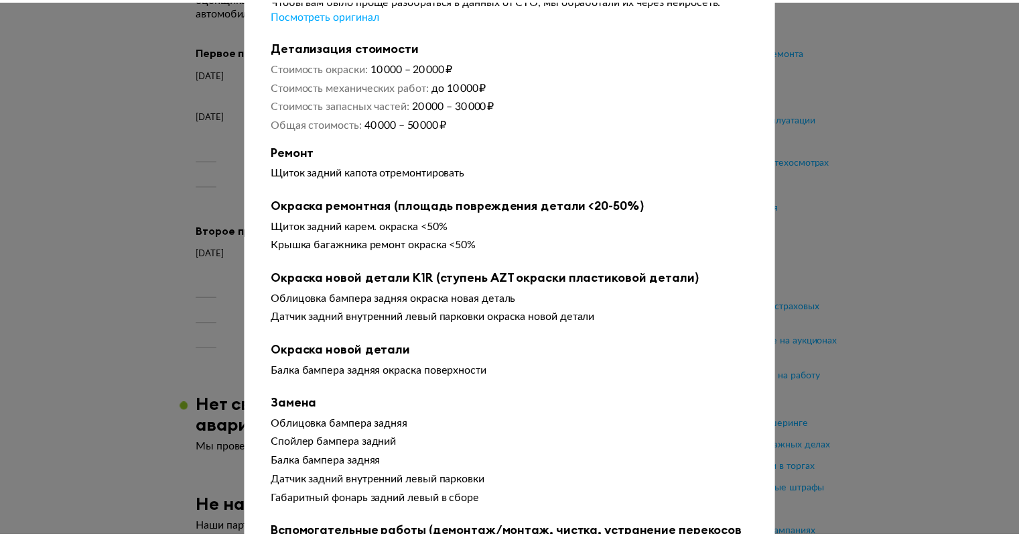
scroll to position [201, 0]
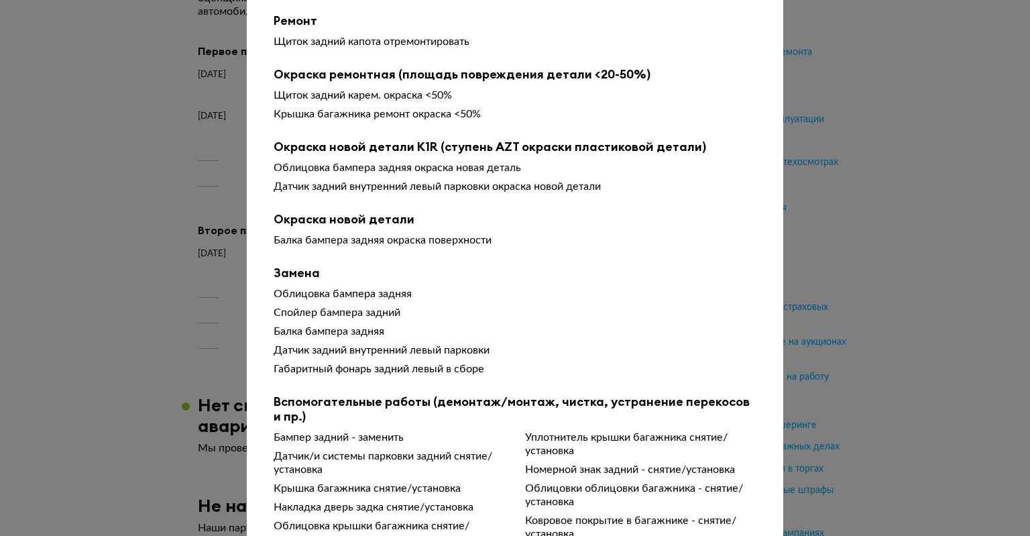
click at [869, 243] on div at bounding box center [515, 67] width 1030 height 536
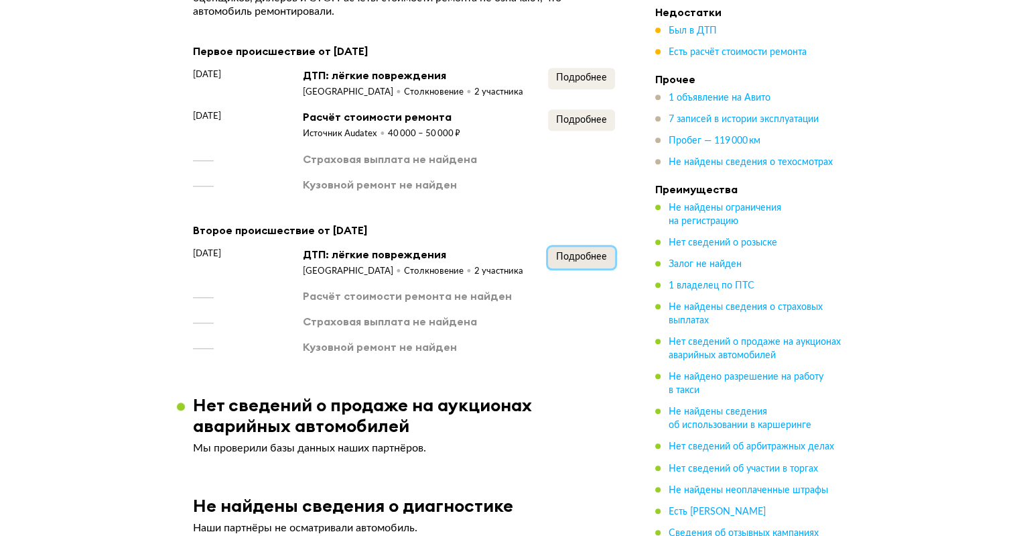
click at [576, 260] on span "Подробнее" at bounding box center [581, 256] width 51 height 9
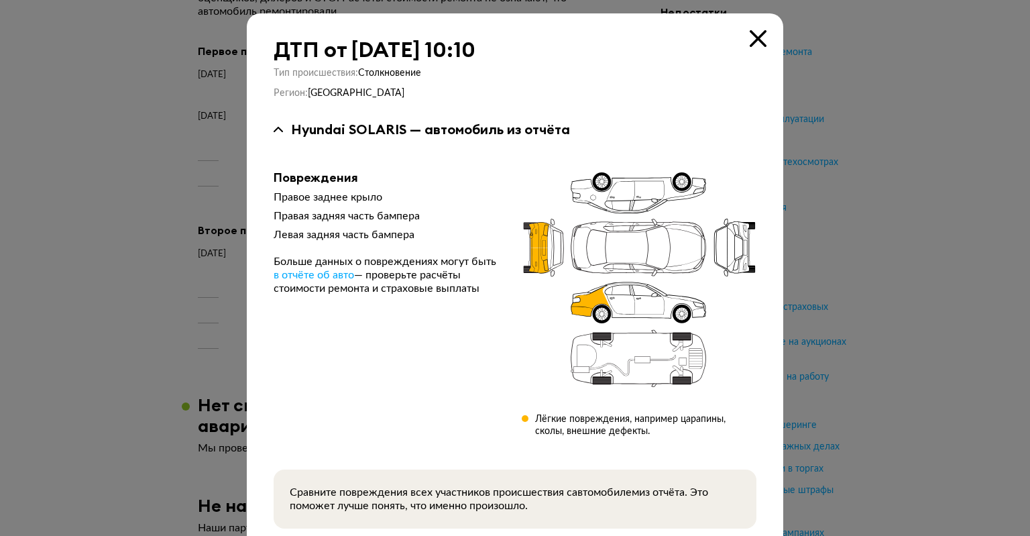
click at [889, 310] on div at bounding box center [515, 268] width 1030 height 536
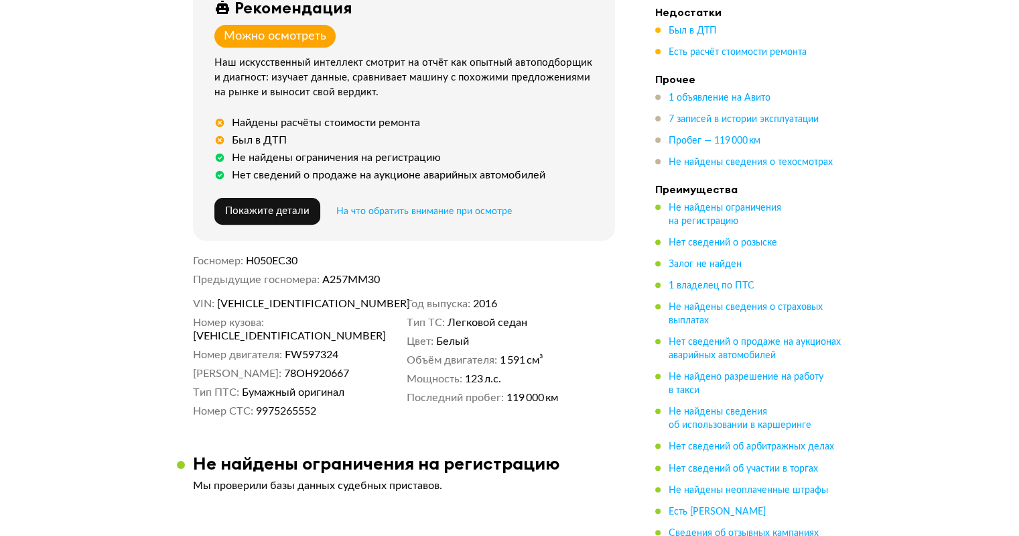
scroll to position [410, 0]
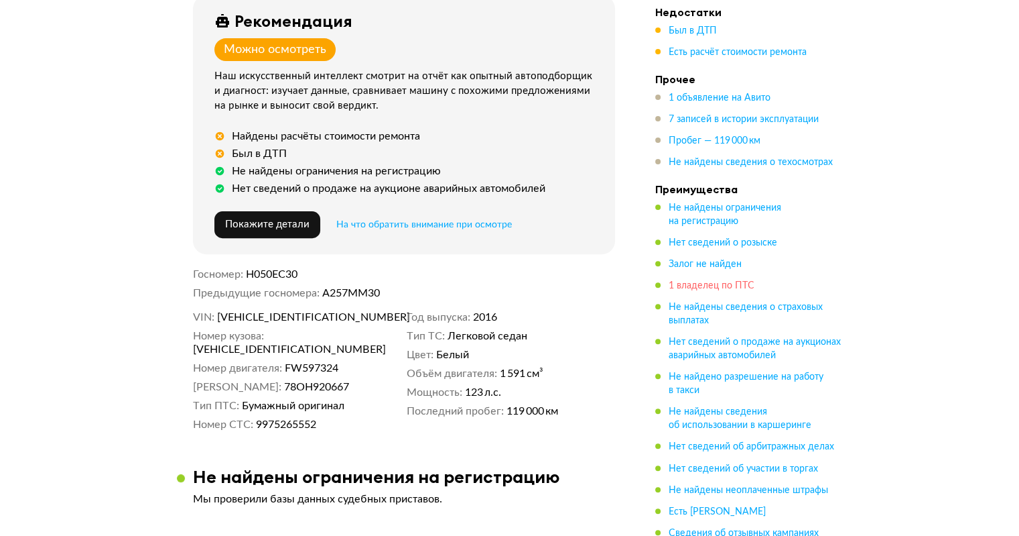
click at [696, 281] on span "1 владелец по ПТС" at bounding box center [712, 285] width 86 height 9
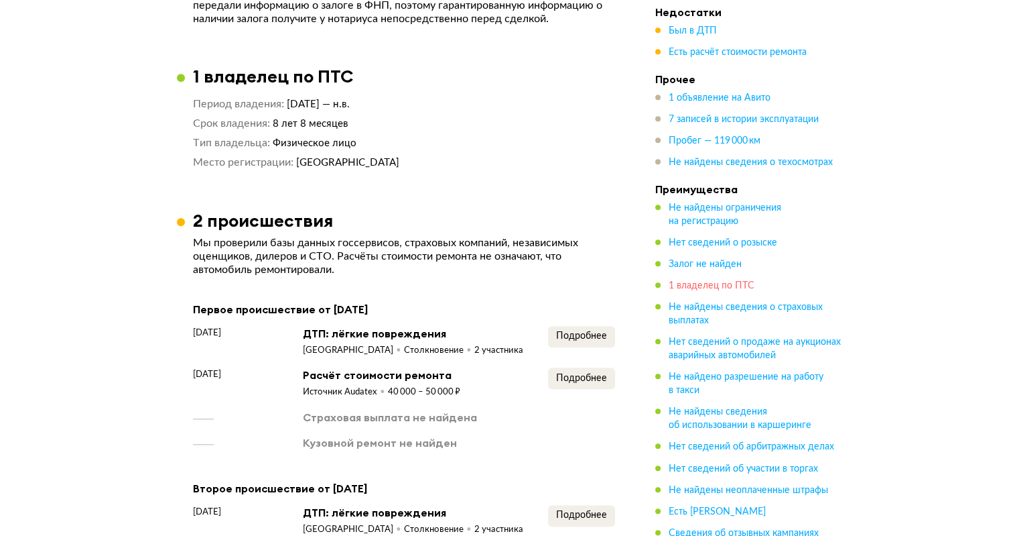
scroll to position [1091, 0]
drag, startPoint x: 284, startPoint y: 123, endPoint x: 381, endPoint y: 131, distance: 97.5
click at [364, 129] on dd "8 лет 8 месяцев" at bounding box center [444, 123] width 343 height 14
click at [386, 131] on div "Период владения 7 декабря 2016 — н.в. Срок владения 8 лет 8 месяцев Тип владель…" at bounding box center [404, 133] width 422 height 72
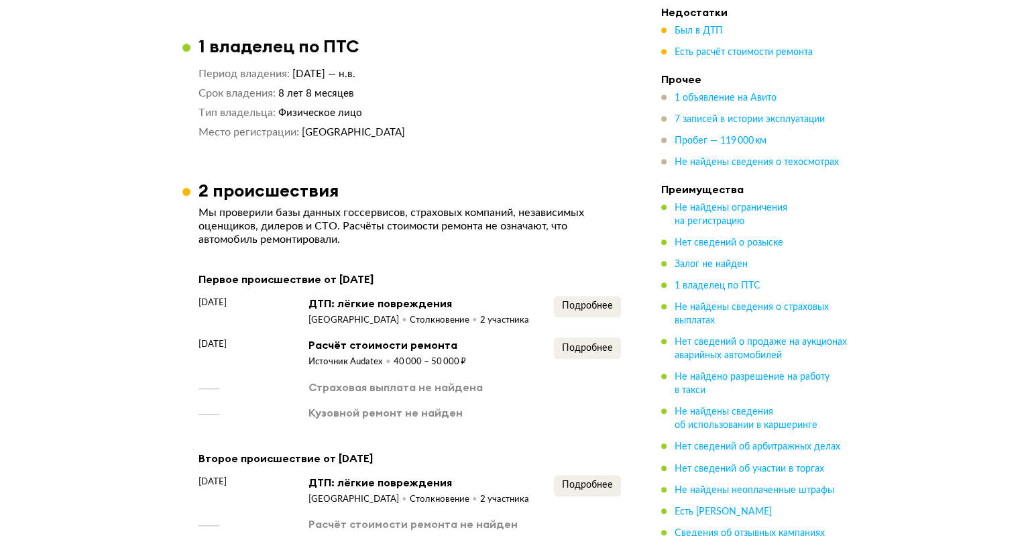
scroll to position [1292, 0]
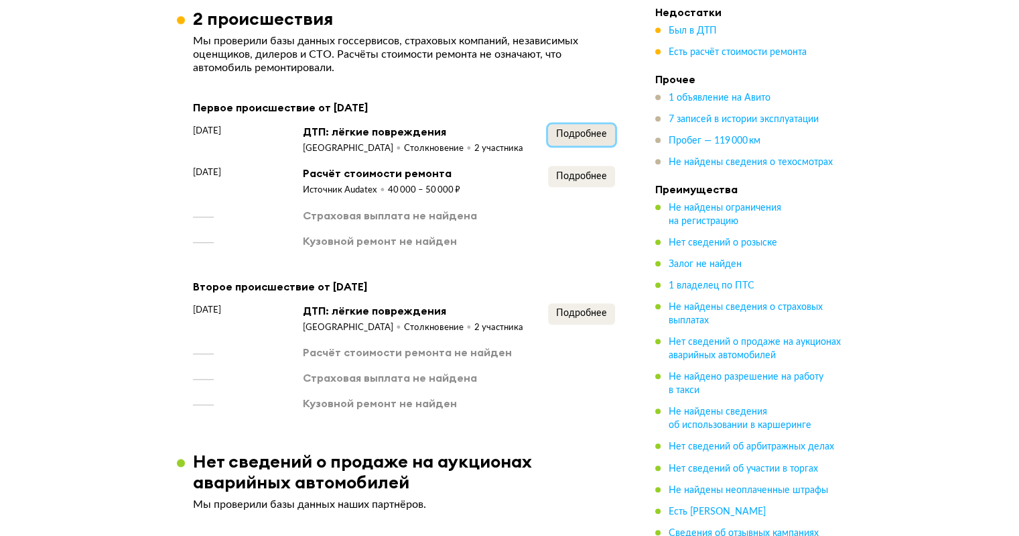
click at [558, 133] on span "Подробнее" at bounding box center [581, 133] width 51 height 9
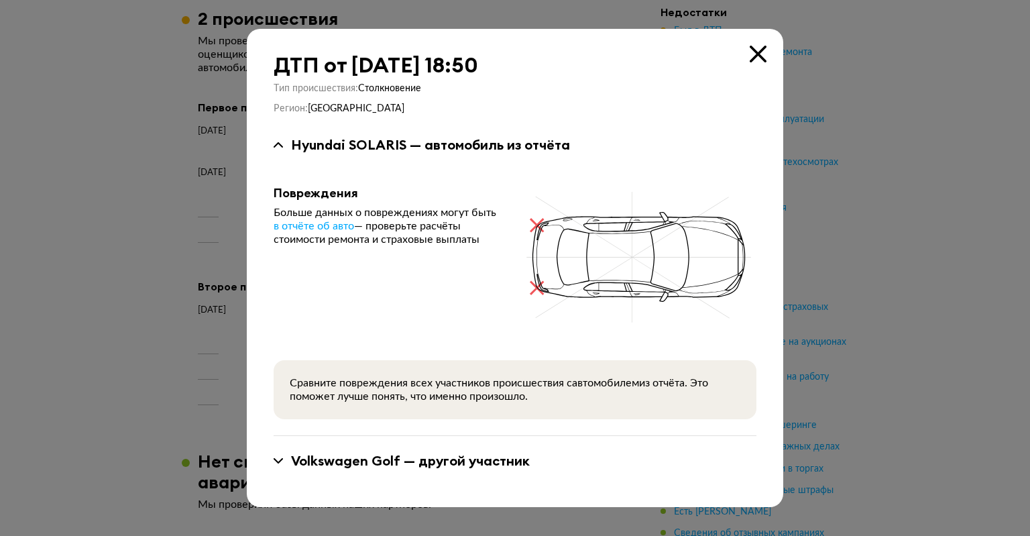
click at [840, 269] on div at bounding box center [515, 268] width 1030 height 536
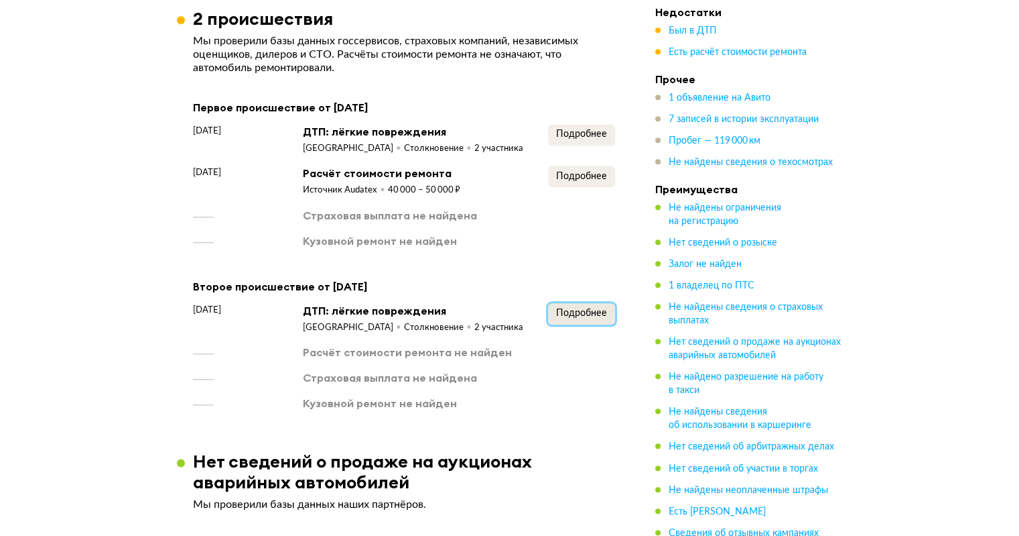
click at [591, 311] on span "Подробнее" at bounding box center [581, 312] width 51 height 9
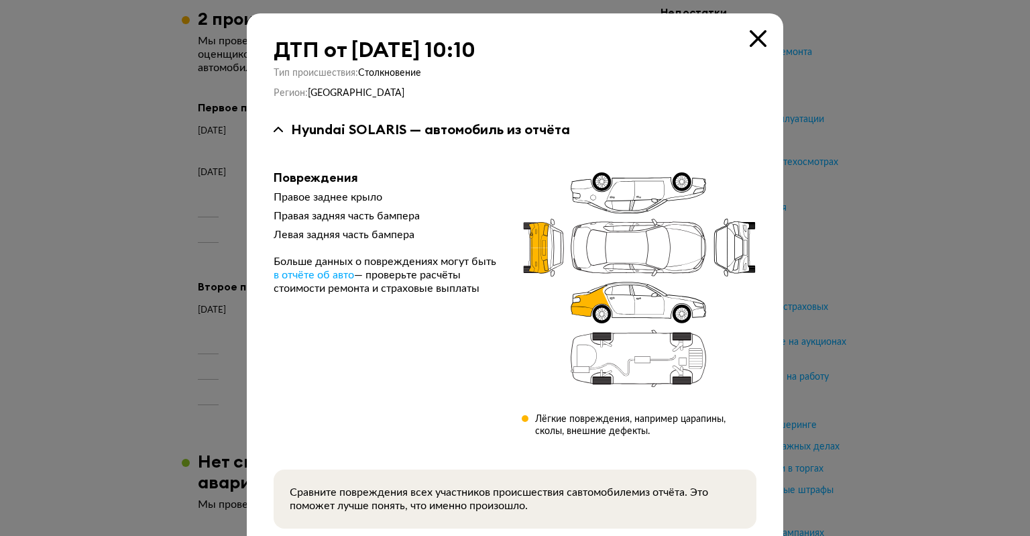
click at [803, 314] on div at bounding box center [515, 268] width 1030 height 536
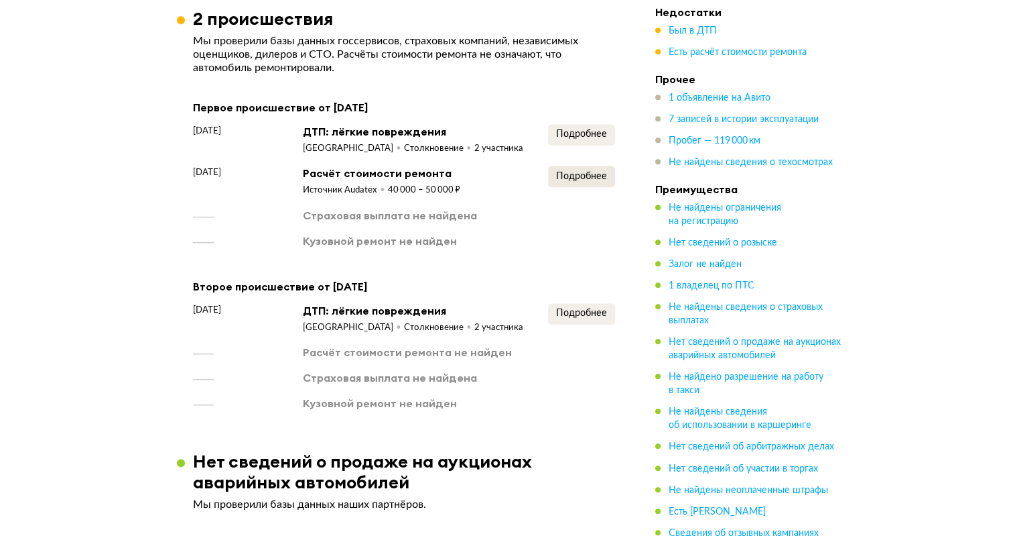
drag, startPoint x: 599, startPoint y: 194, endPoint x: 603, endPoint y: 184, distance: 10.8
click at [601, 192] on div "Подробнее" at bounding box center [581, 181] width 67 height 31
click at [603, 184] on button "Подробнее" at bounding box center [581, 176] width 67 height 21
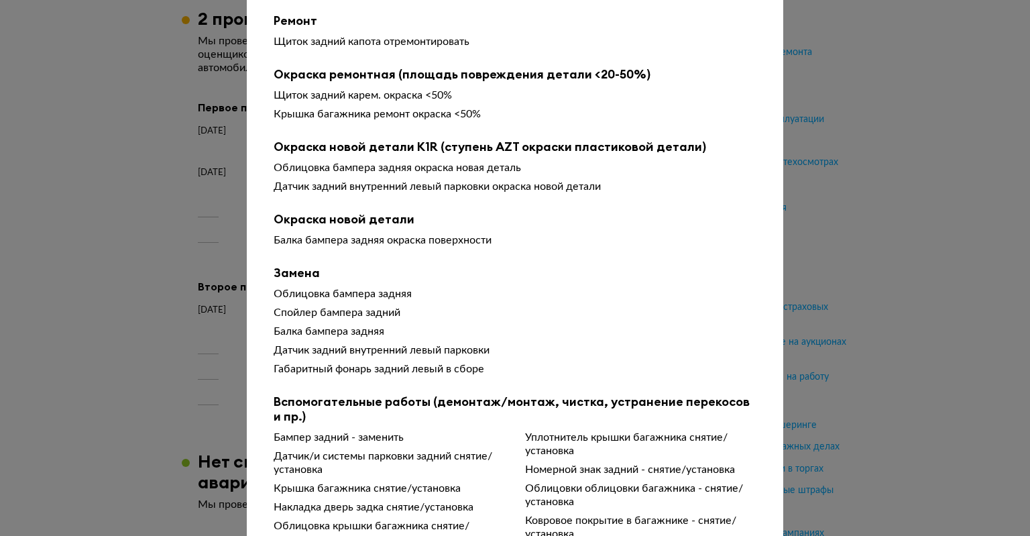
scroll to position [134, 0]
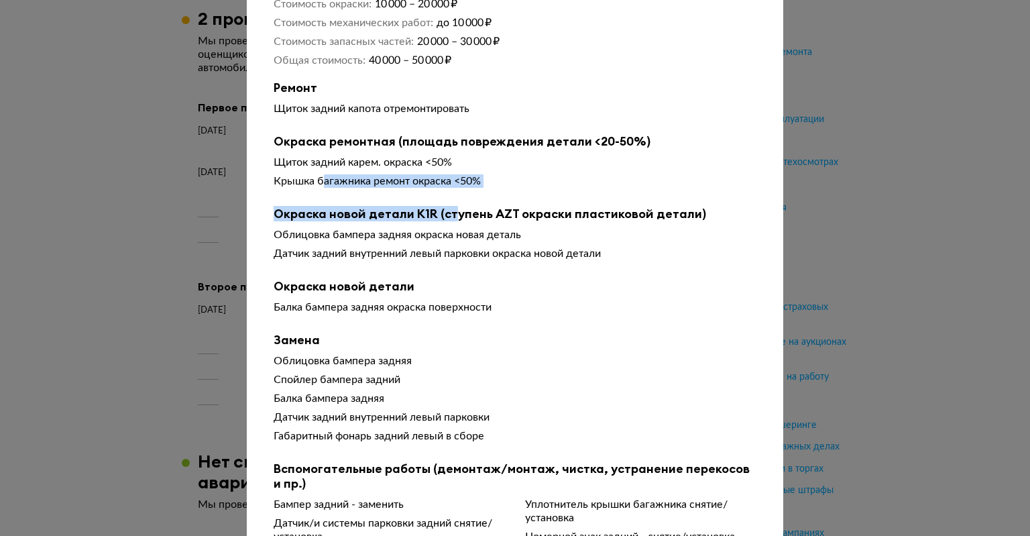
drag, startPoint x: 318, startPoint y: 183, endPoint x: 476, endPoint y: 198, distance: 158.9
click at [466, 198] on div "Чтобы вам было проще разобраться в данных от СТО, мы обработали их через нейрос…" at bounding box center [514, 273] width 483 height 686
click at [493, 198] on div "Чтобы вам было проще разобраться в данных от СТО, мы обработали их через нейрос…" at bounding box center [514, 273] width 483 height 686
drag, startPoint x: 303, startPoint y: 183, endPoint x: 471, endPoint y: 188, distance: 168.3
click at [456, 188] on div "Крышка багажника ремонт окраска <50%" at bounding box center [514, 180] width 483 height 13
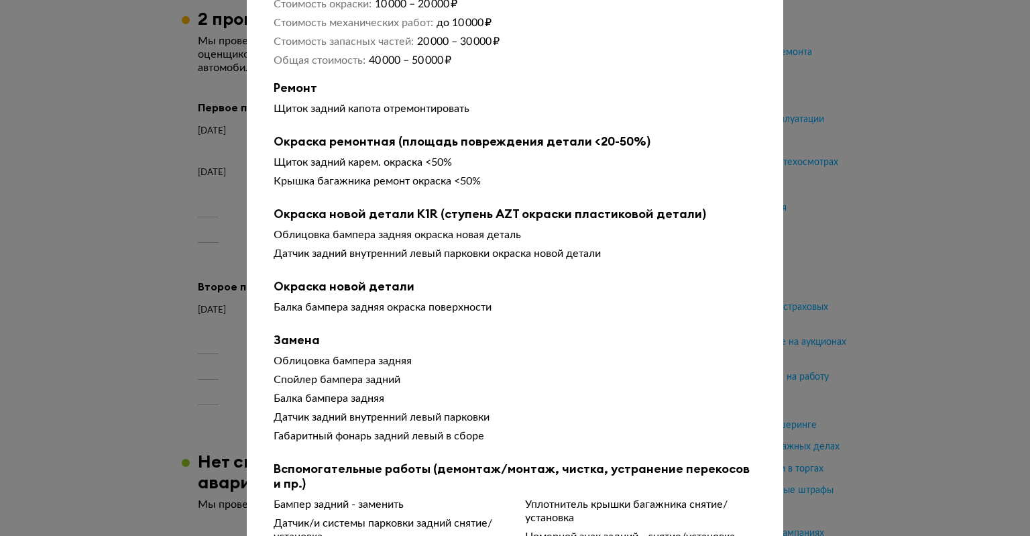
click at [477, 188] on div "Крышка багажника ремонт окраска <50%" at bounding box center [514, 180] width 483 height 13
click at [832, 214] on div at bounding box center [515, 134] width 1030 height 536
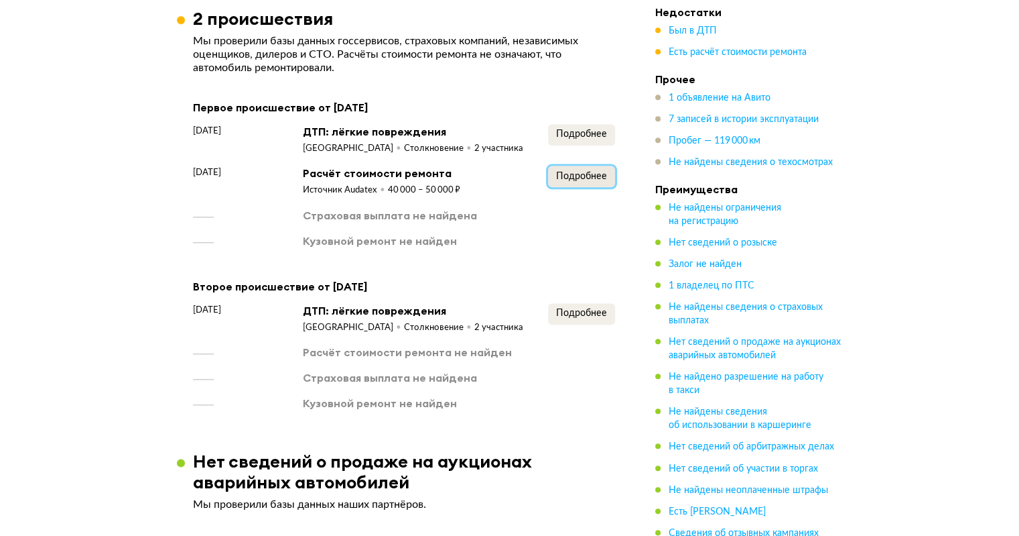
click at [556, 179] on span "Подробнее" at bounding box center [581, 176] width 51 height 9
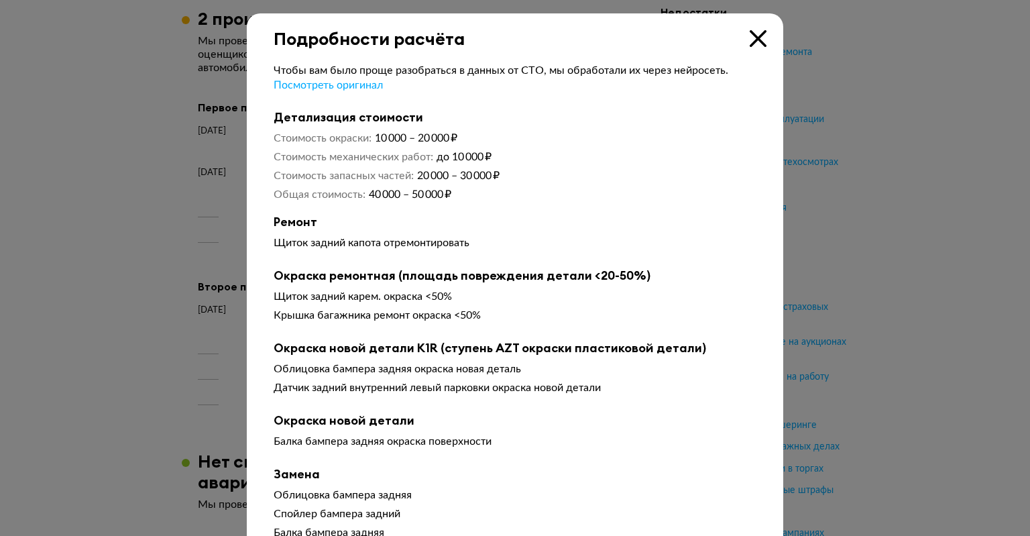
click at [901, 241] on div at bounding box center [515, 268] width 1030 height 536
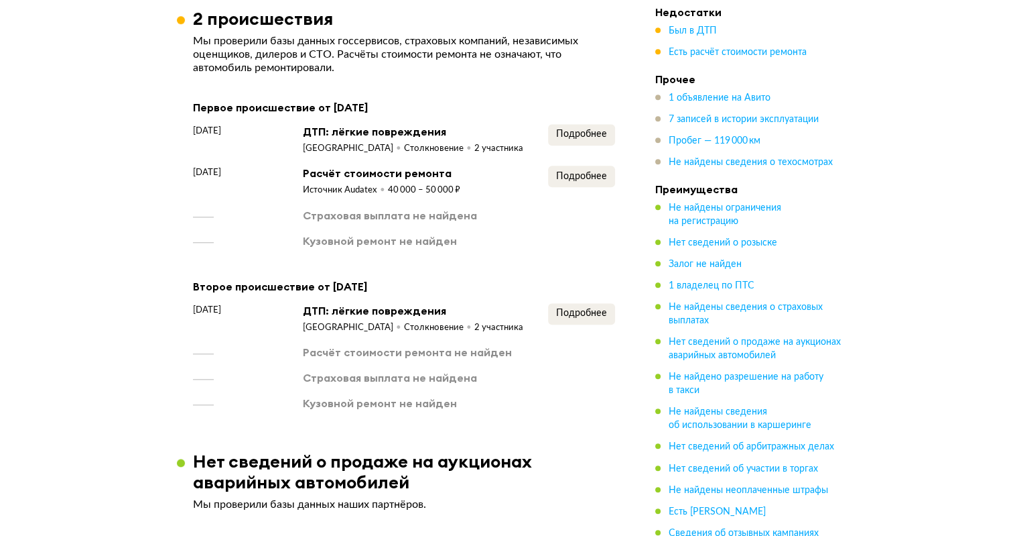
click at [577, 192] on div "Подробнее" at bounding box center [581, 181] width 67 height 31
click at [581, 186] on button "Подробнее" at bounding box center [581, 176] width 67 height 21
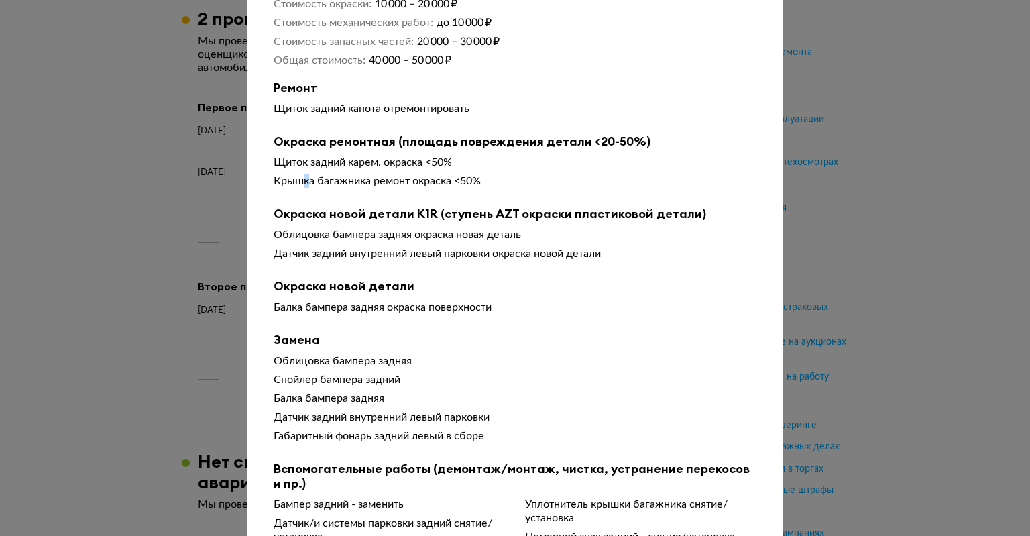
drag, startPoint x: 298, startPoint y: 192, endPoint x: 305, endPoint y: 190, distance: 7.6
click at [304, 188] on div "Крышка багажника ремонт окраска <50%" at bounding box center [514, 180] width 483 height 13
drag, startPoint x: 310, startPoint y: 188, endPoint x: 467, endPoint y: 196, distance: 157.8
click at [467, 193] on div "Щиток задний карем. окраска <50% Крышка багажника ремонт окраска <50%" at bounding box center [514, 174] width 483 height 38
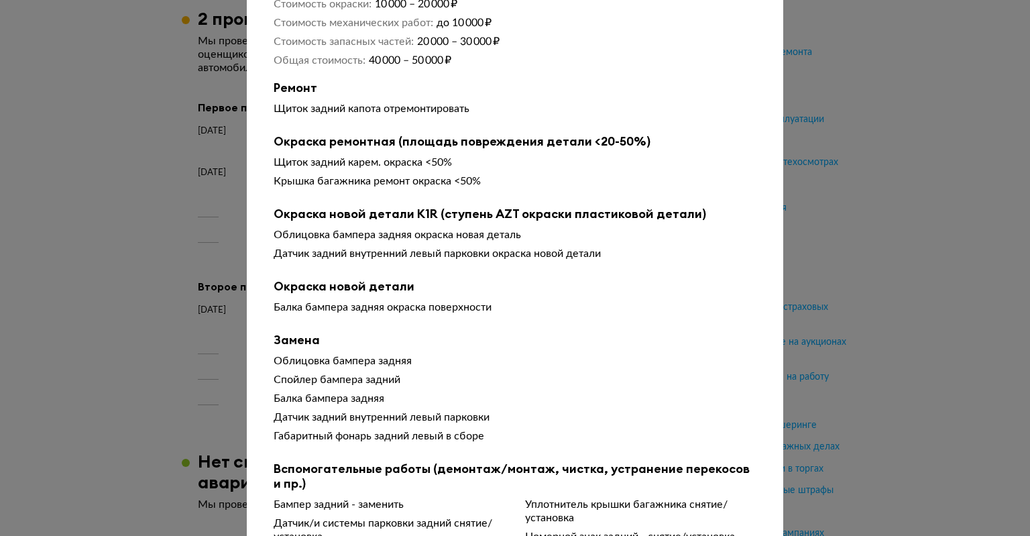
scroll to position [244, 0]
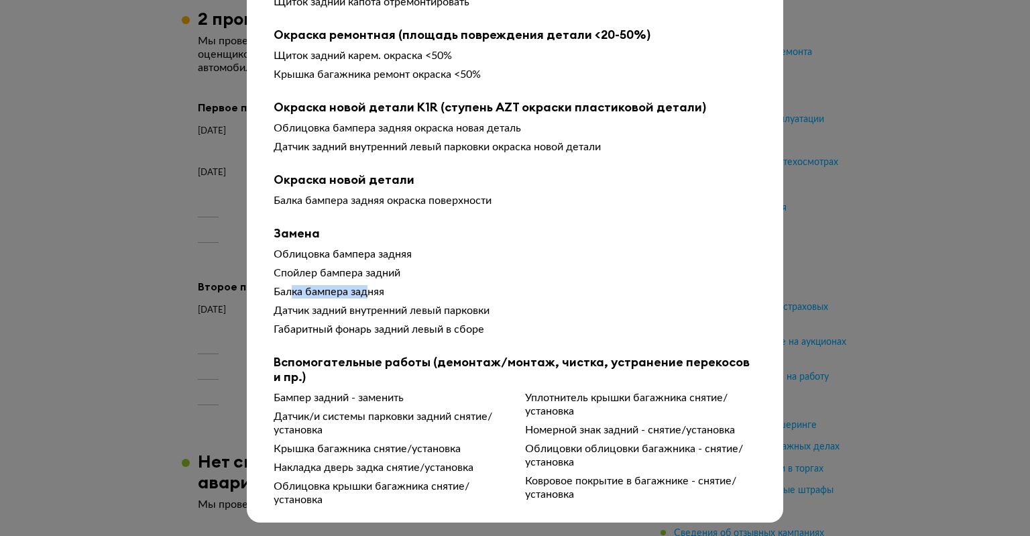
drag, startPoint x: 290, startPoint y: 291, endPoint x: 368, endPoint y: 290, distance: 78.4
click at [367, 290] on div "Балка бампера задняя" at bounding box center [514, 291] width 483 height 13
click at [370, 290] on div "Балка бампера задняя" at bounding box center [514, 291] width 483 height 13
drag, startPoint x: 883, startPoint y: 275, endPoint x: 795, endPoint y: 278, distance: 87.8
click at [883, 275] on div at bounding box center [515, 27] width 1030 height 536
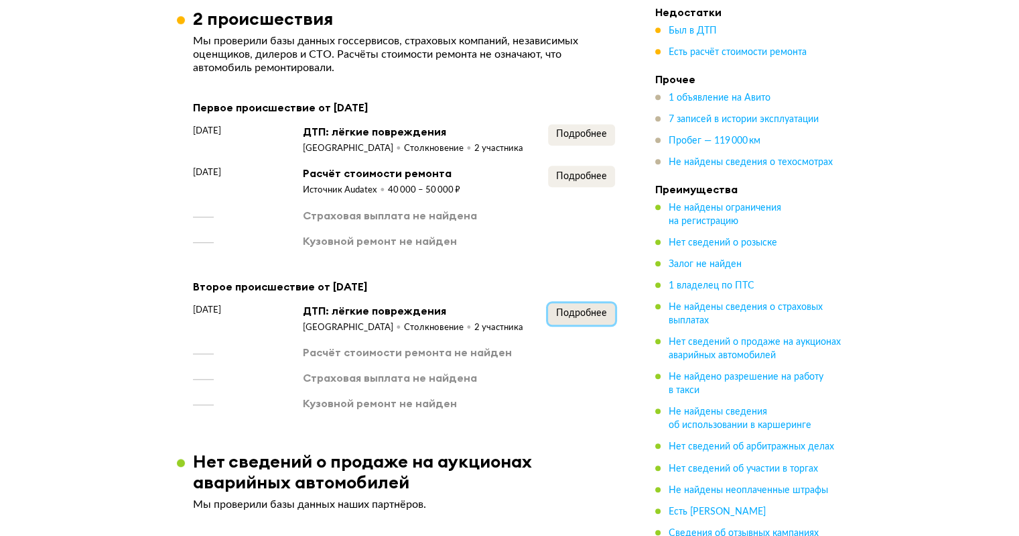
click at [566, 313] on span "Подробнее" at bounding box center [581, 312] width 51 height 9
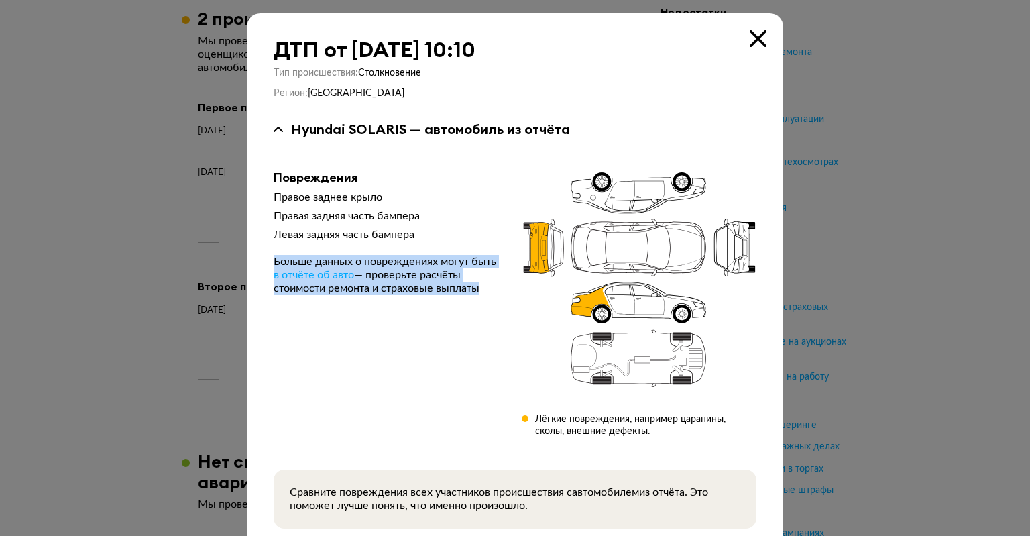
drag, startPoint x: 492, startPoint y: 227, endPoint x: 580, endPoint y: 289, distance: 107.7
click at [575, 286] on div "Повреждения Правое заднее крыло Правая задняя часть бампера Левая задняя часть …" at bounding box center [514, 303] width 483 height 267
click at [542, 247] on icon at bounding box center [638, 279] width 235 height 219
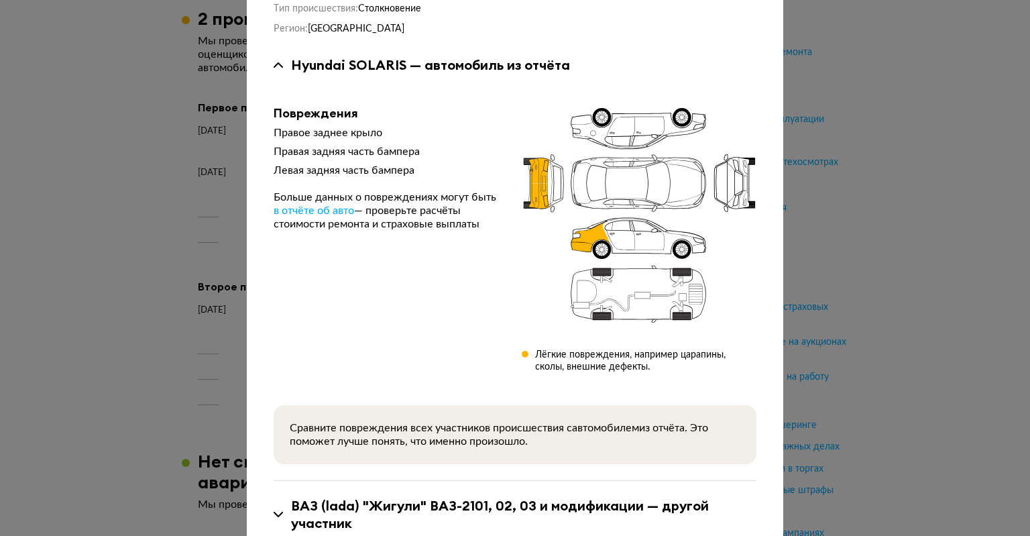
scroll to position [111, 0]
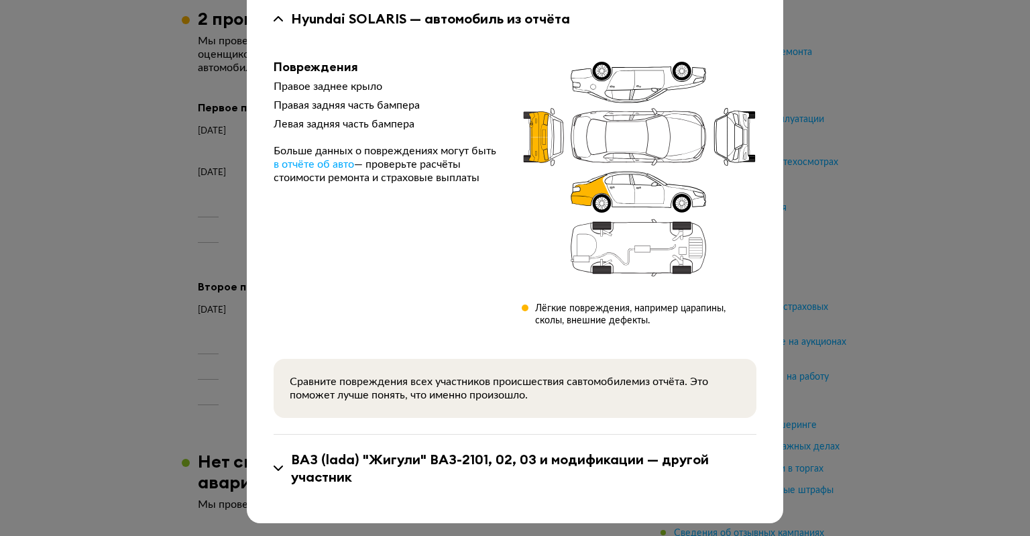
drag, startPoint x: 403, startPoint y: 444, endPoint x: 393, endPoint y: 458, distance: 17.3
click at [395, 457] on div "ВАЗ (lada) "Жигули" ВАЗ-2101, 02, 03 и модификации — другой участник" at bounding box center [514, 467] width 483 height 67
click at [393, 458] on div "ВАЗ (lada) "Жигули" ВАЗ-2101, 02, 03 и модификации — другой участник" at bounding box center [523, 467] width 465 height 35
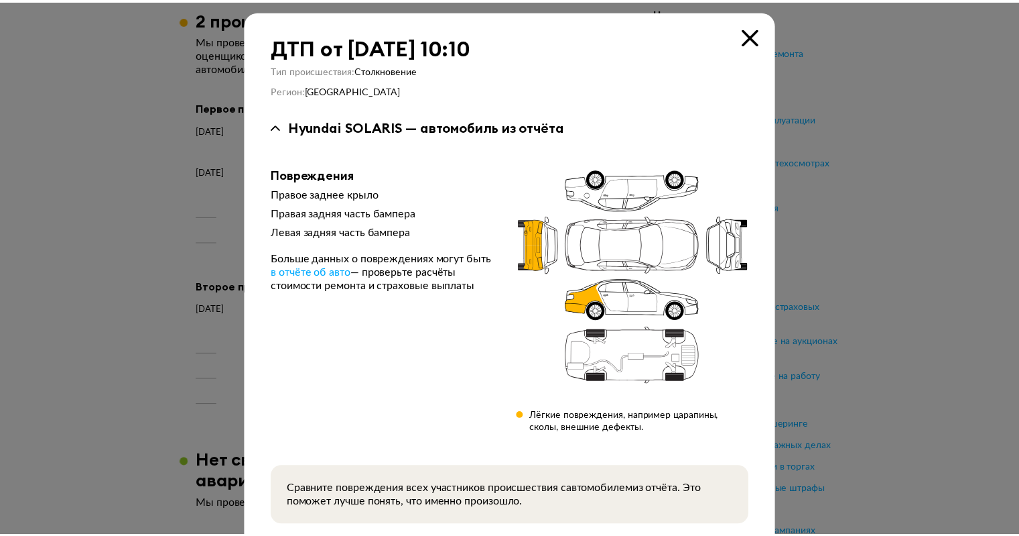
scroll to position [0, 0]
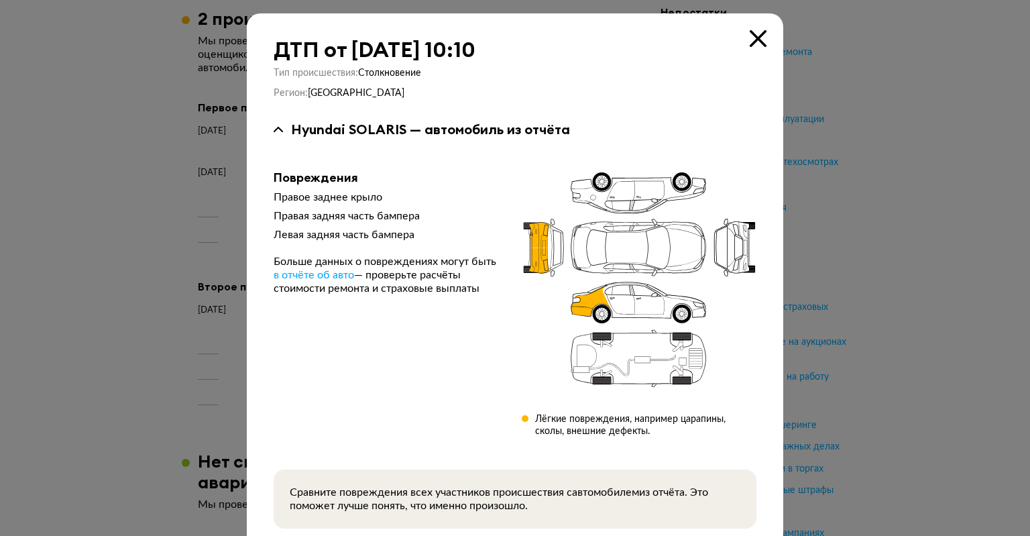
click at [990, 139] on div at bounding box center [515, 268] width 1030 height 536
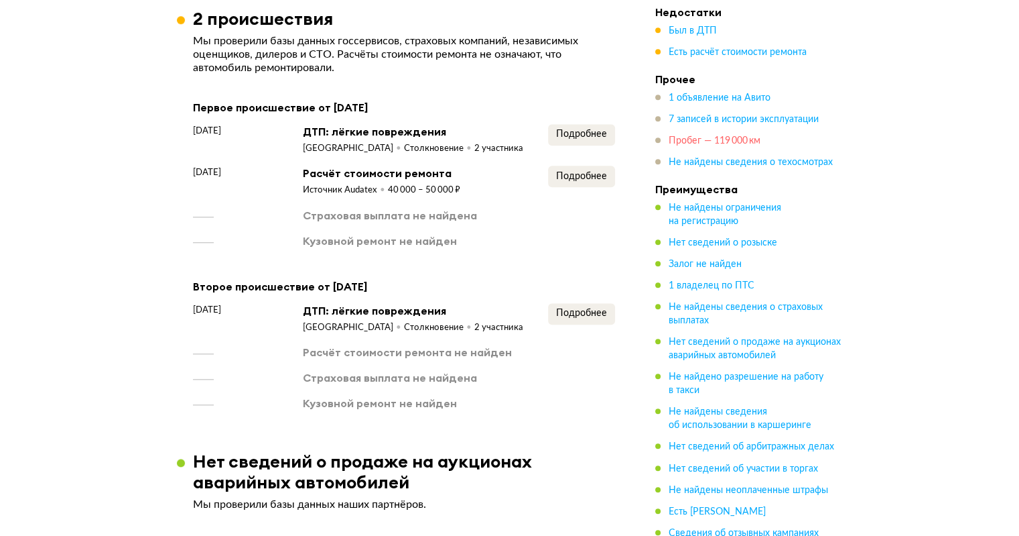
click at [708, 139] on span "Пробег — 119 000 км" at bounding box center [715, 140] width 92 height 9
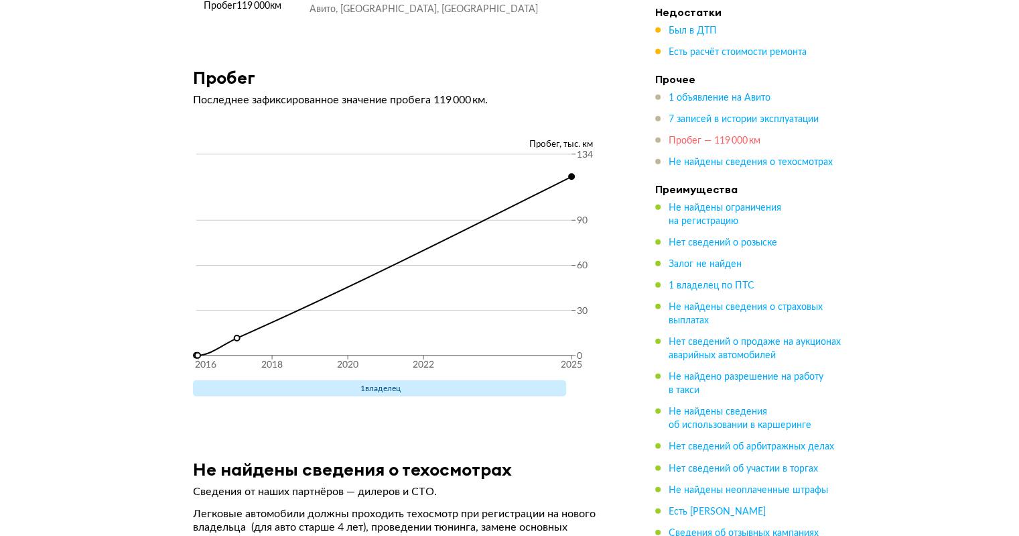
scroll to position [3520, 0]
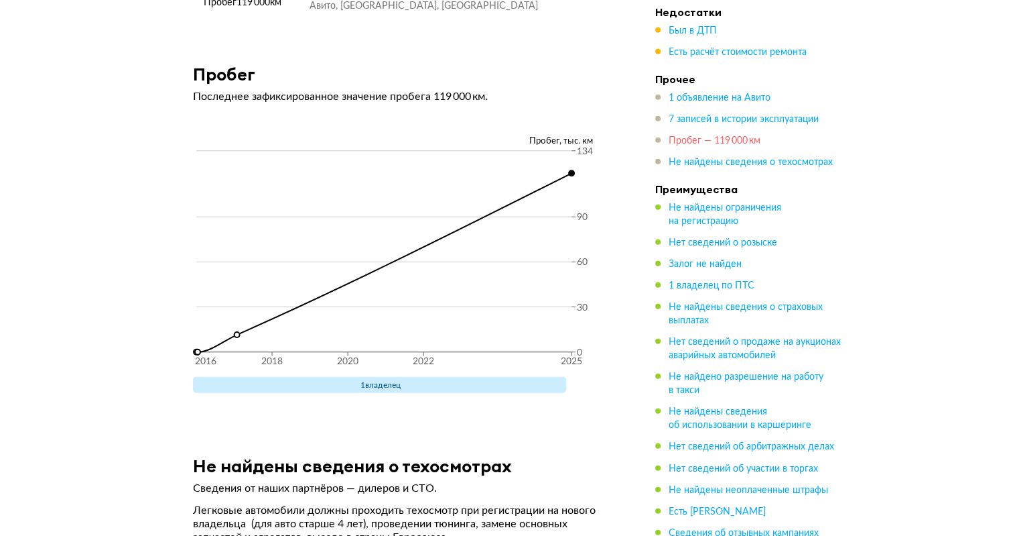
click at [696, 140] on span "Пробег — 119 000 км" at bounding box center [715, 140] width 92 height 9
click at [694, 210] on span "Не найдены ограничения на регистрацию" at bounding box center [725, 214] width 113 height 23
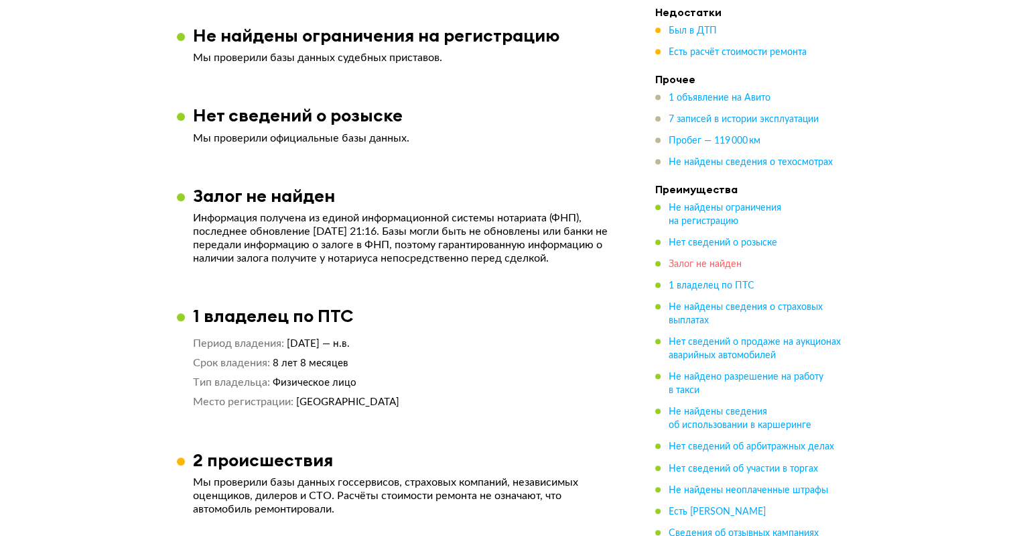
click at [700, 261] on span "Залог не найден" at bounding box center [705, 263] width 73 height 9
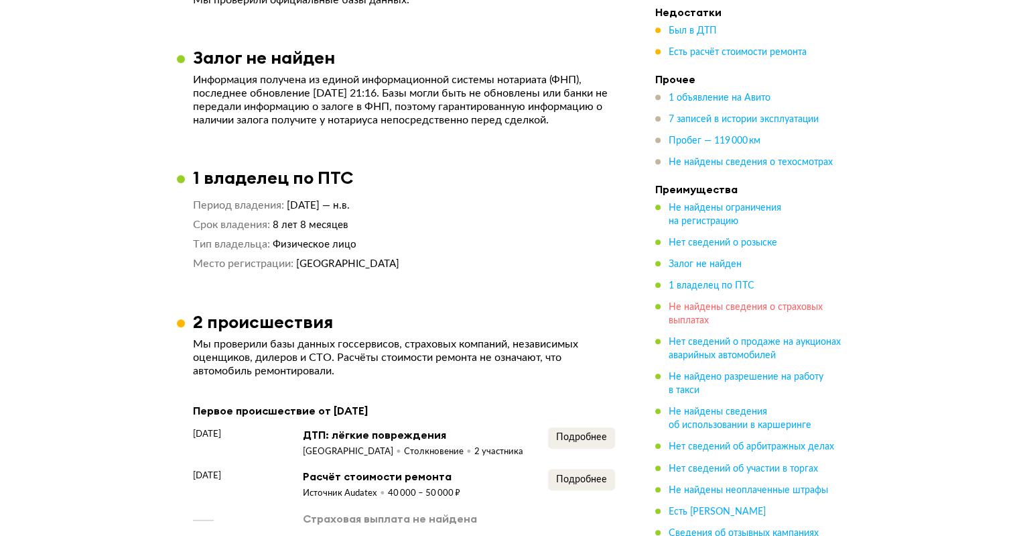
scroll to position [1011, 0]
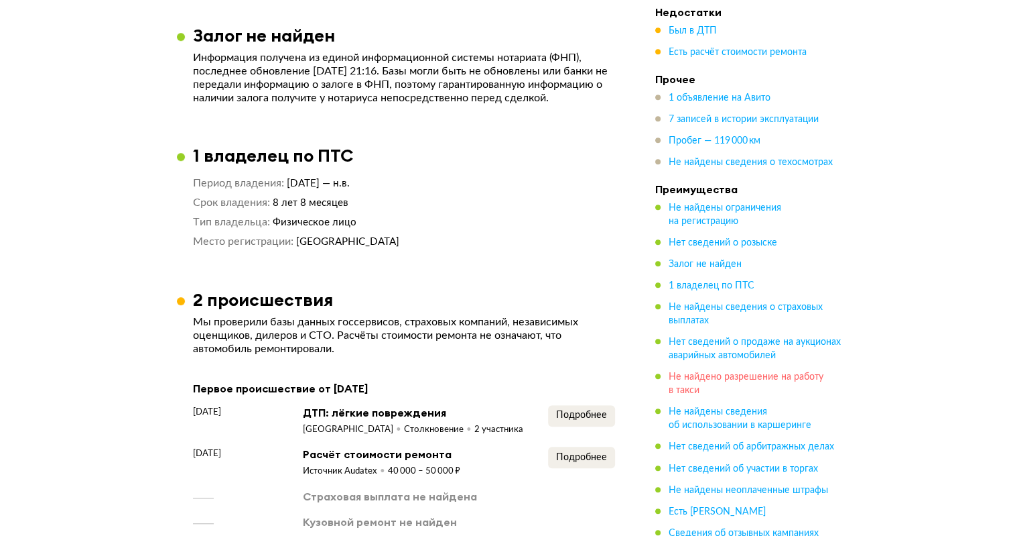
click at [721, 380] on span "Не найдено разрешение на работу в такси" at bounding box center [746, 383] width 155 height 23
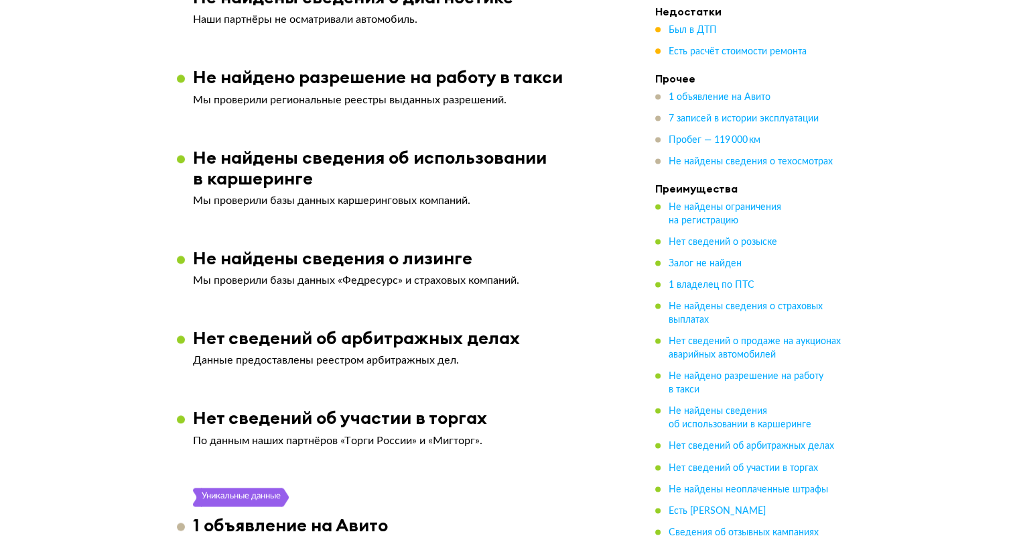
scroll to position [1858, 0]
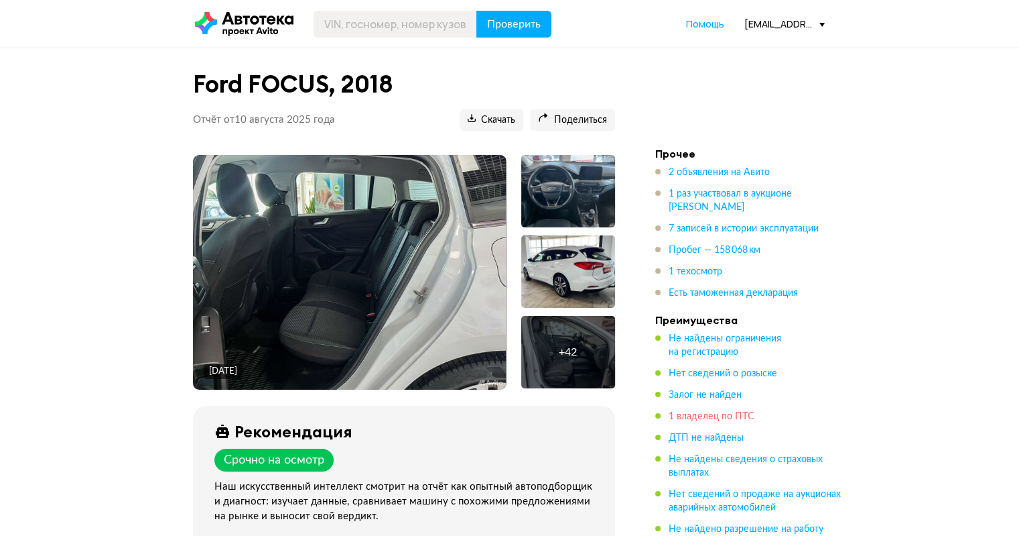
click at [719, 412] on span "1 владелец по ПТС" at bounding box center [712, 416] width 86 height 9
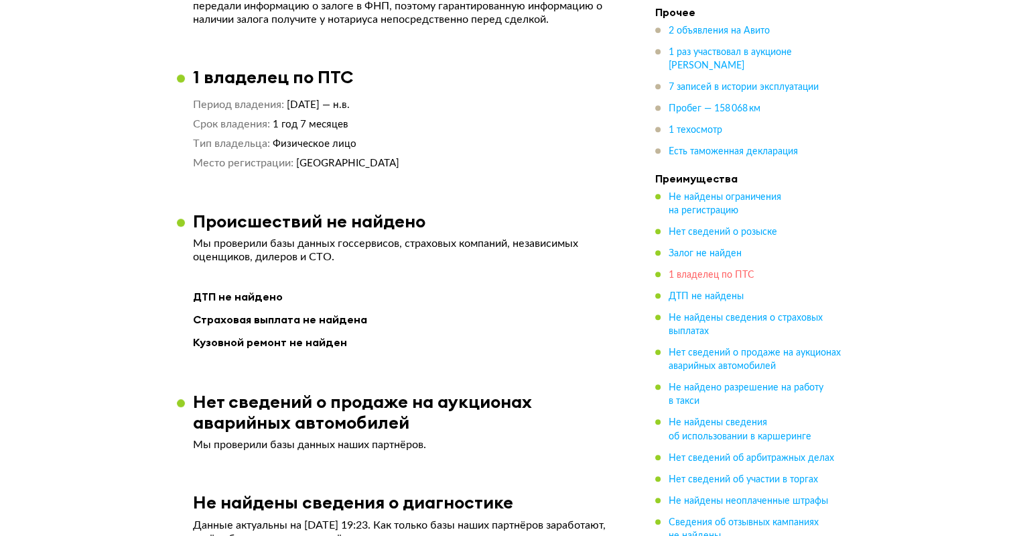
scroll to position [1072, 0]
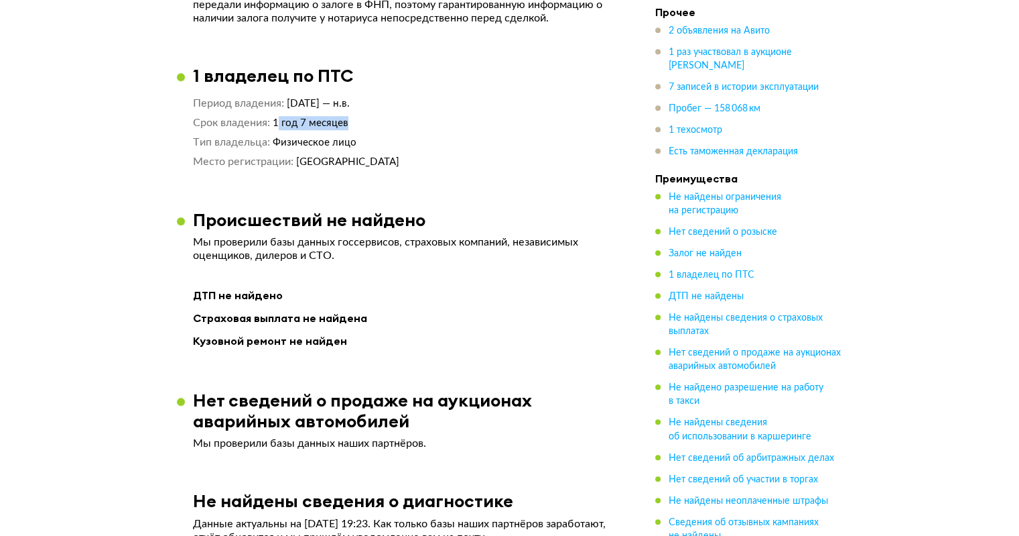
drag, startPoint x: 282, startPoint y: 122, endPoint x: 391, endPoint y: 125, distance: 110.0
click at [372, 126] on dd "1 год 7 месяцев" at bounding box center [444, 123] width 343 height 14
drag, startPoint x: 308, startPoint y: 160, endPoint x: 439, endPoint y: 168, distance: 130.9
click at [370, 166] on span "Ярославская область" at bounding box center [347, 162] width 103 height 10
click at [289, 137] on span "Физическое лицо" at bounding box center [315, 142] width 84 height 10
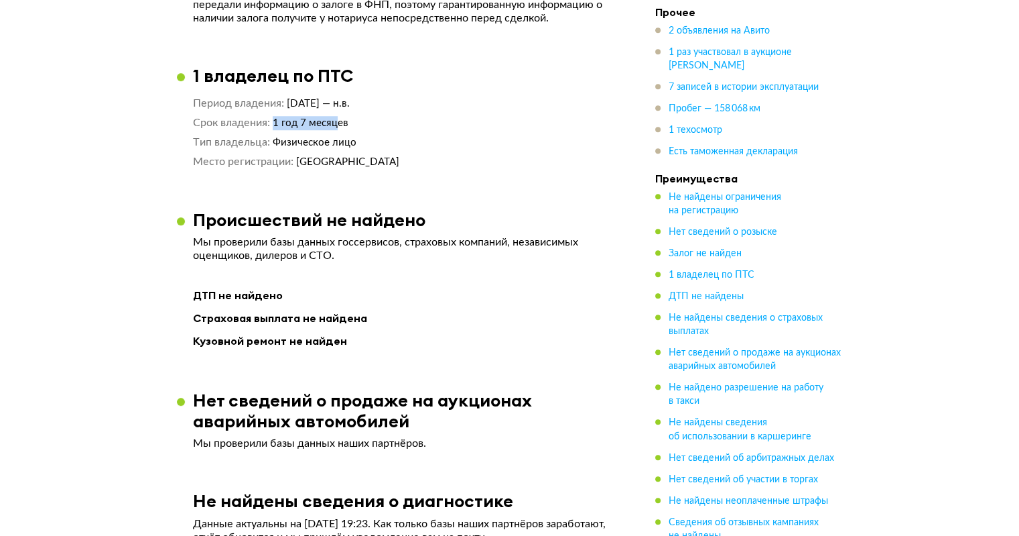
drag, startPoint x: 274, startPoint y: 120, endPoint x: 425, endPoint y: 129, distance: 151.1
click at [412, 128] on dl "Срок владения 1 год 7 месяцев" at bounding box center [404, 123] width 422 height 14
click at [440, 131] on div "Период владения 31 января 2024 — н.в. Срок владения 1 год 7 месяцев Тип владель…" at bounding box center [404, 133] width 422 height 72
click at [710, 112] on span "Пробег — 158 068 км" at bounding box center [715, 108] width 92 height 9
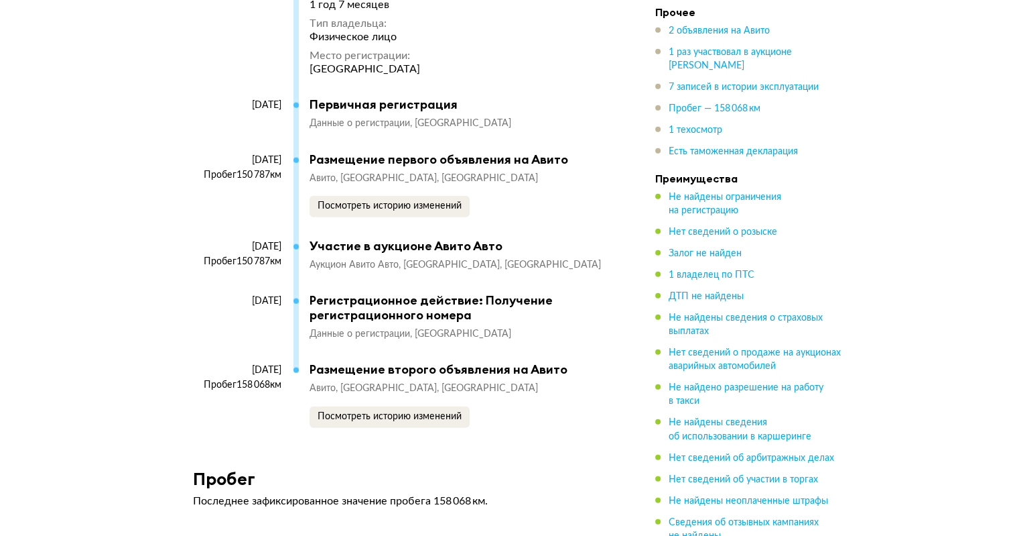
scroll to position [3896, 0]
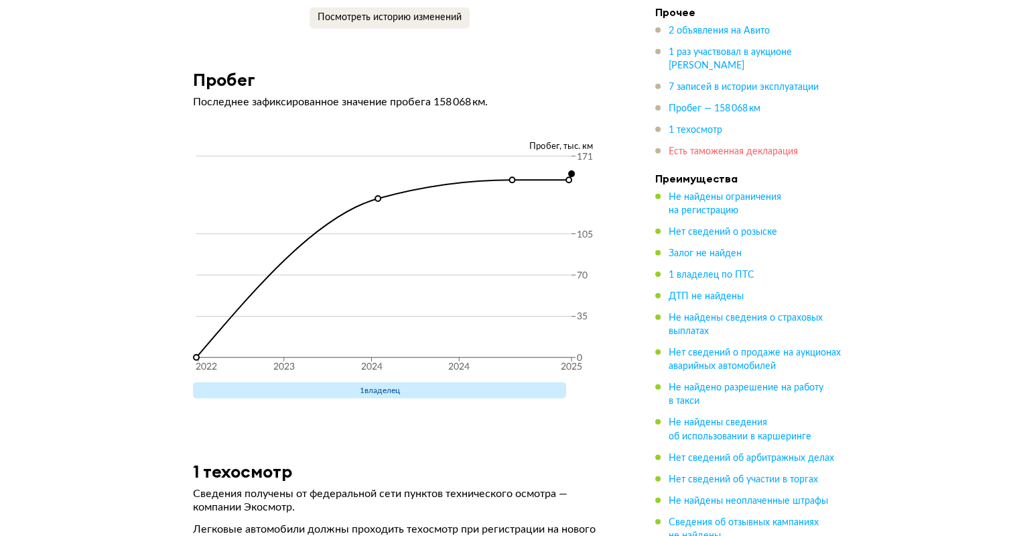
click at [698, 150] on span "Есть таможенная декларация" at bounding box center [733, 151] width 129 height 9
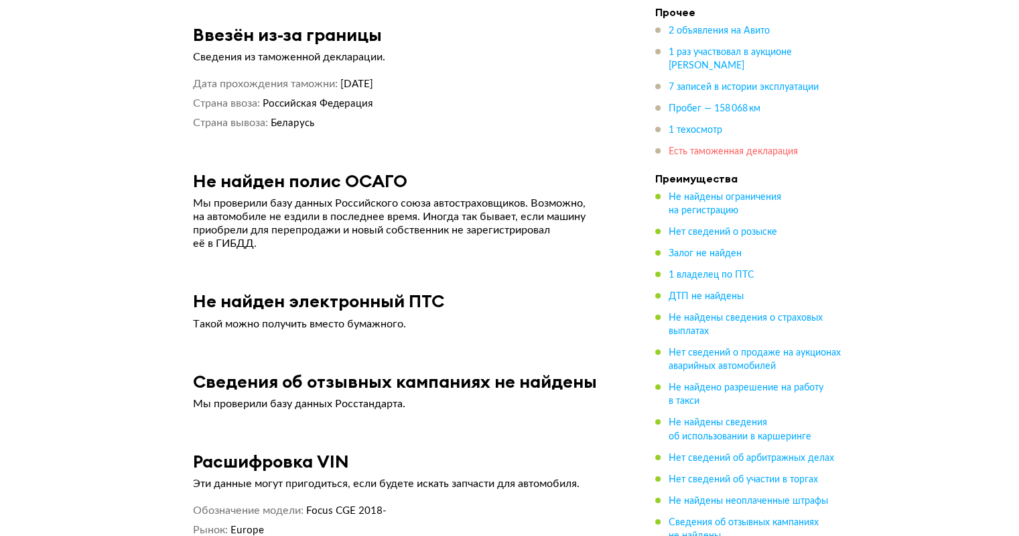
scroll to position [4713, 0]
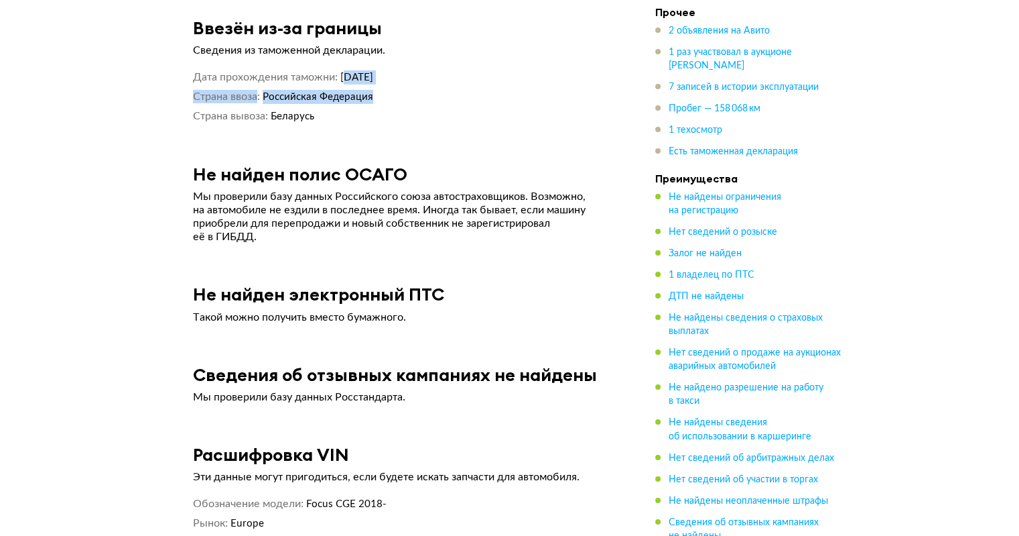
drag, startPoint x: 347, startPoint y: 69, endPoint x: 450, endPoint y: 82, distance: 104.8
click at [450, 82] on div "Дата прохождения таможни 4 октября 2022 Страна ввоза Российская Федерация Стран…" at bounding box center [404, 96] width 422 height 53
click at [491, 77] on dd "4 октября 2022" at bounding box center [477, 77] width 275 height 14
drag, startPoint x: 373, startPoint y: 67, endPoint x: 419, endPoint y: 70, distance: 45.7
click at [418, 70] on dd "4 октября 2022" at bounding box center [477, 77] width 275 height 14
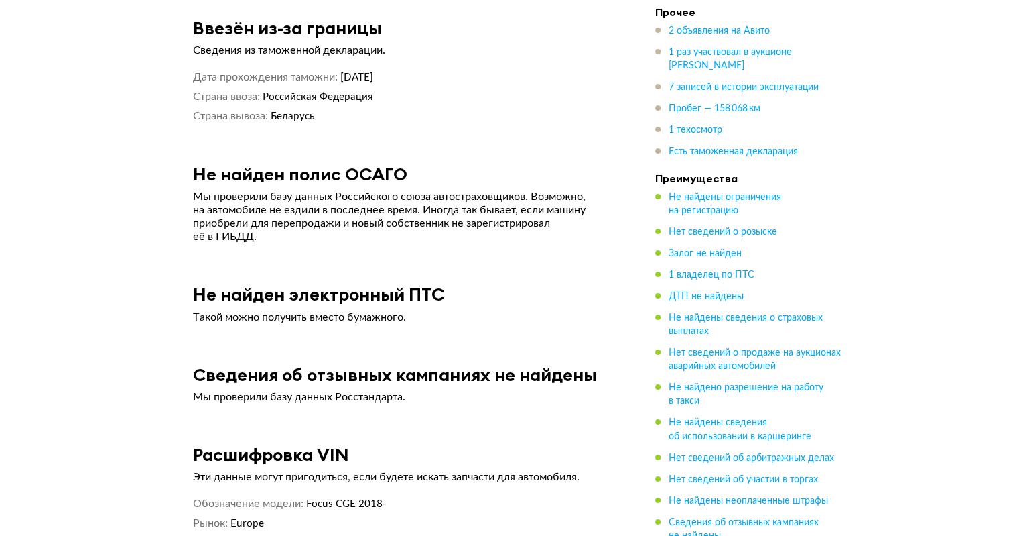
drag, startPoint x: 472, startPoint y: 91, endPoint x: 488, endPoint y: 96, distance: 16.8
click at [472, 92] on dd "Российская Федерация" at bounding box center [439, 97] width 353 height 14
click at [706, 209] on span "Не найдены ограничения на регистрацию" at bounding box center [725, 203] width 113 height 23
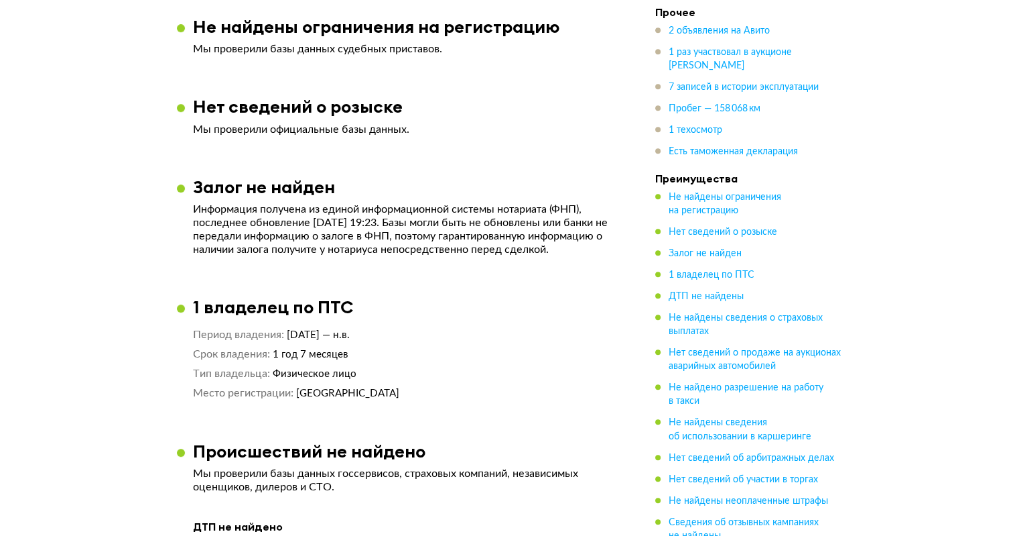
scroll to position [833, 0]
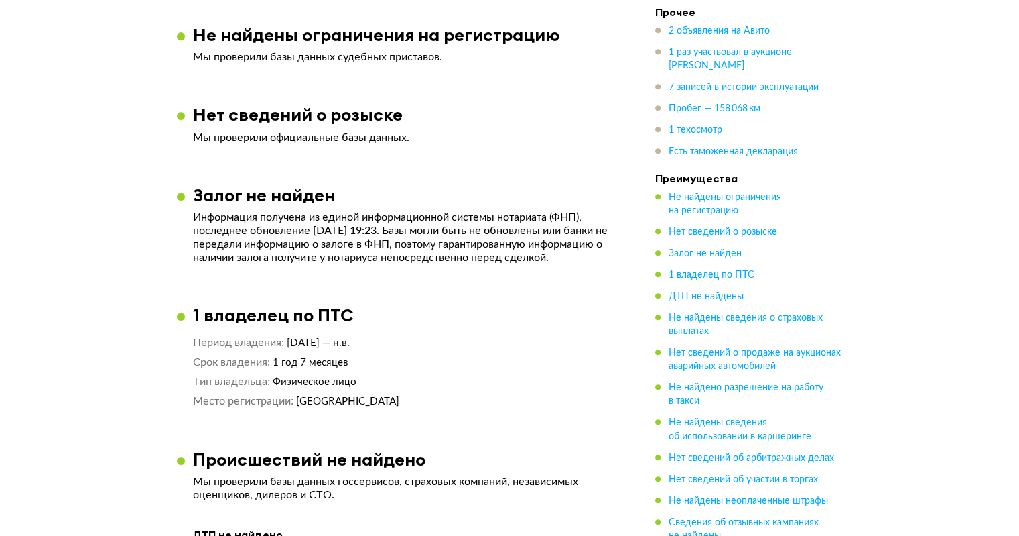
click at [698, 241] on ul "Не найдены ограничения на регистрацию Нет сведений о розыске Залог не найден 1 …" at bounding box center [750, 365] width 188 height 351
click at [697, 249] on span "Залог не найден" at bounding box center [705, 253] width 73 height 9
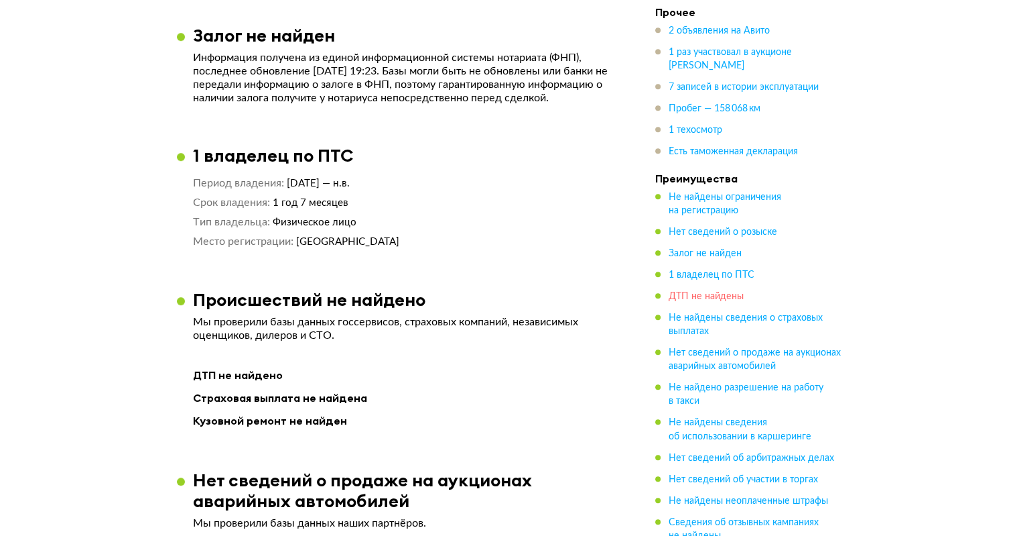
click at [696, 292] on span "ДТП не найдены" at bounding box center [706, 296] width 75 height 9
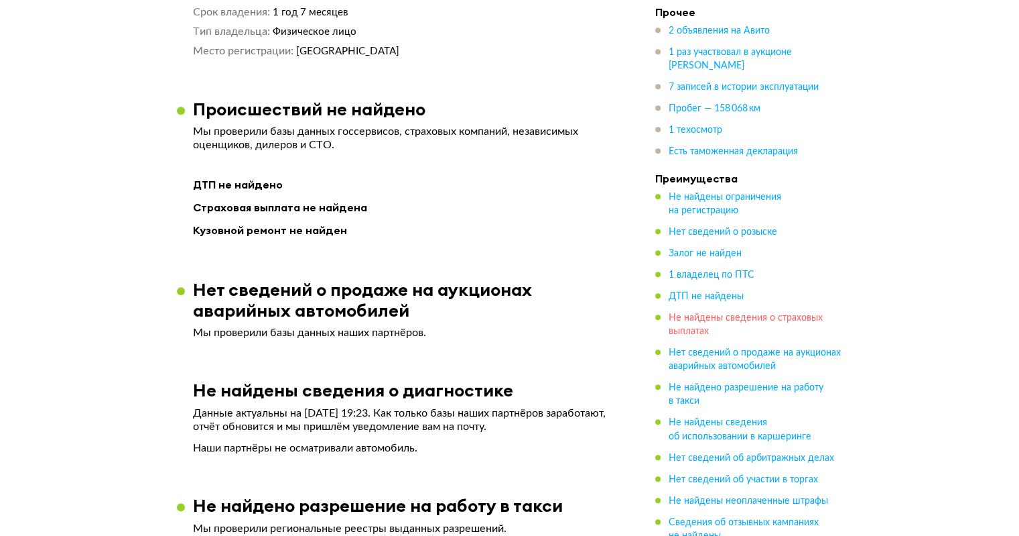
scroll to position [1215, 0]
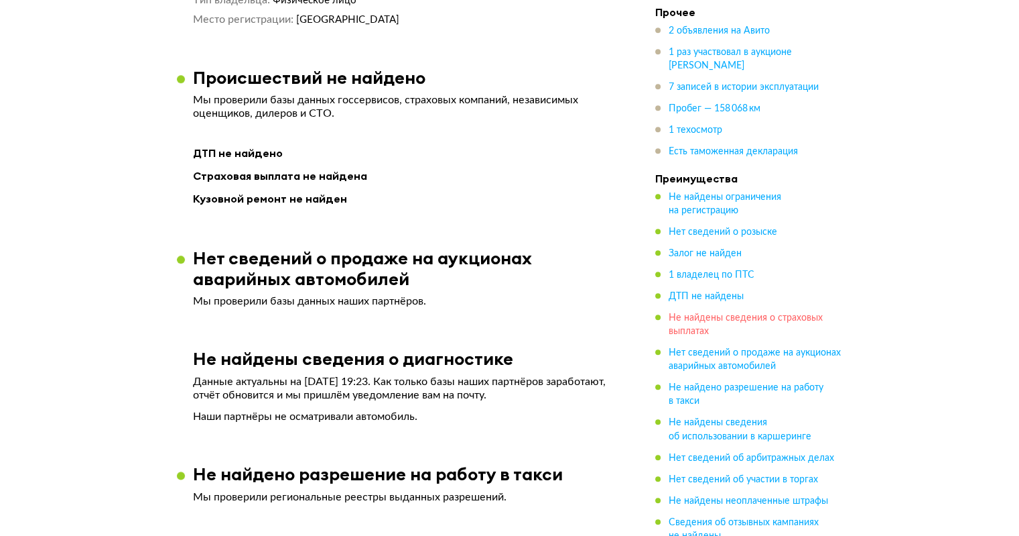
click at [688, 325] on span "Не найдены сведения о страховых выплатах" at bounding box center [746, 324] width 154 height 23
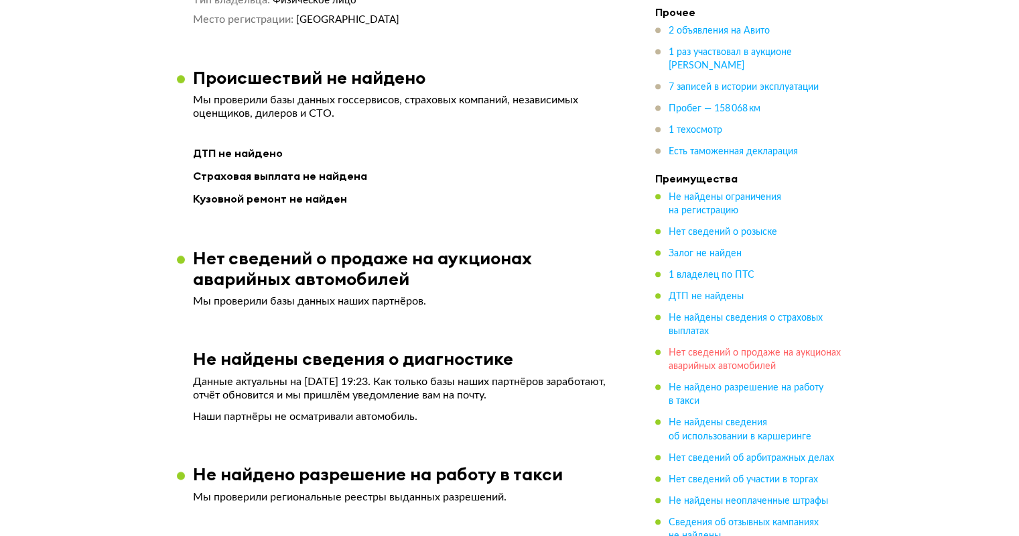
click at [682, 352] on span "Нет сведений о продаже на аукционах аварийных автомобилей" at bounding box center [755, 359] width 172 height 23
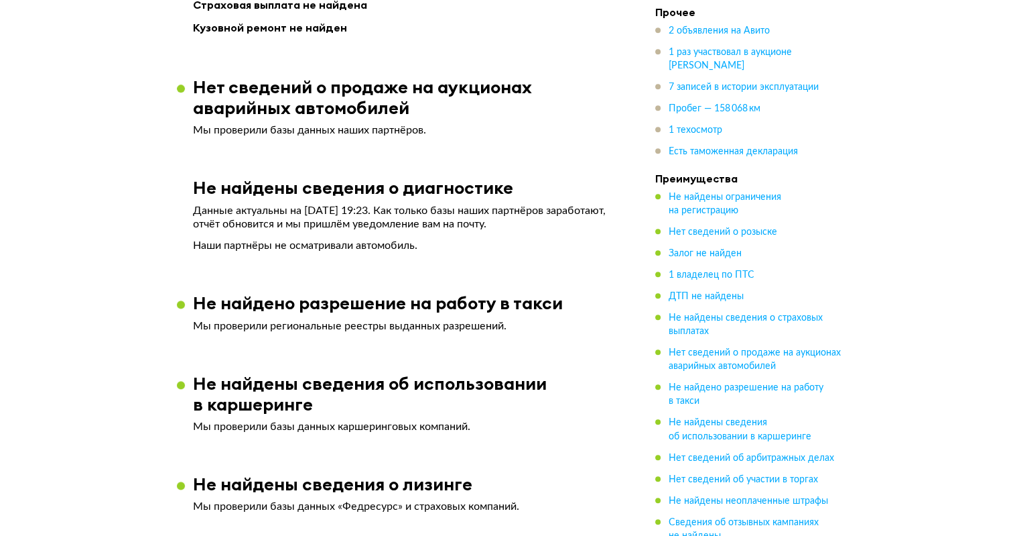
scroll to position [1394, 0]
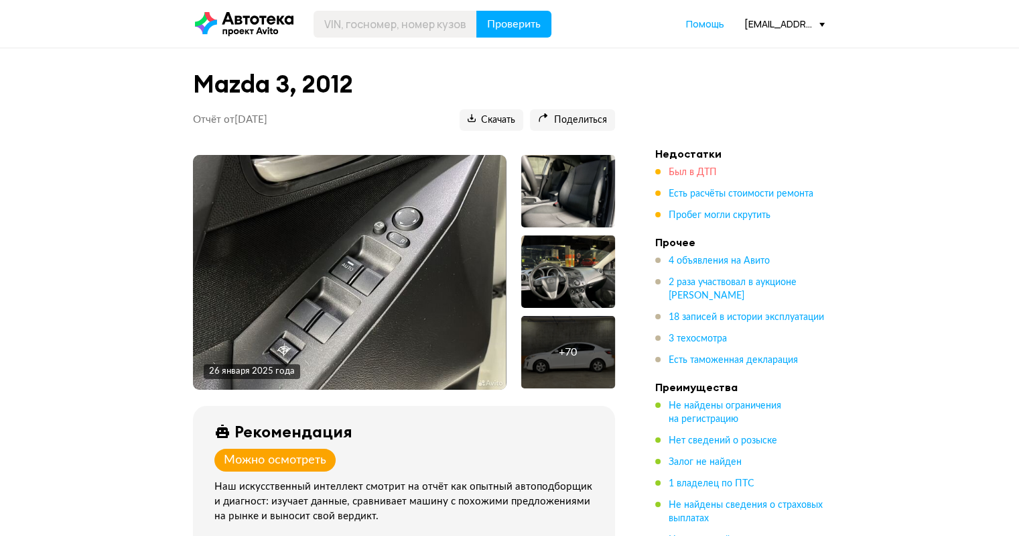
click at [698, 170] on span "Был в ДТП" at bounding box center [693, 172] width 48 height 9
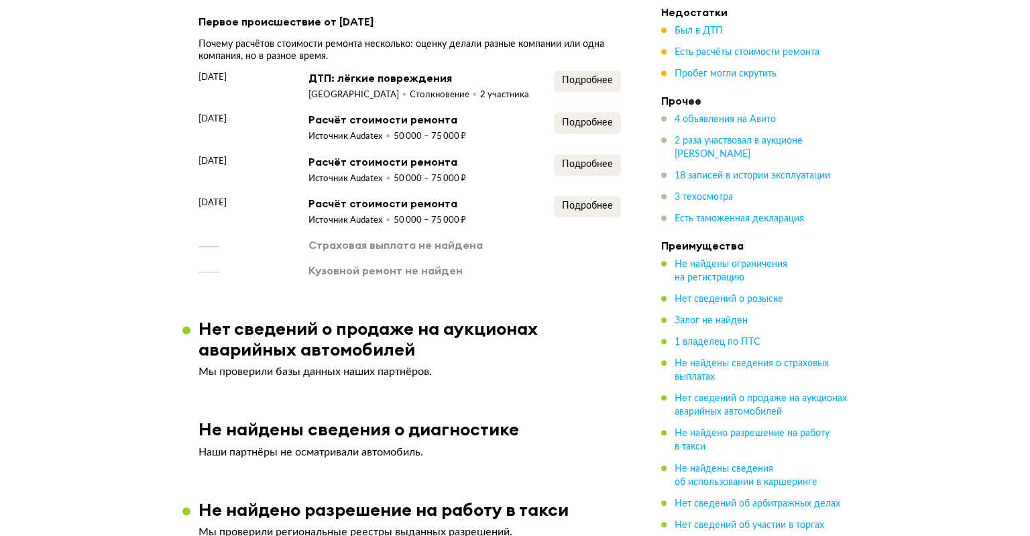
scroll to position [1362, 0]
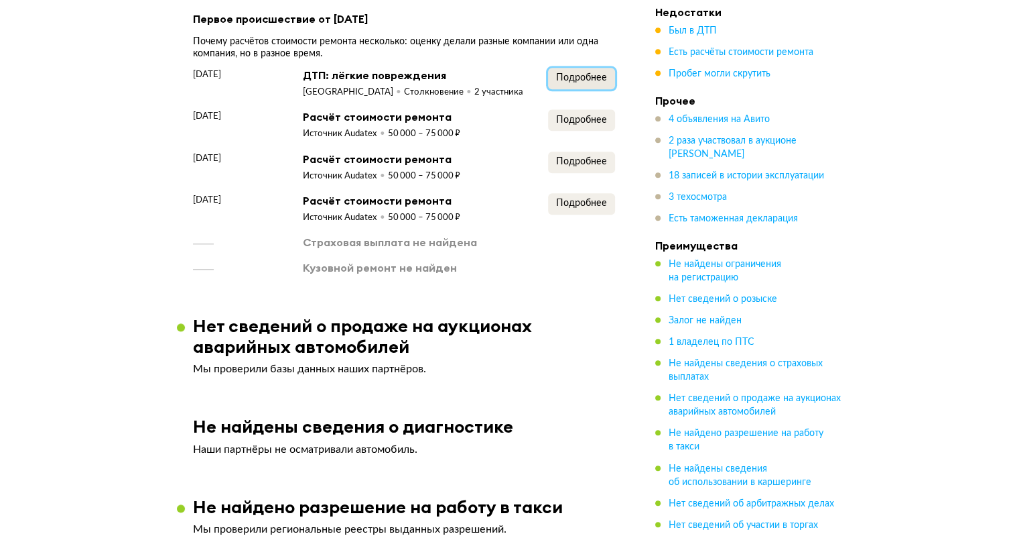
click at [564, 85] on button "Подробнее" at bounding box center [581, 78] width 67 height 21
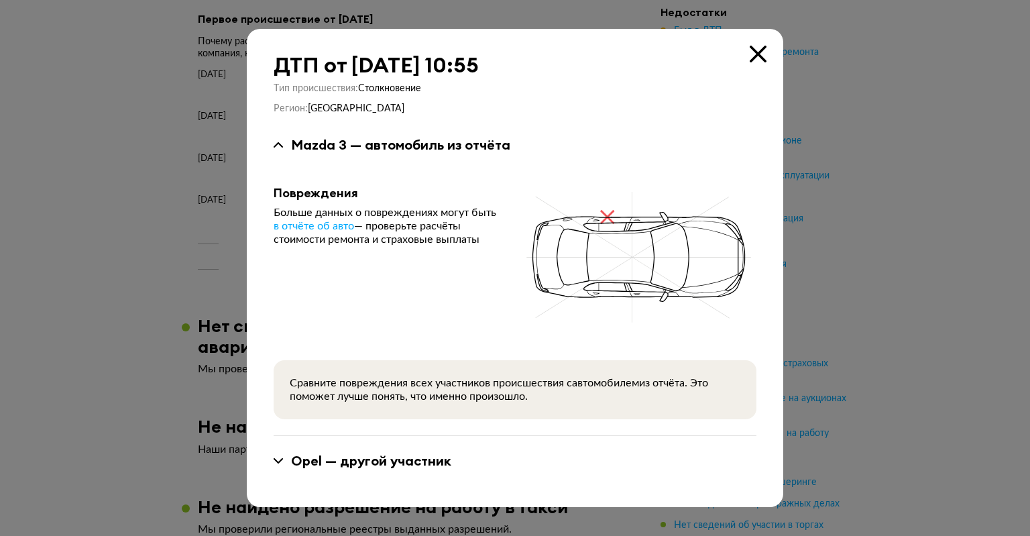
click at [930, 293] on div at bounding box center [515, 268] width 1030 height 536
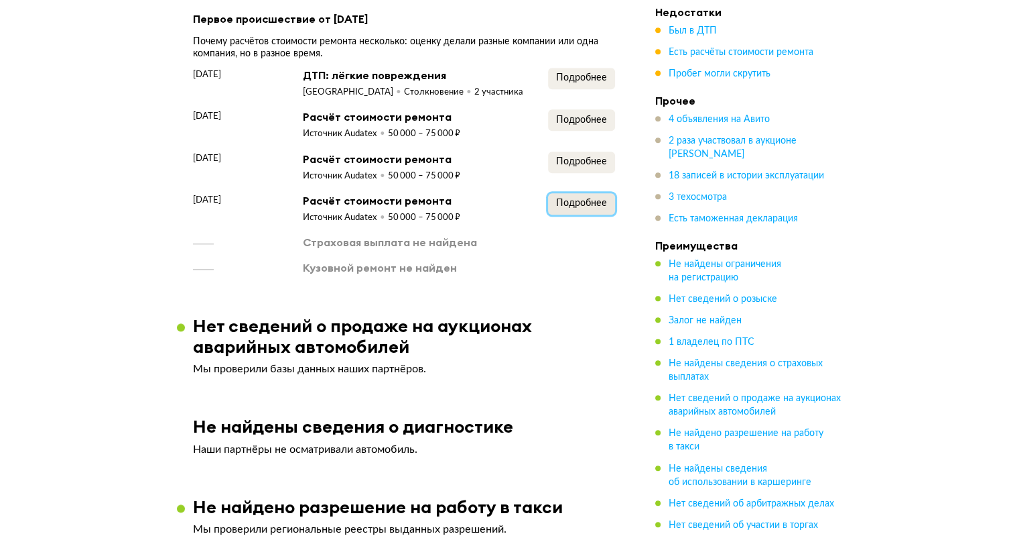
click at [588, 203] on span "Подробнее" at bounding box center [581, 202] width 51 height 9
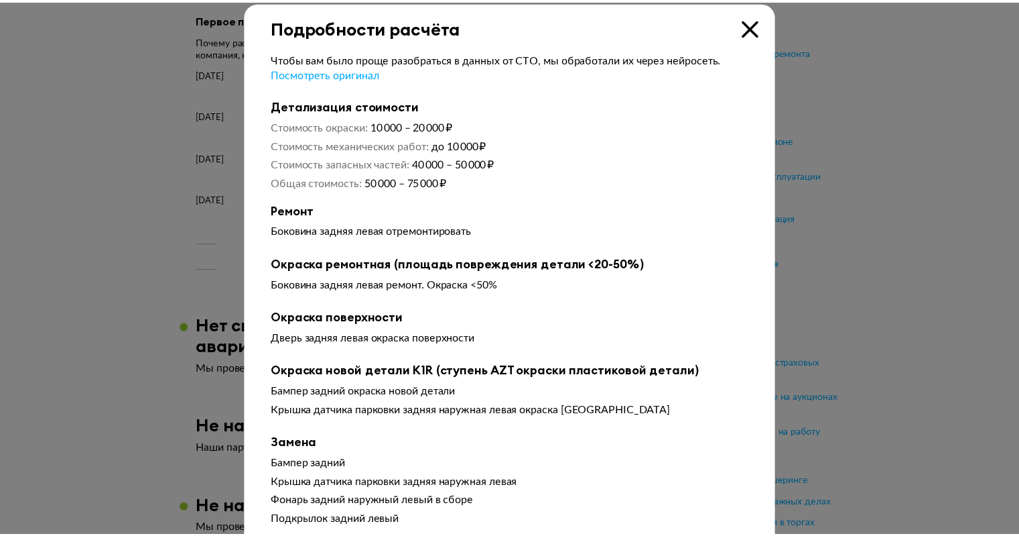
scroll to position [0, 0]
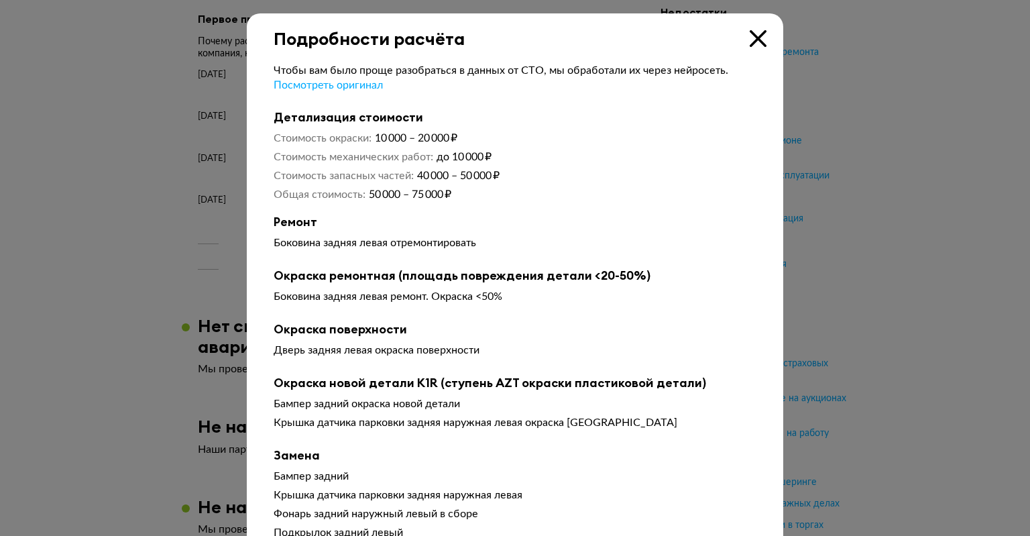
click at [886, 213] on div at bounding box center [515, 268] width 1030 height 536
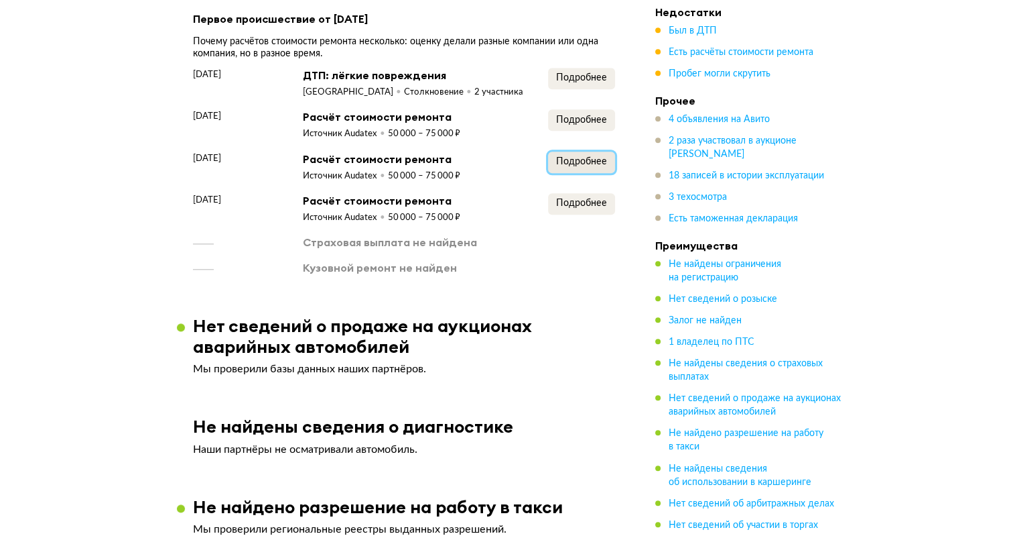
click at [609, 166] on button "Подробнее" at bounding box center [581, 161] width 67 height 21
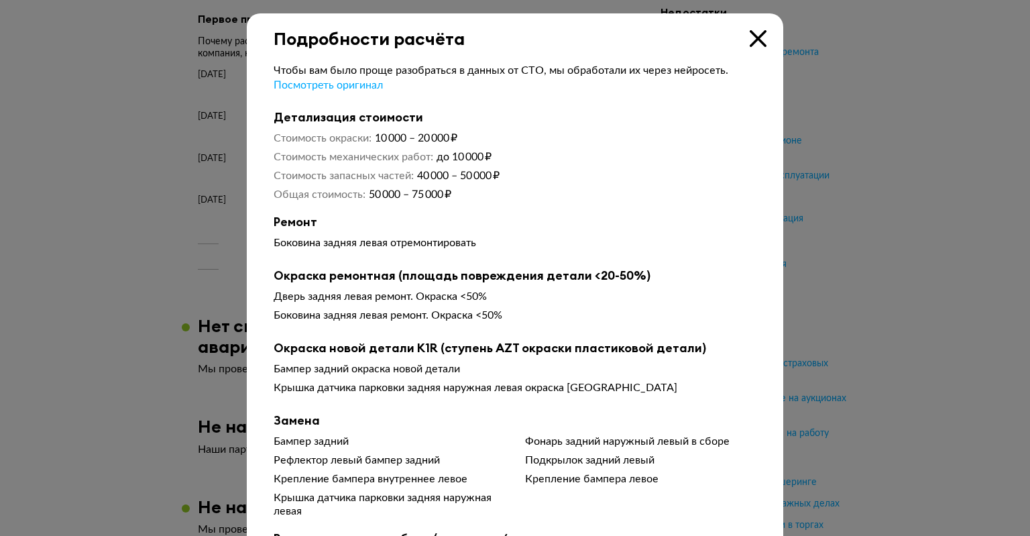
click at [847, 202] on div at bounding box center [515, 268] width 1030 height 536
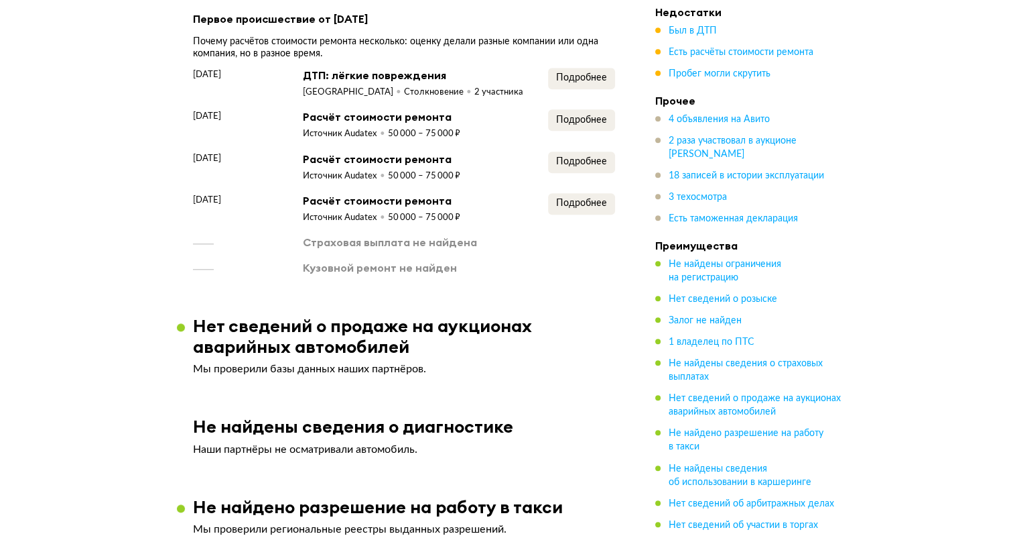
click at [723, 80] on span "Пробег могли скрутить" at bounding box center [720, 73] width 102 height 13
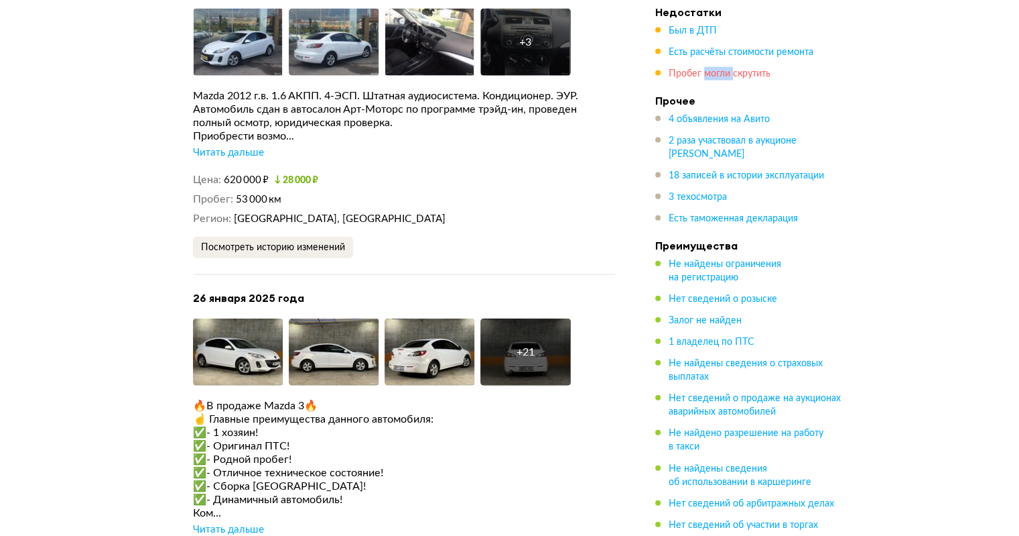
click at [724, 78] on span "Пробег могли скрутить" at bounding box center [720, 73] width 102 height 9
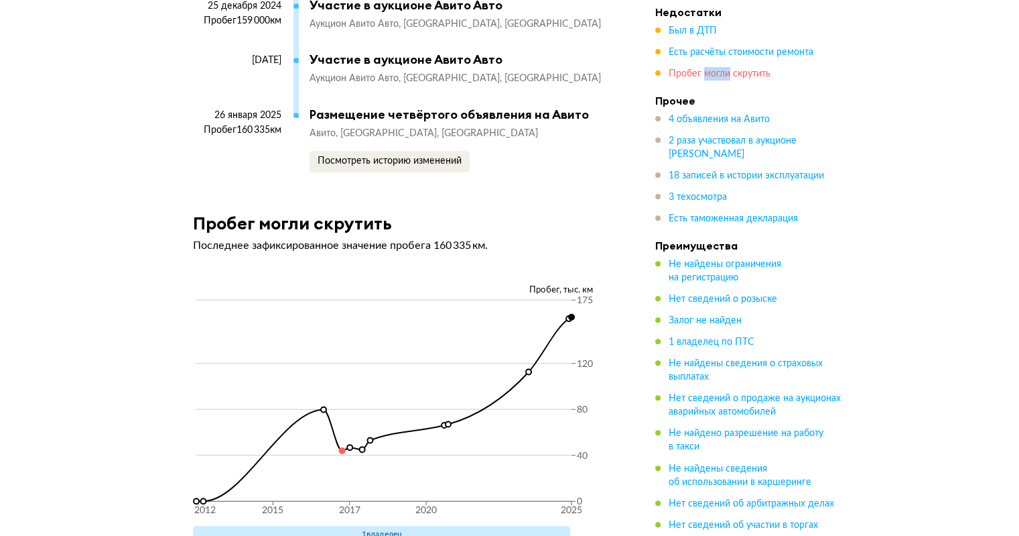
scroll to position [5686, 0]
